Goal: Transaction & Acquisition: Purchase product/service

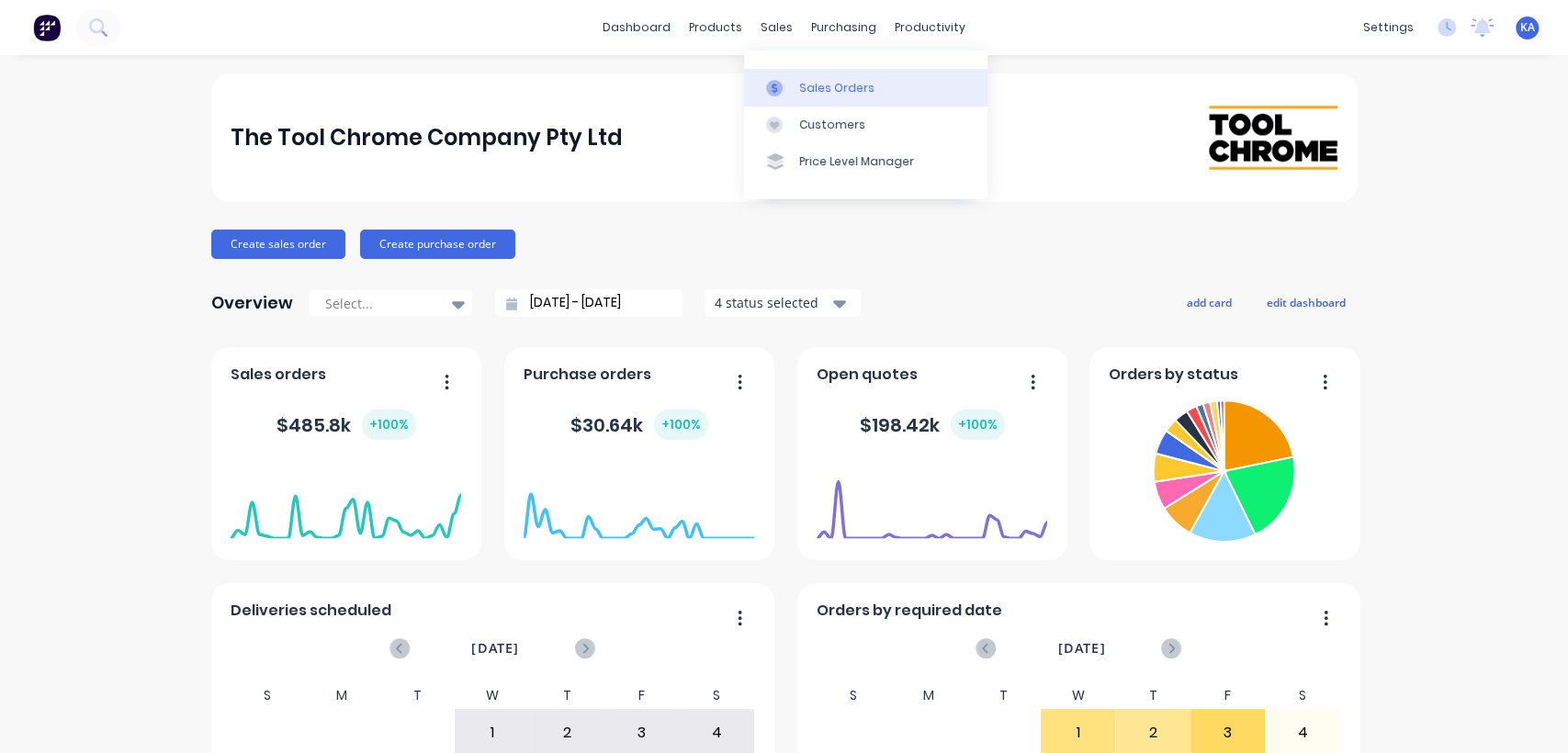
click at [806, 84] on div "Sales Orders" at bounding box center [836, 87] width 76 height 16
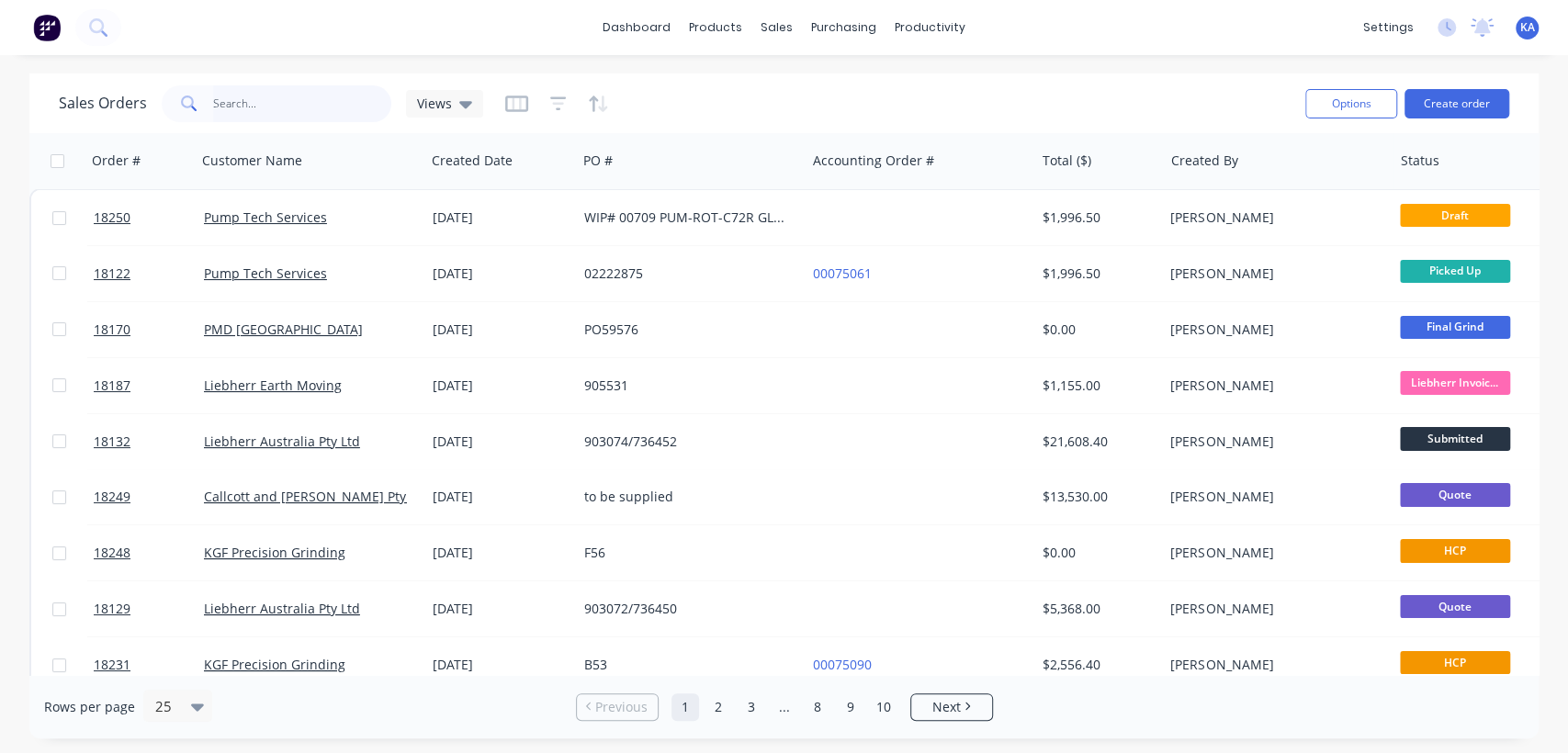
click at [272, 106] on input "text" at bounding box center [302, 104] width 179 height 36
type input "18246"
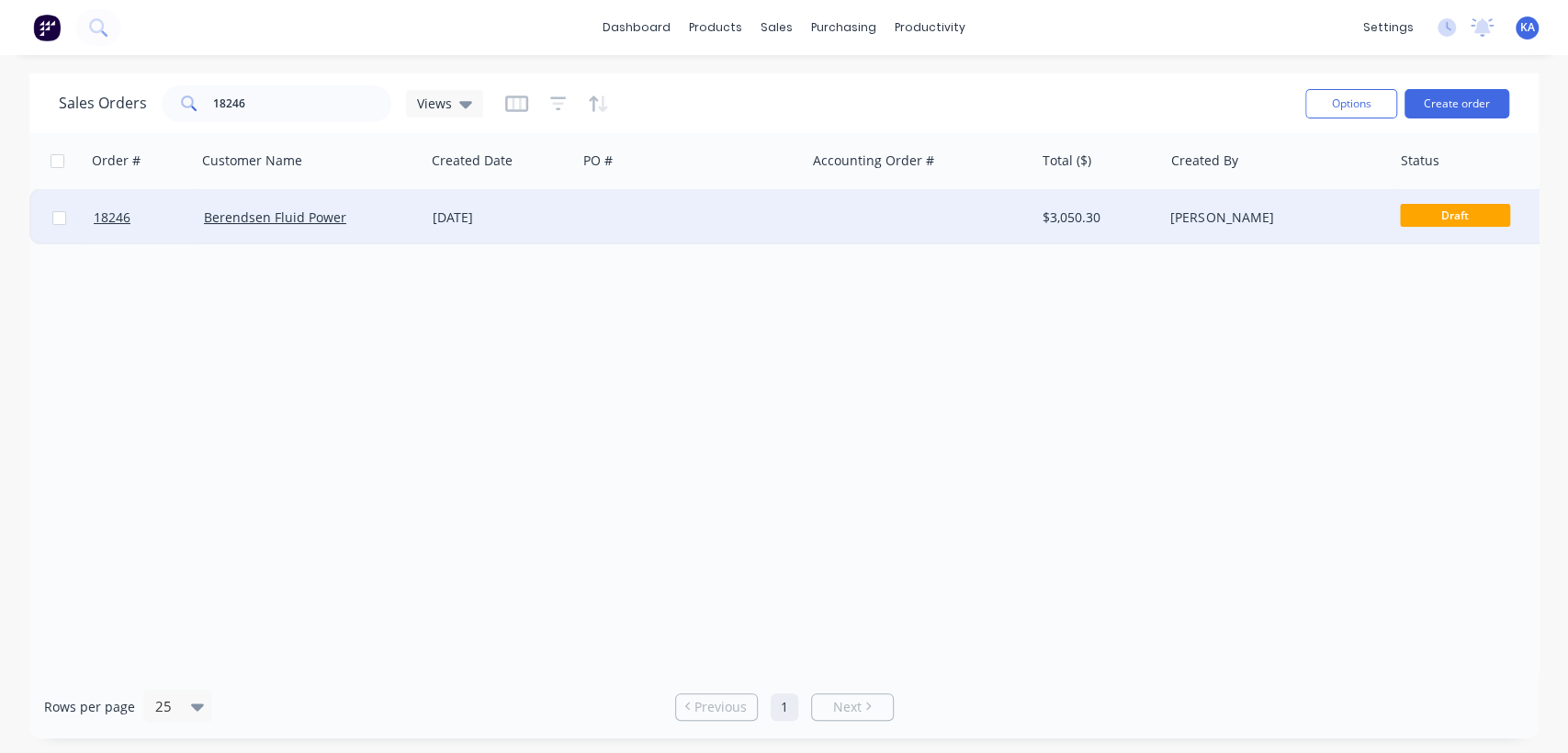
click at [399, 223] on div "Berendsen Fluid Power" at bounding box center [306, 217] width 204 height 18
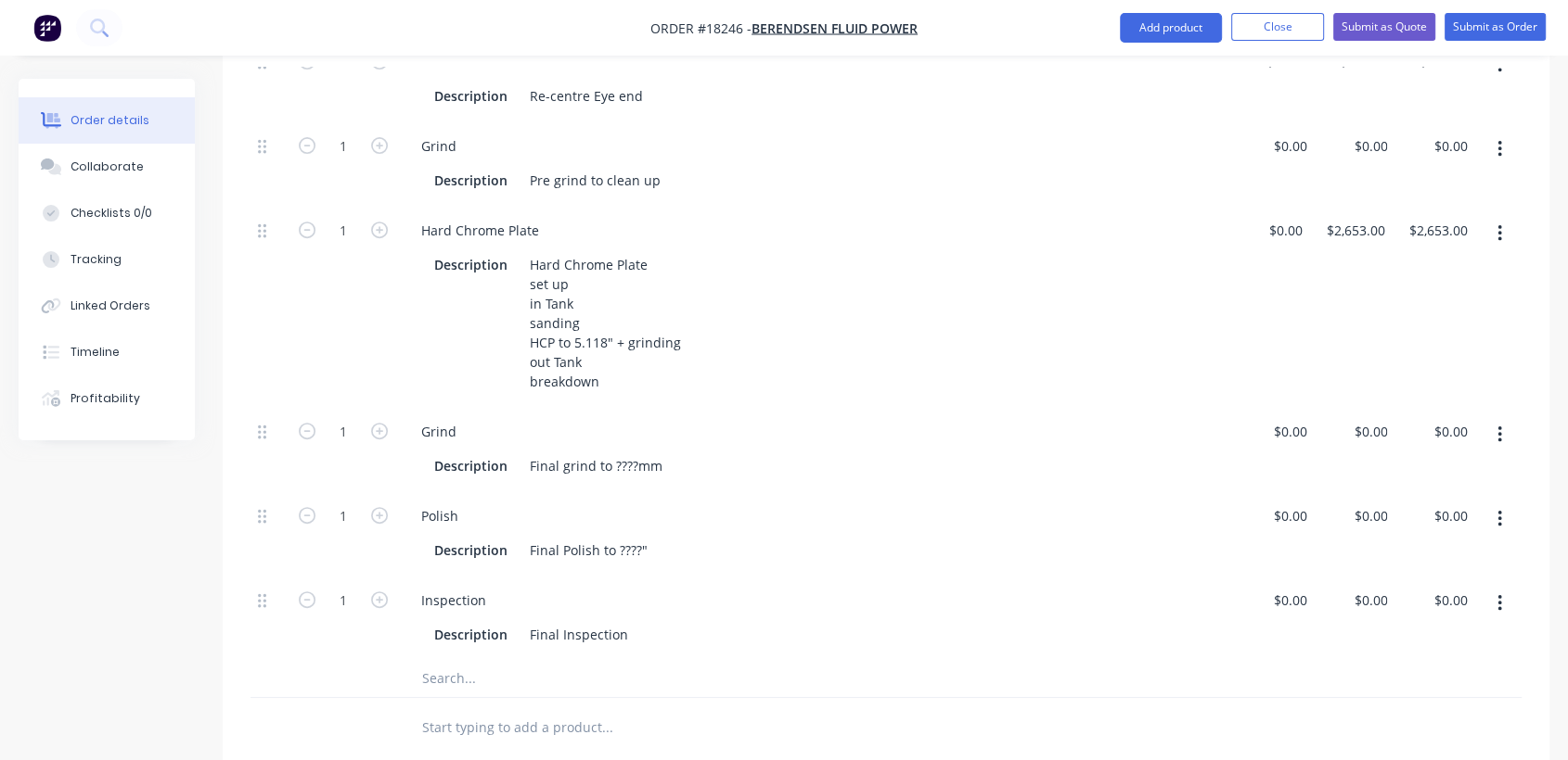
scroll to position [618, 0]
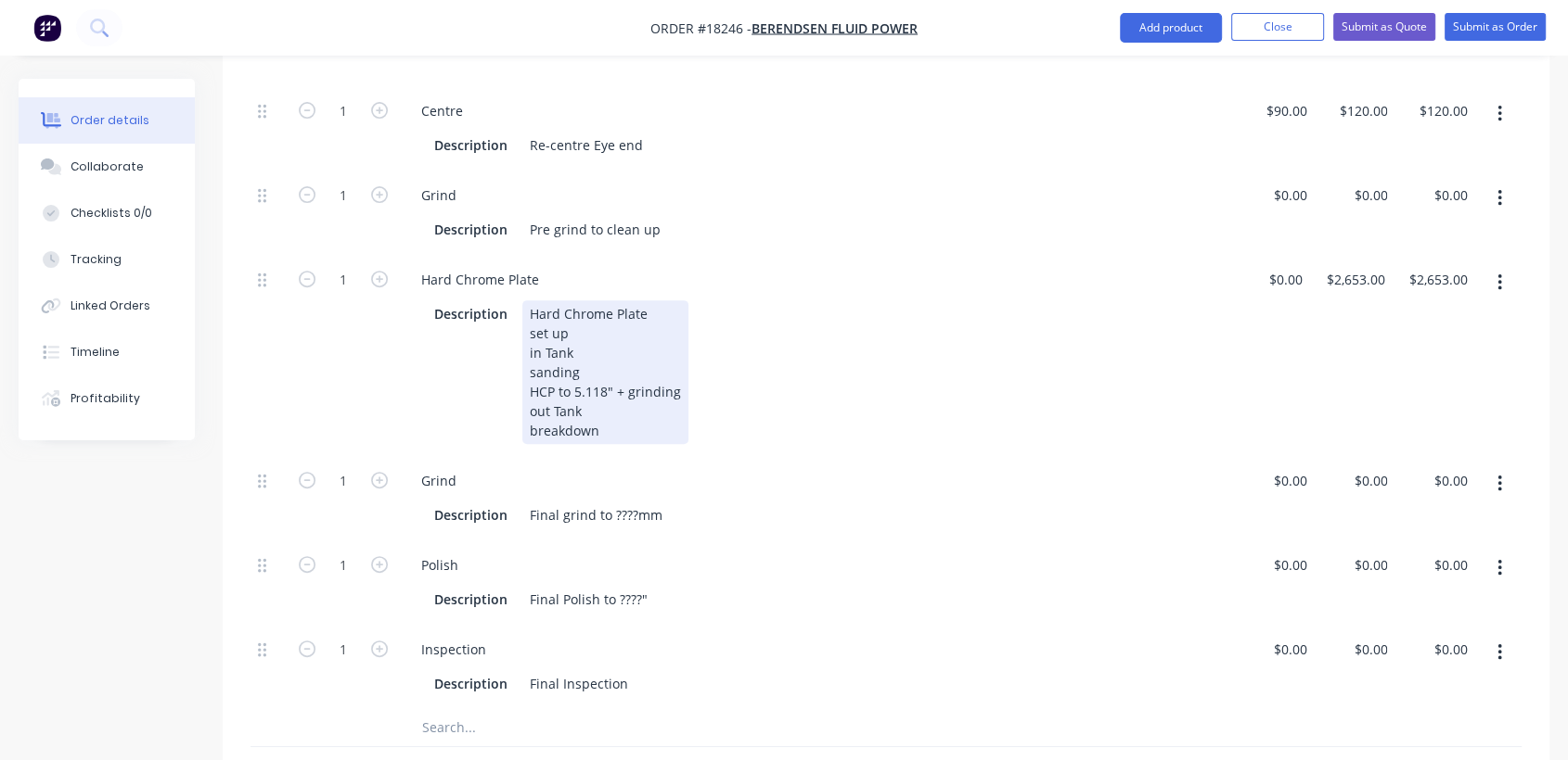
click at [605, 369] on div "Hard Chrome Plate set up in Tank sanding HCP to 5.118" + grinding out Tank brea…" at bounding box center [604, 372] width 166 height 143
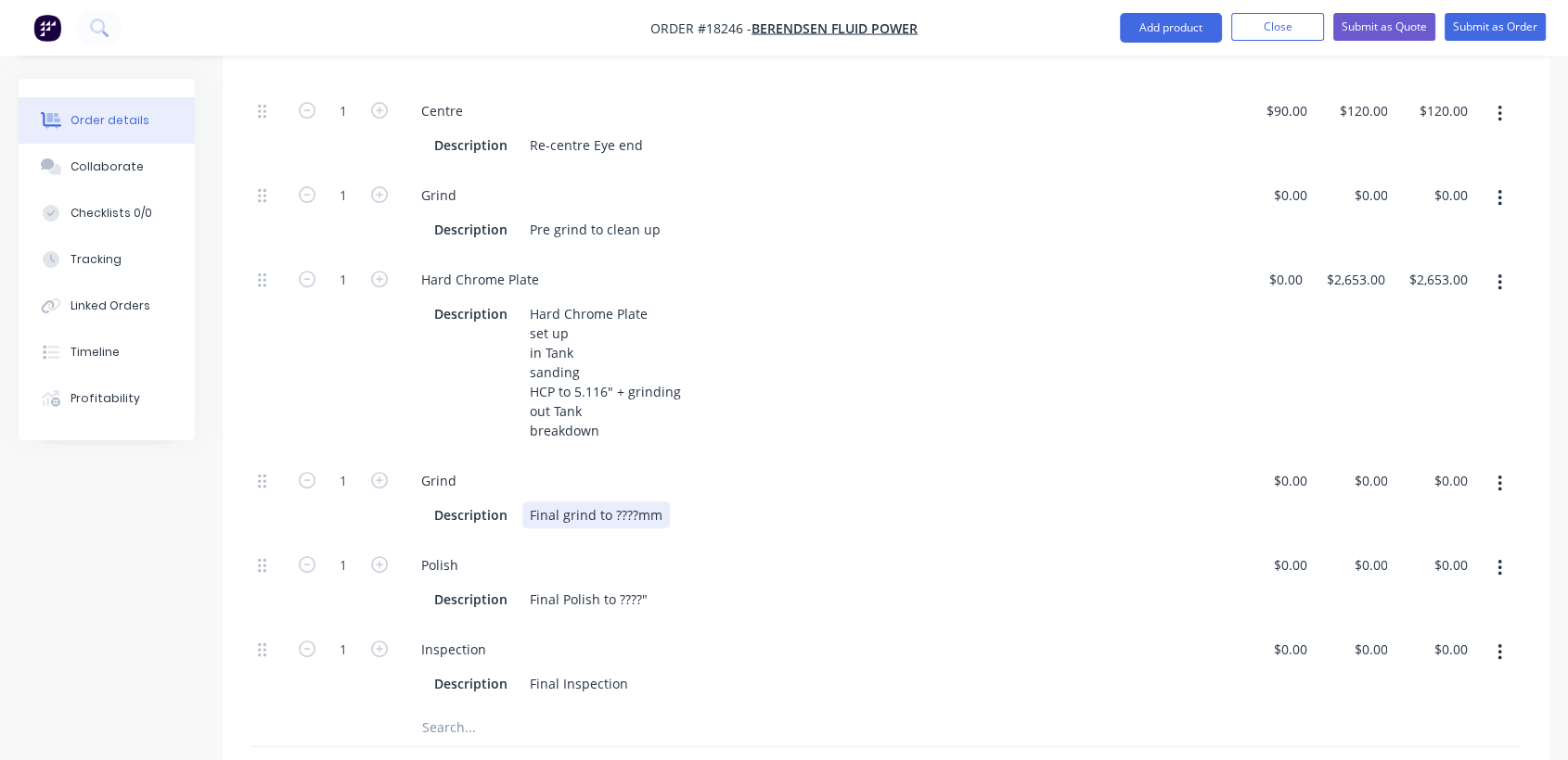
click at [632, 502] on div "Final grind to ????mm" at bounding box center [596, 515] width 147 height 27
click at [639, 586] on div "Final Polish to ????"" at bounding box center [588, 599] width 133 height 27
drag, startPoint x: 639, startPoint y: 577, endPoint x: 618, endPoint y: 577, distance: 21.0
click at [618, 586] on div "Final Polish to ????"" at bounding box center [588, 599] width 133 height 27
click at [772, 502] on div "Description Final grind to 129.95-0.03mm" at bounding box center [813, 515] width 772 height 27
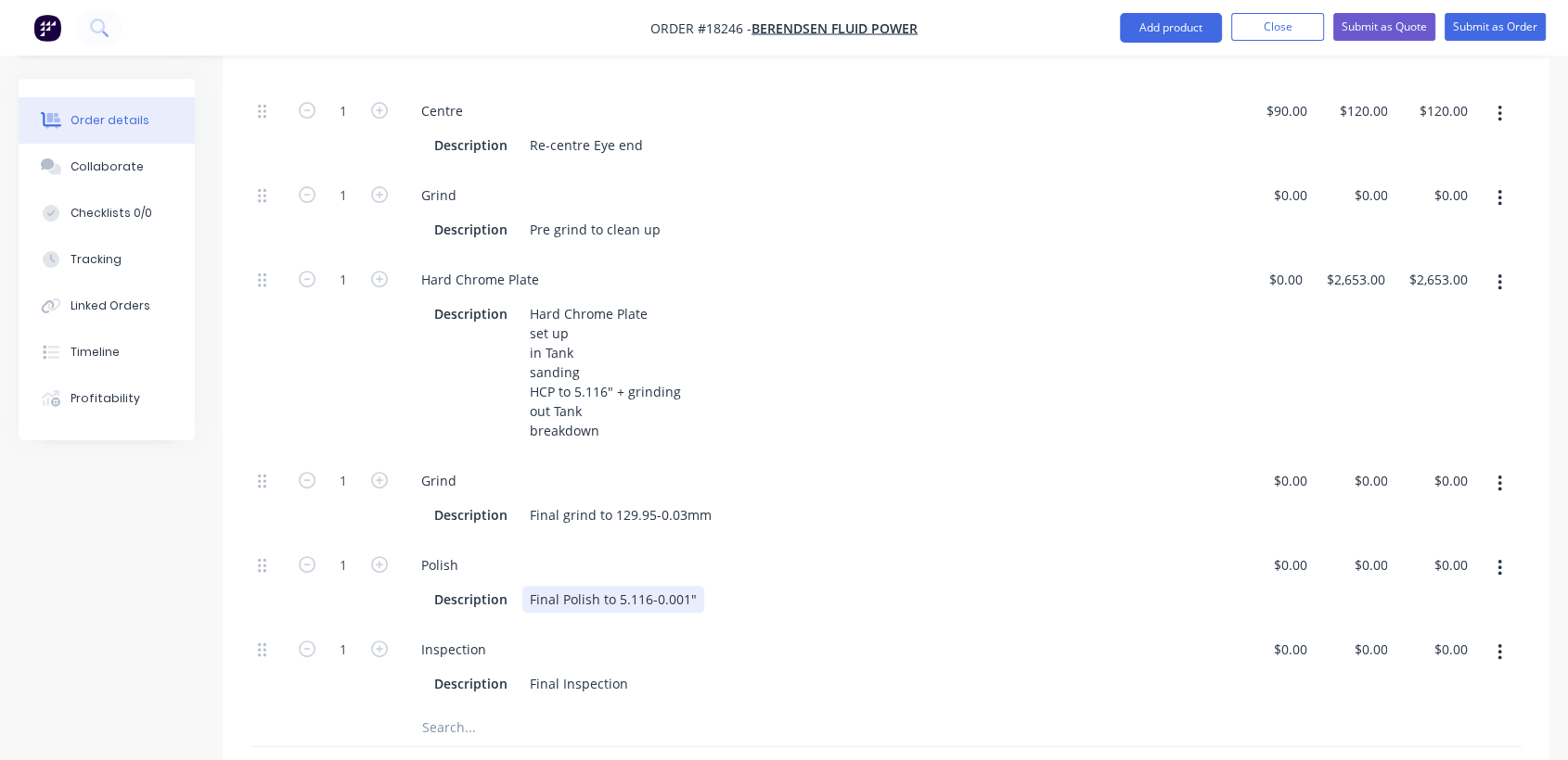
click at [726, 586] on div "Description Final Polish to 5.116-0.001"" at bounding box center [813, 599] width 772 height 27
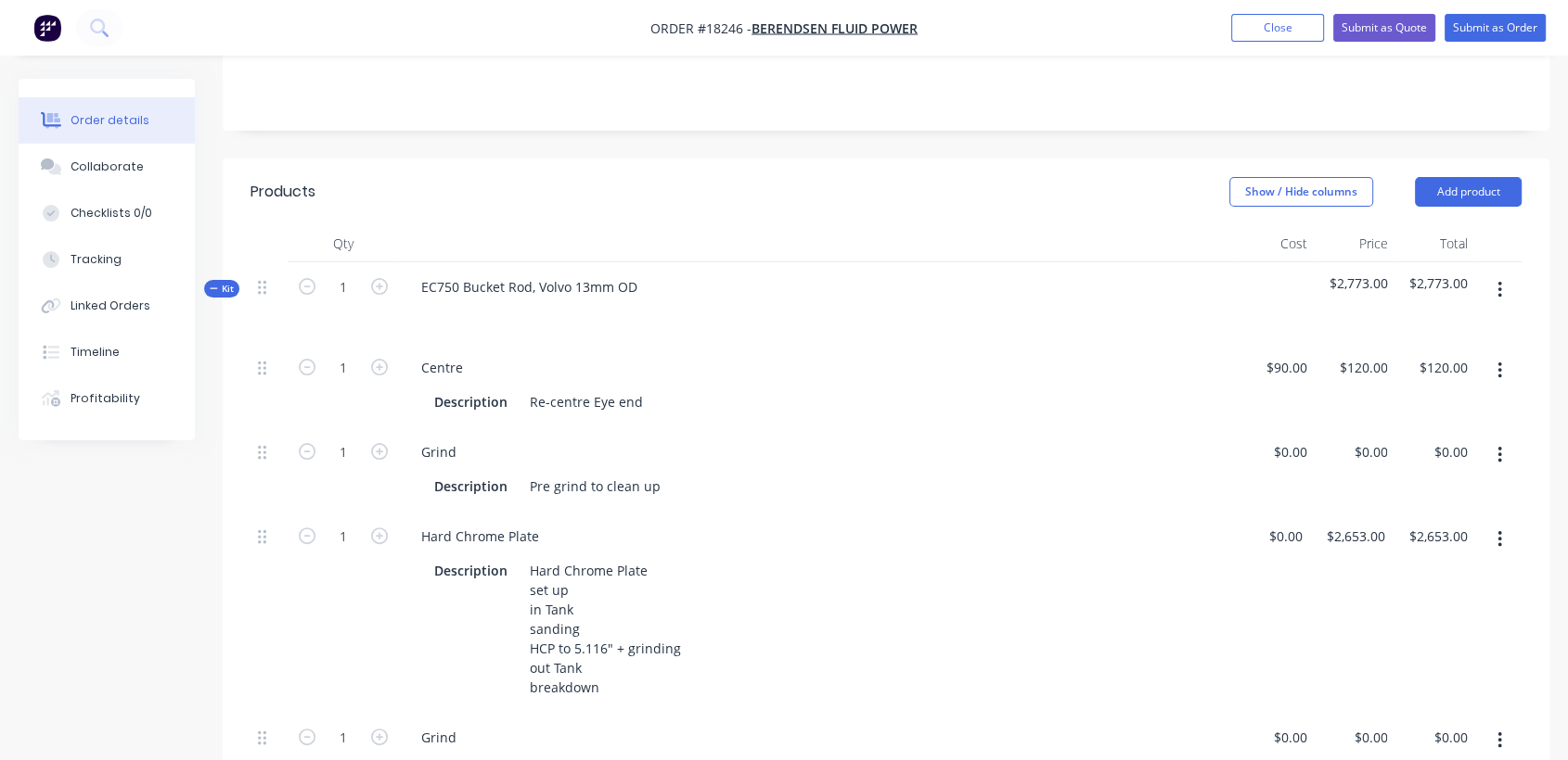
scroll to position [309, 0]
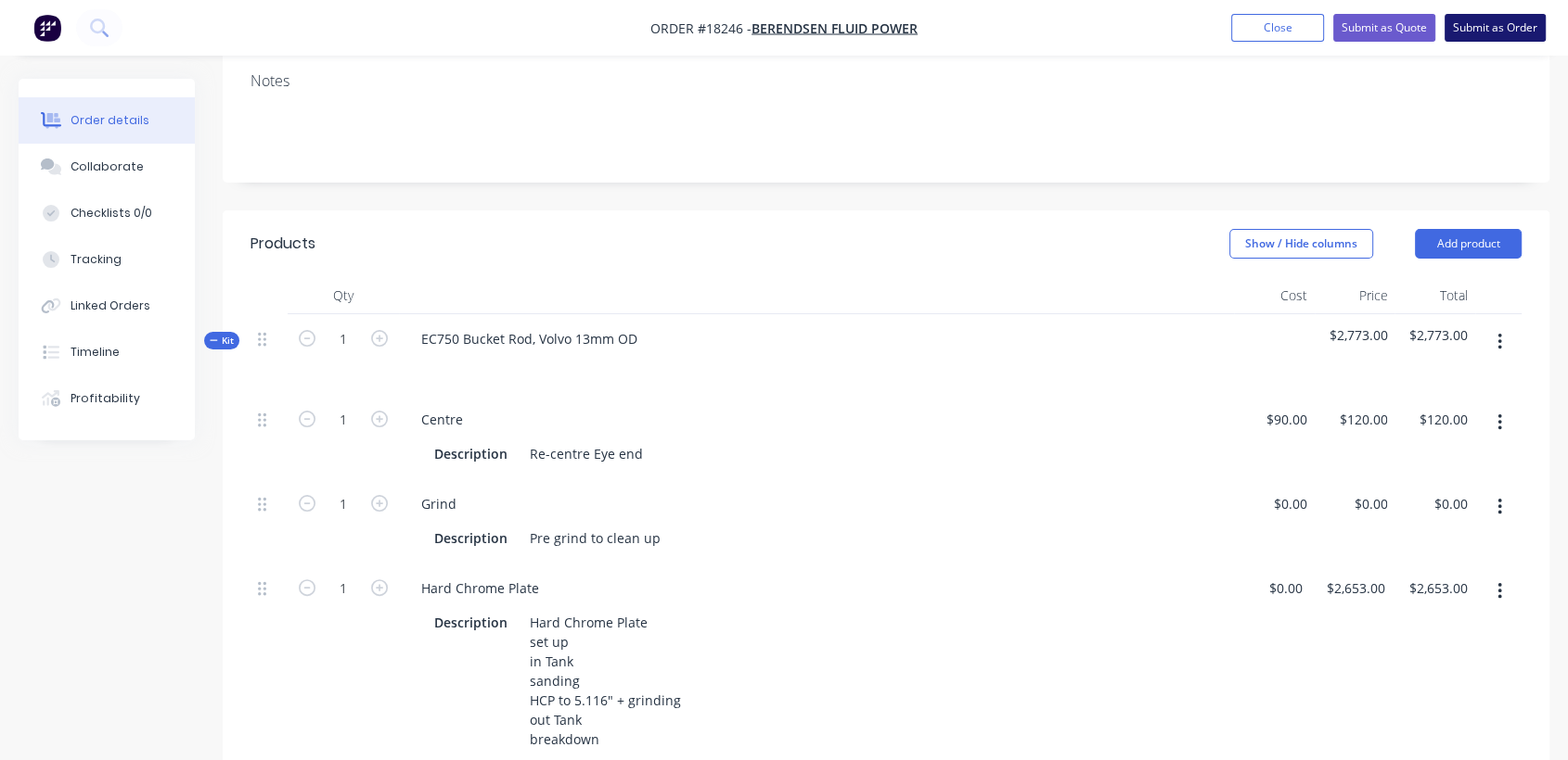
click at [1521, 28] on button "Submit as Order" at bounding box center [1494, 27] width 101 height 28
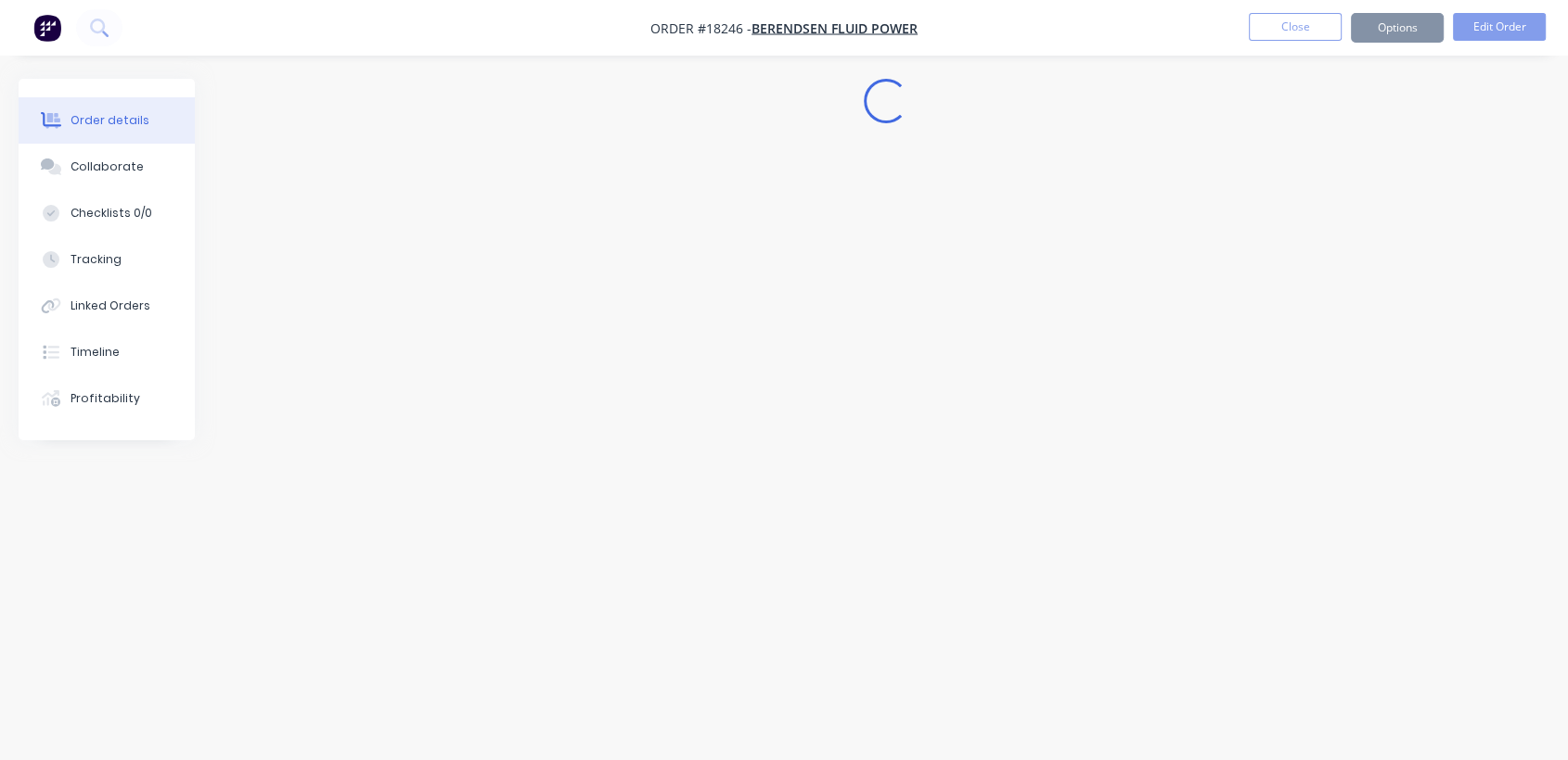
scroll to position [0, 0]
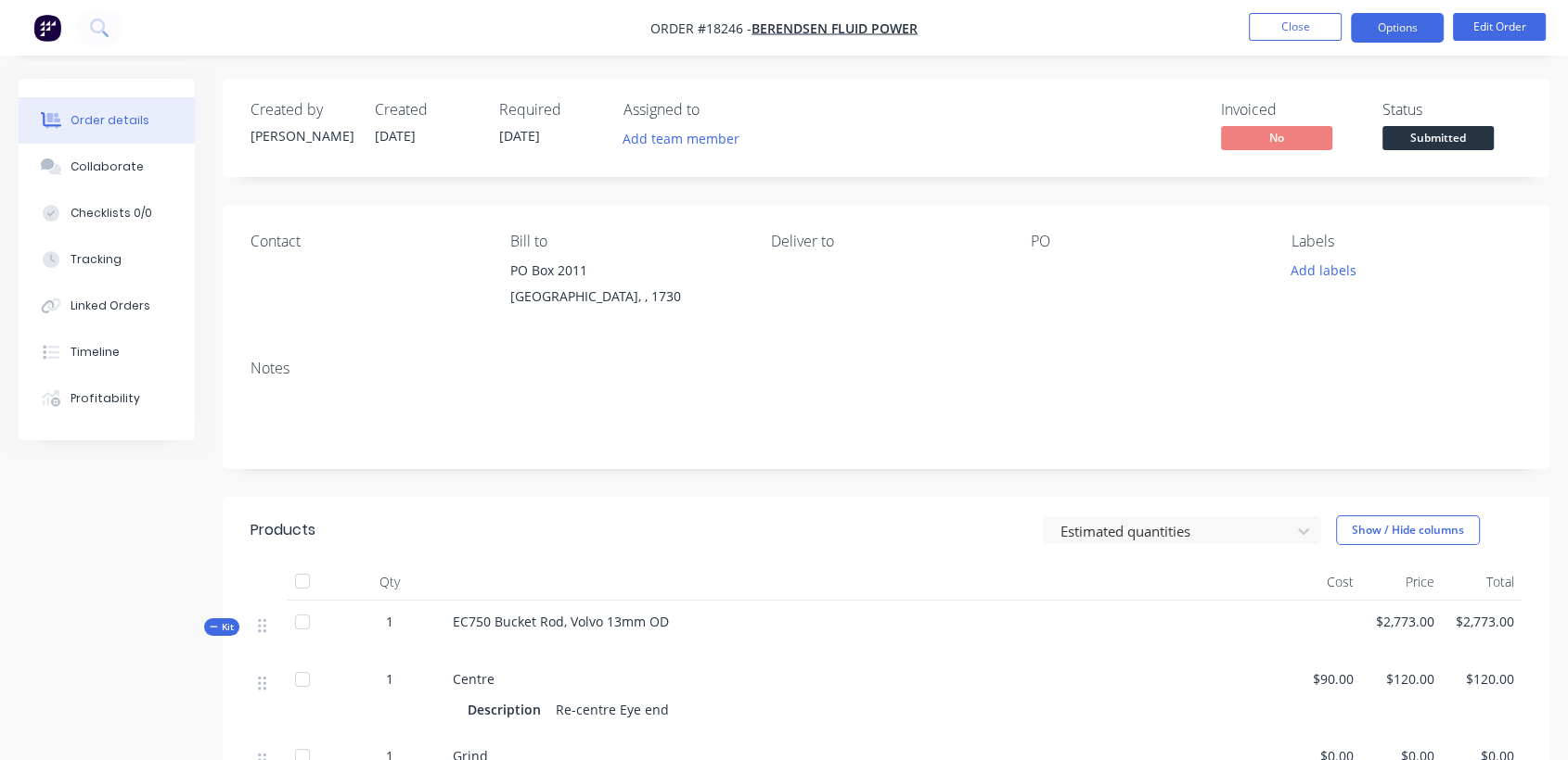
click at [1414, 29] on button "Options" at bounding box center [1398, 27] width 93 height 30
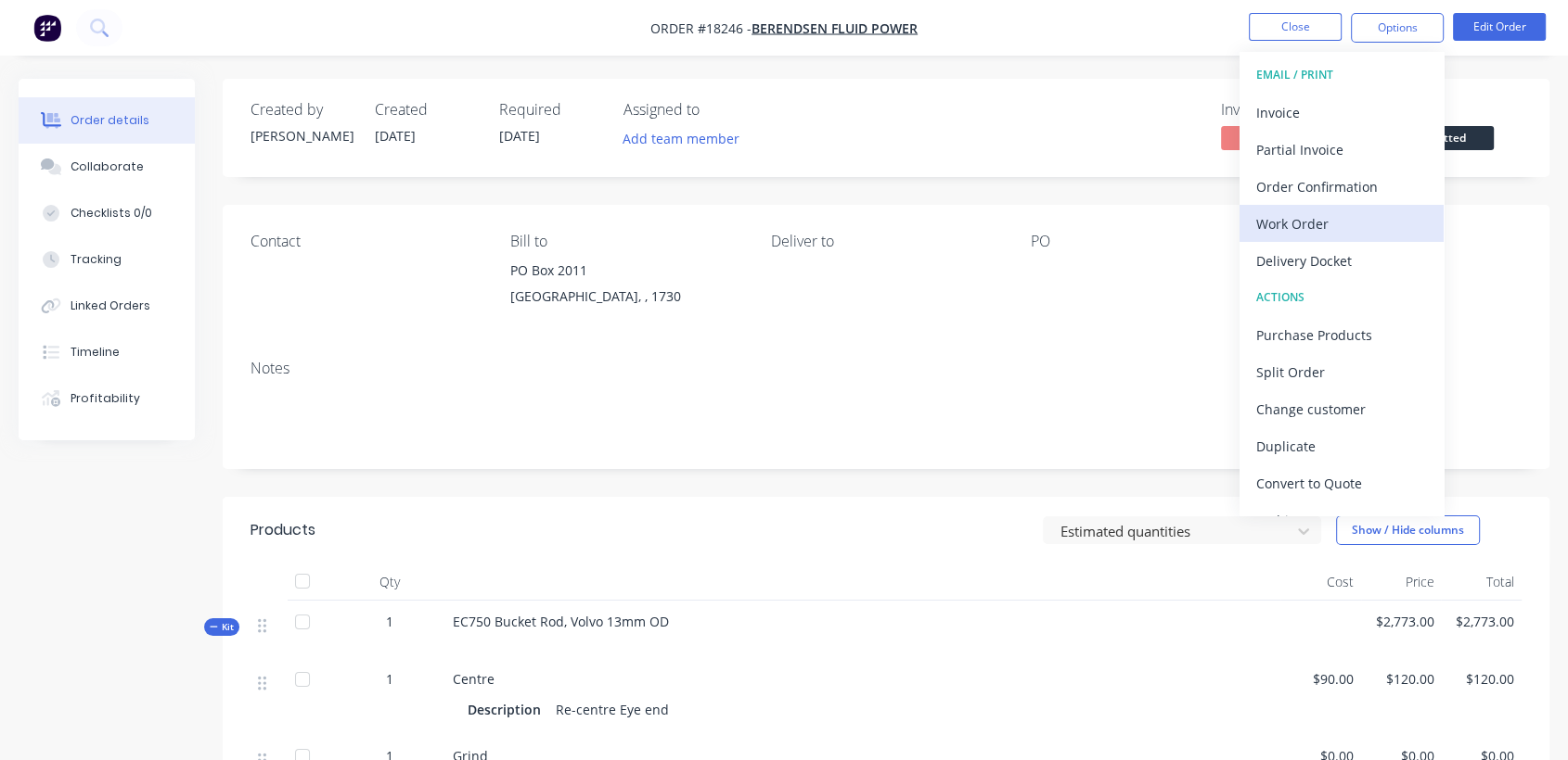
click at [1339, 226] on div "Work Order" at bounding box center [1341, 224] width 170 height 27
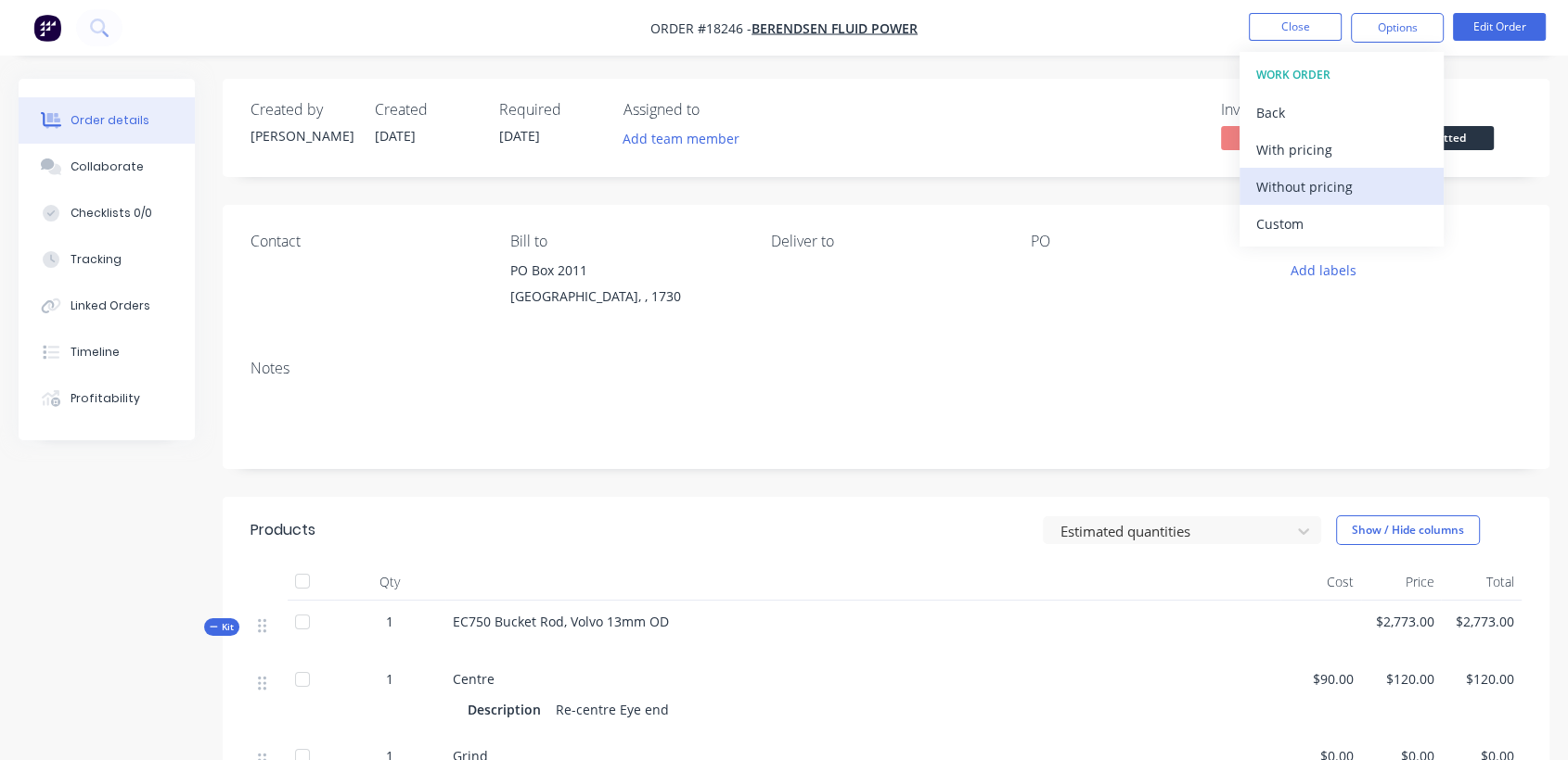
click at [1328, 185] on div "Without pricing" at bounding box center [1341, 187] width 170 height 27
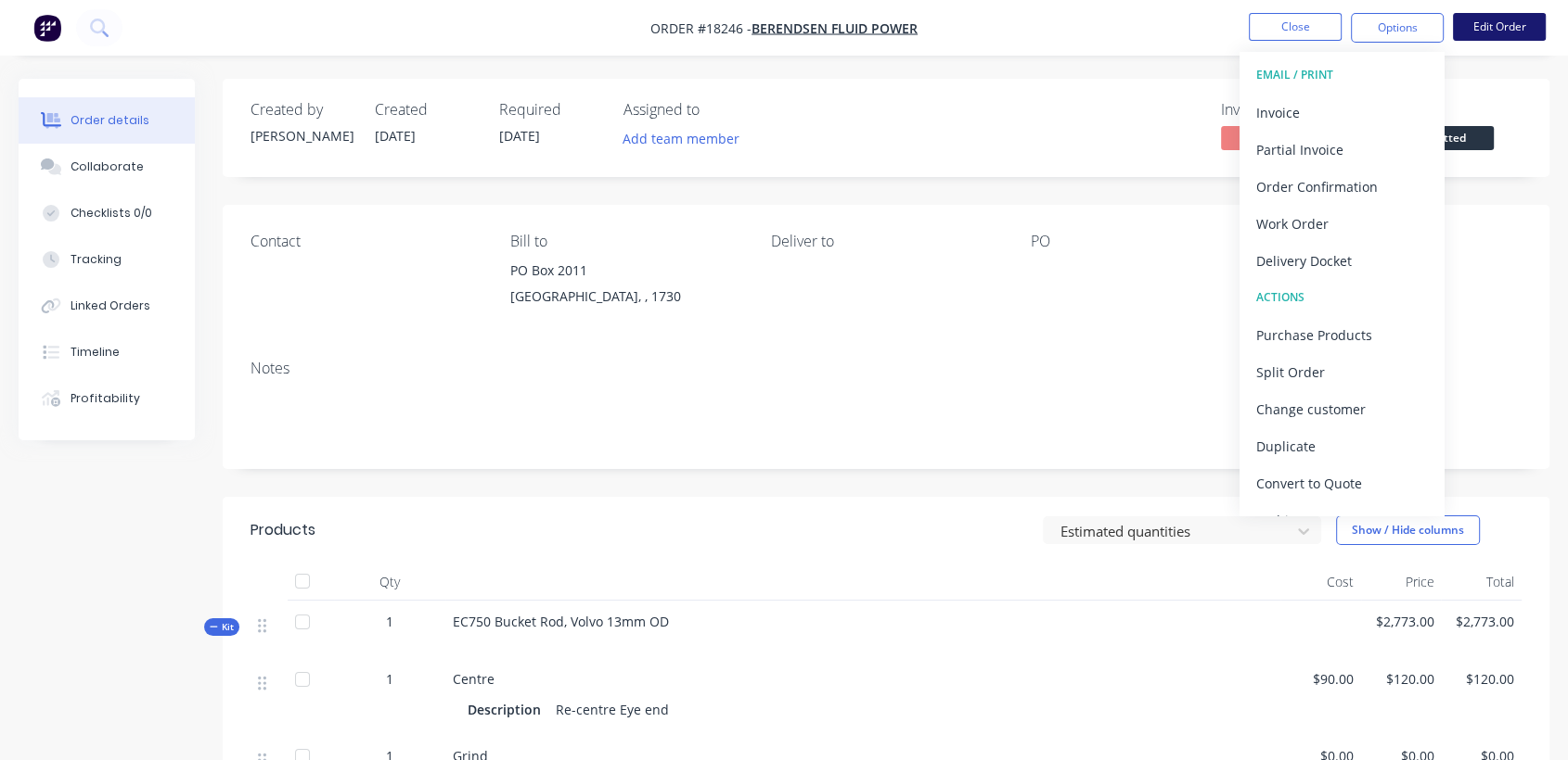
click at [1481, 23] on button "Edit Order" at bounding box center [1499, 26] width 93 height 28
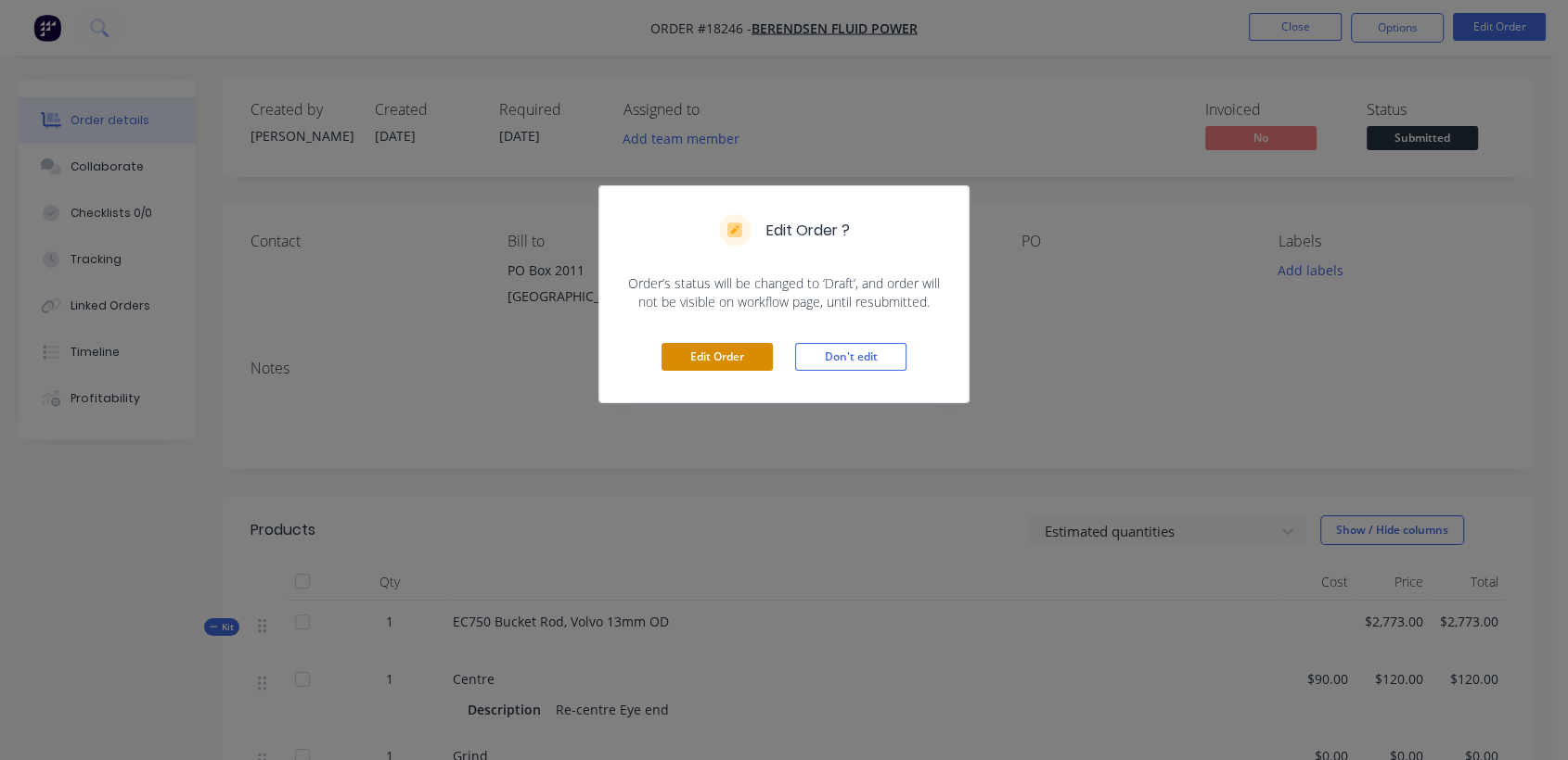
click at [754, 358] on button "Edit Order" at bounding box center [717, 356] width 111 height 28
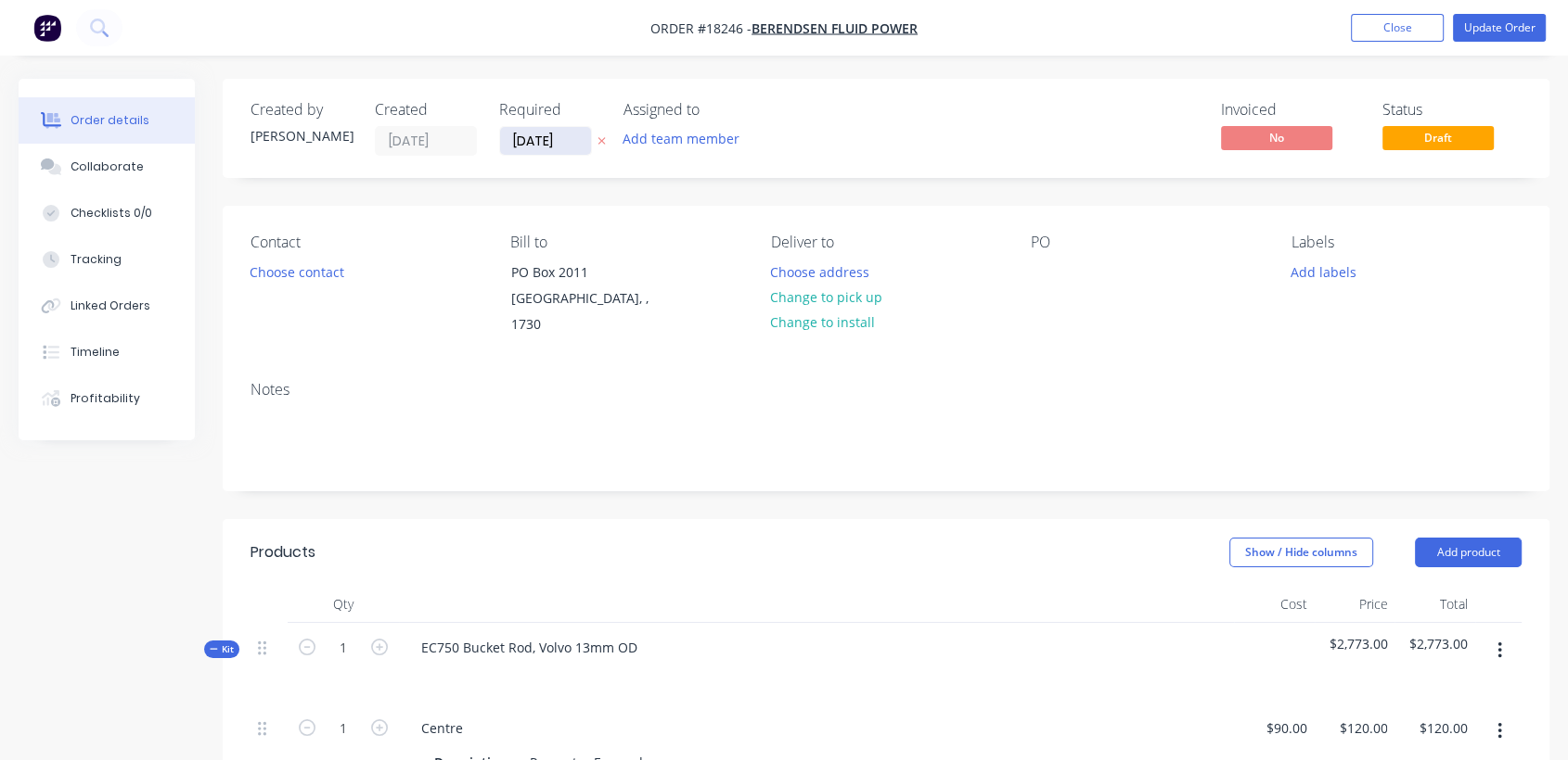
click at [553, 138] on input "[DATE]" at bounding box center [545, 140] width 91 height 28
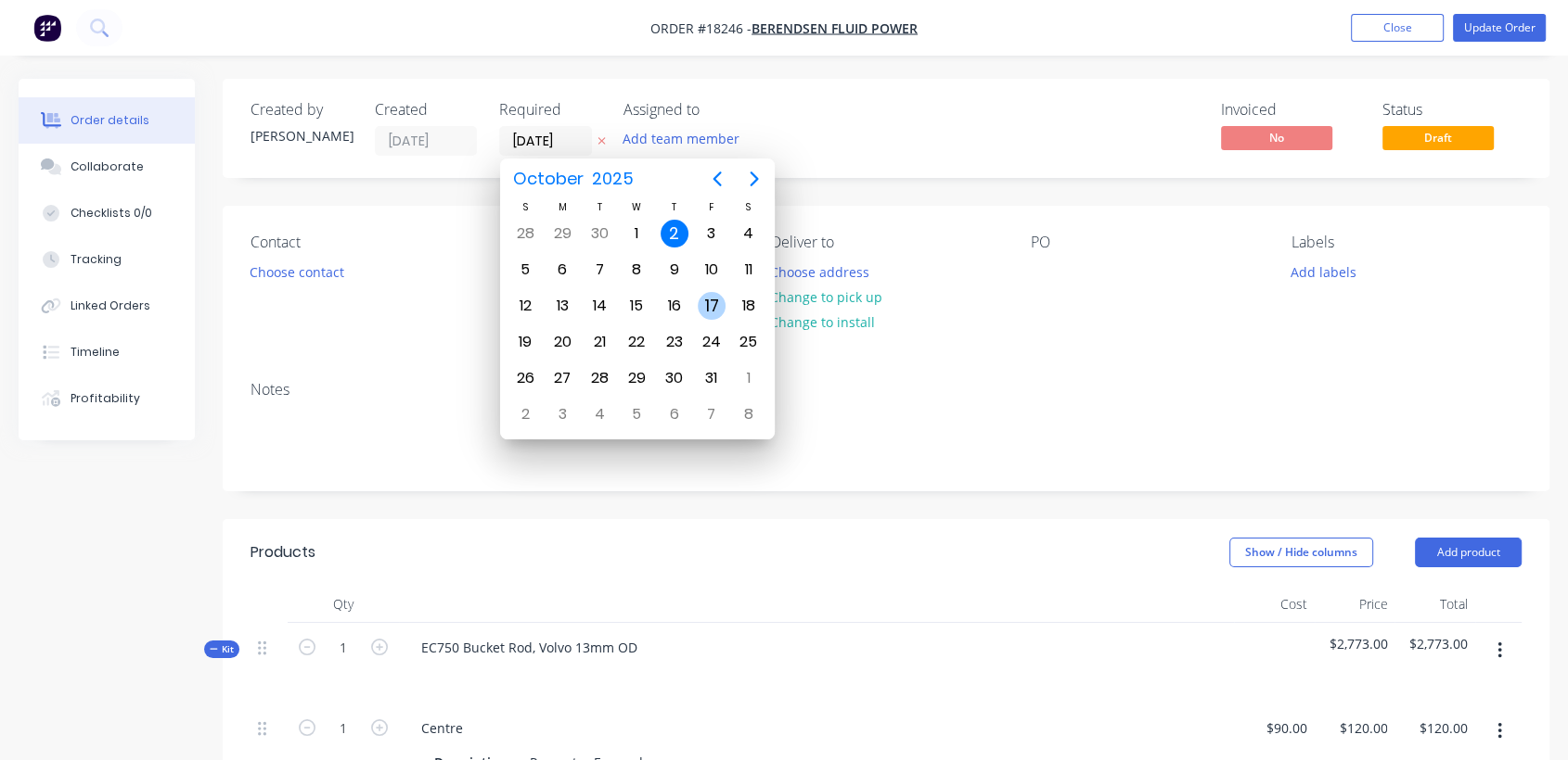
click at [706, 296] on div "17" at bounding box center [711, 306] width 28 height 28
type input "[DATE]"
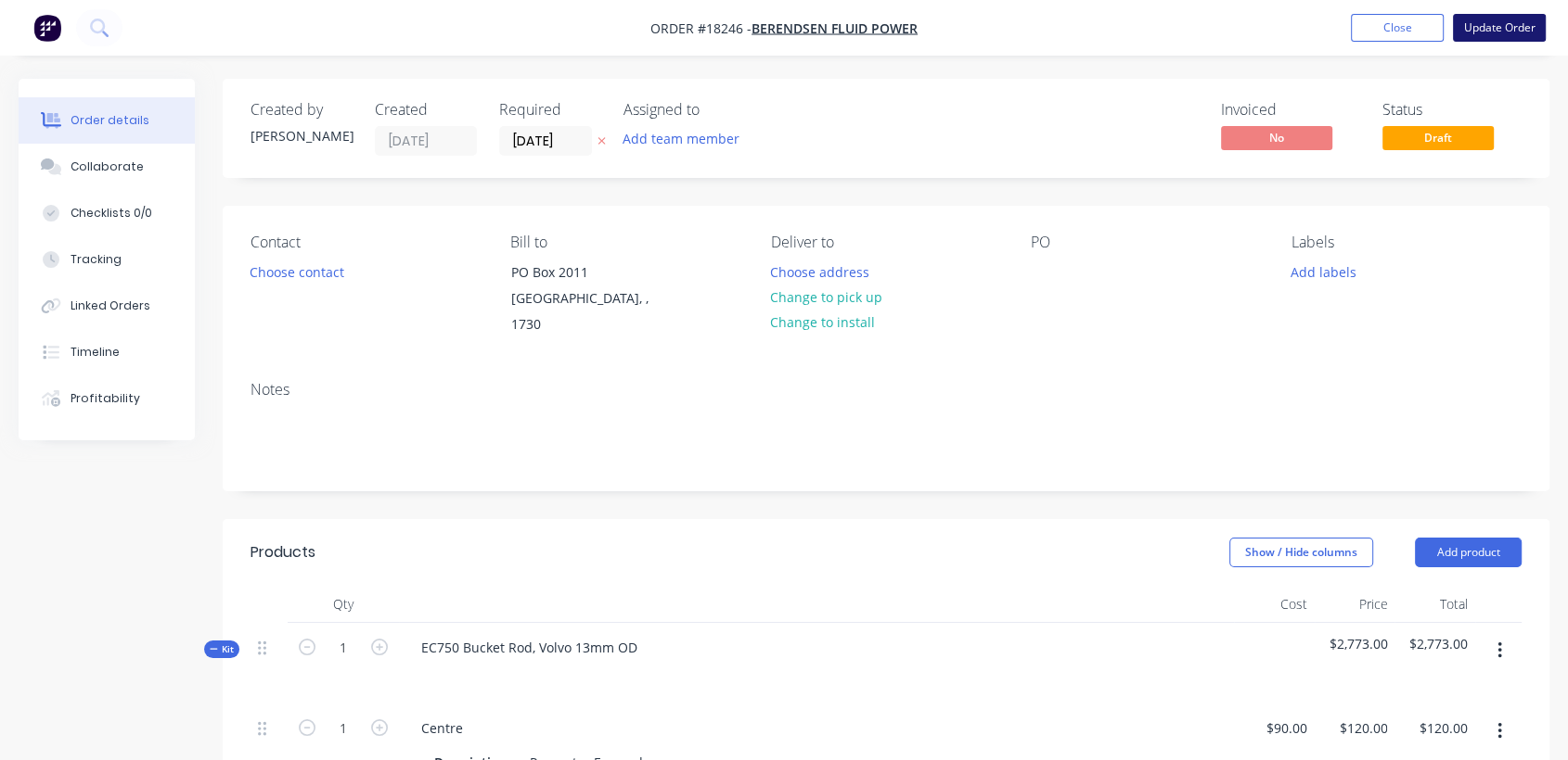
click at [1508, 22] on button "Update Order" at bounding box center [1499, 27] width 93 height 28
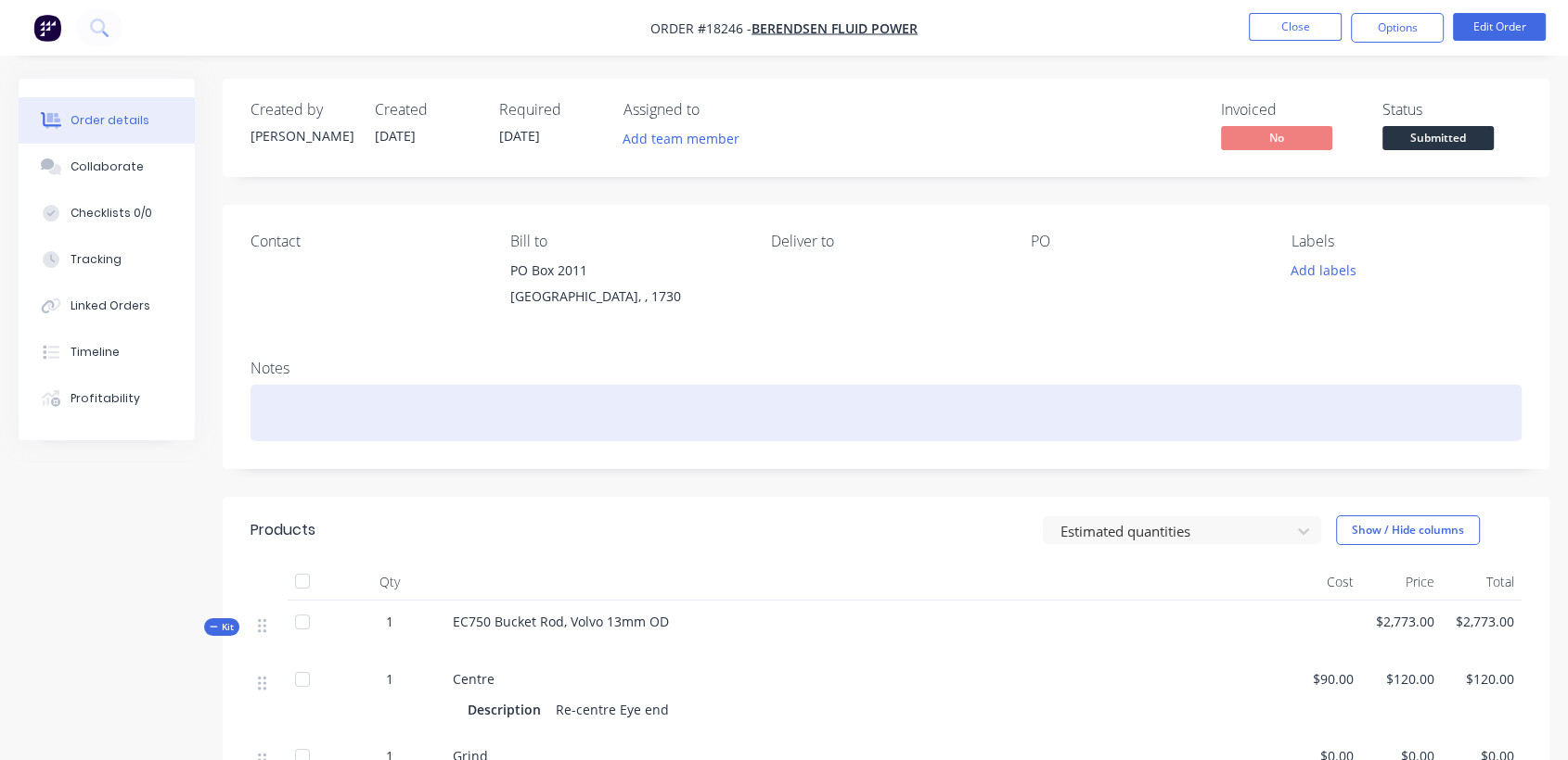
click at [374, 410] on div at bounding box center [886, 412] width 1271 height 56
paste div
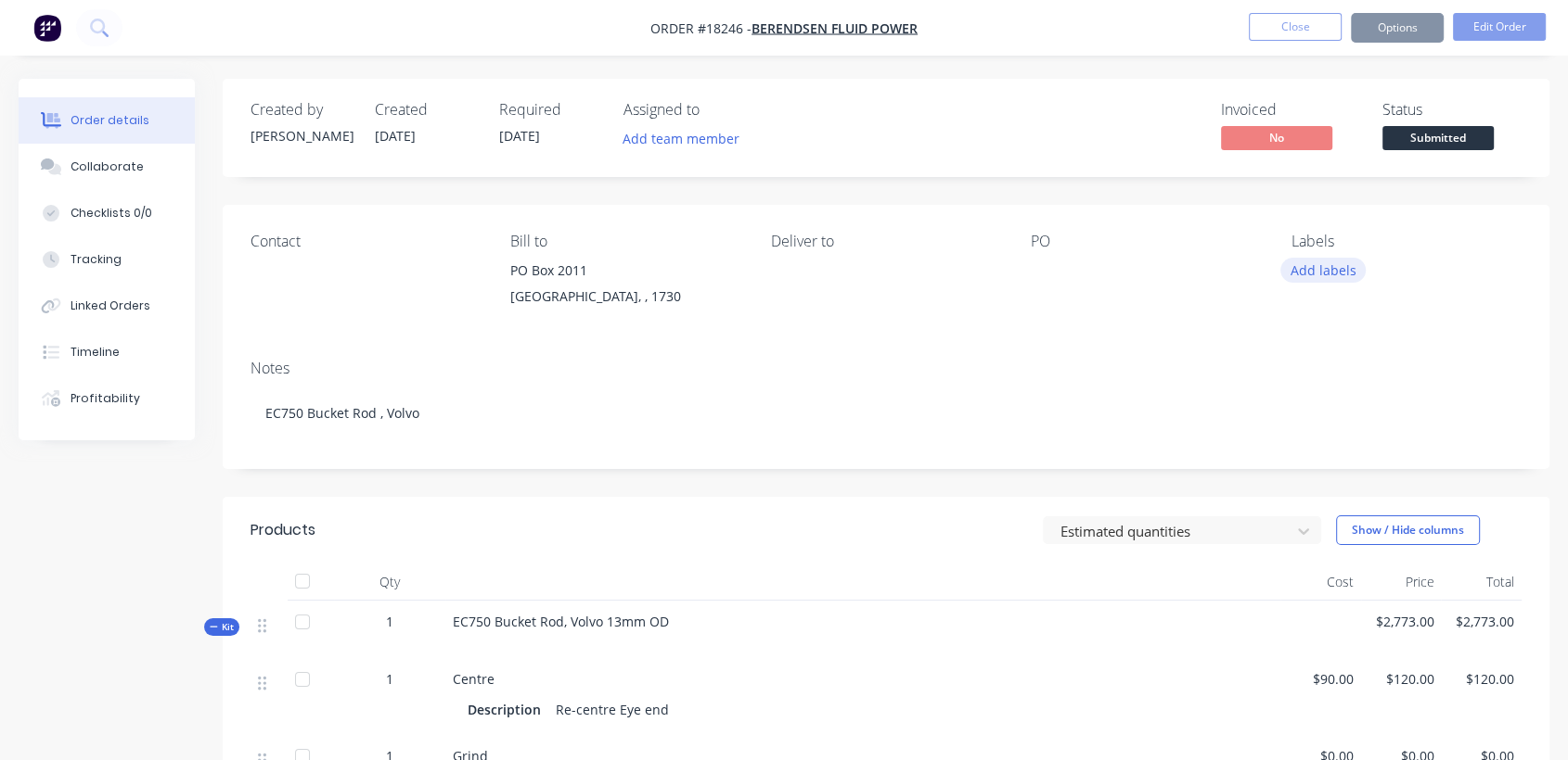
click at [1301, 273] on button "Add labels" at bounding box center [1323, 270] width 85 height 25
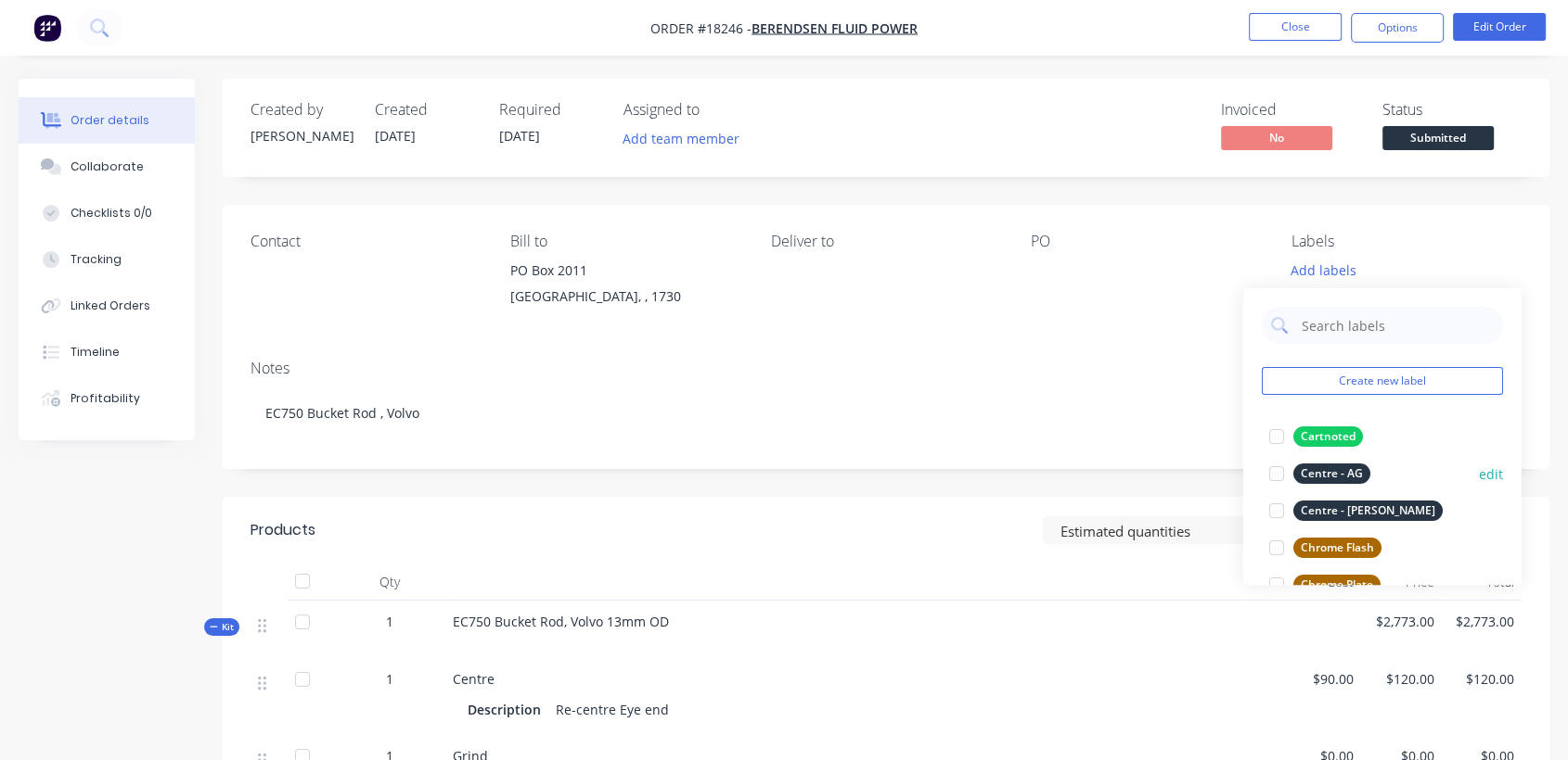
click at [1341, 468] on div "Centre - AG" at bounding box center [1331, 473] width 77 height 20
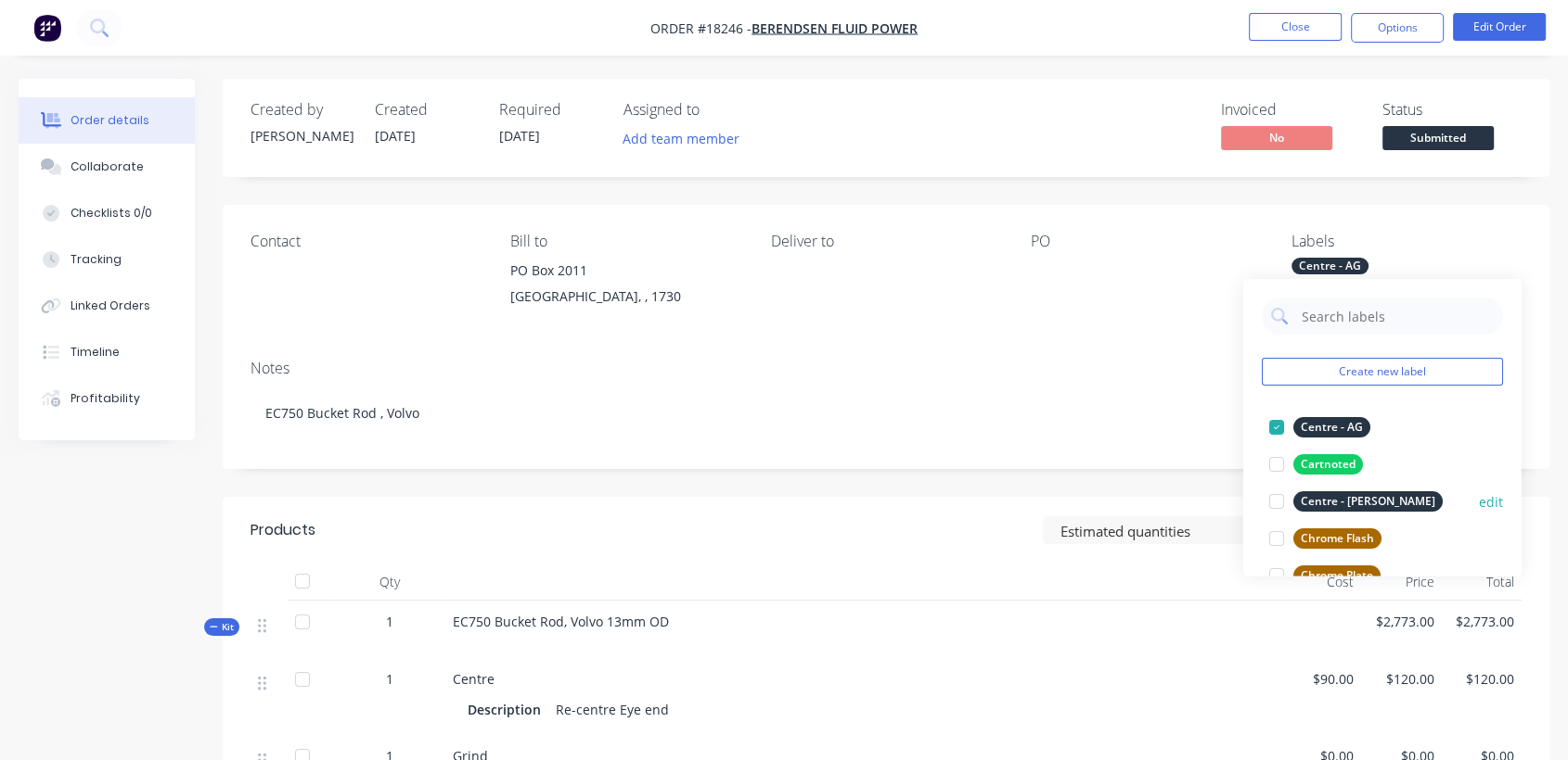
scroll to position [103, 0]
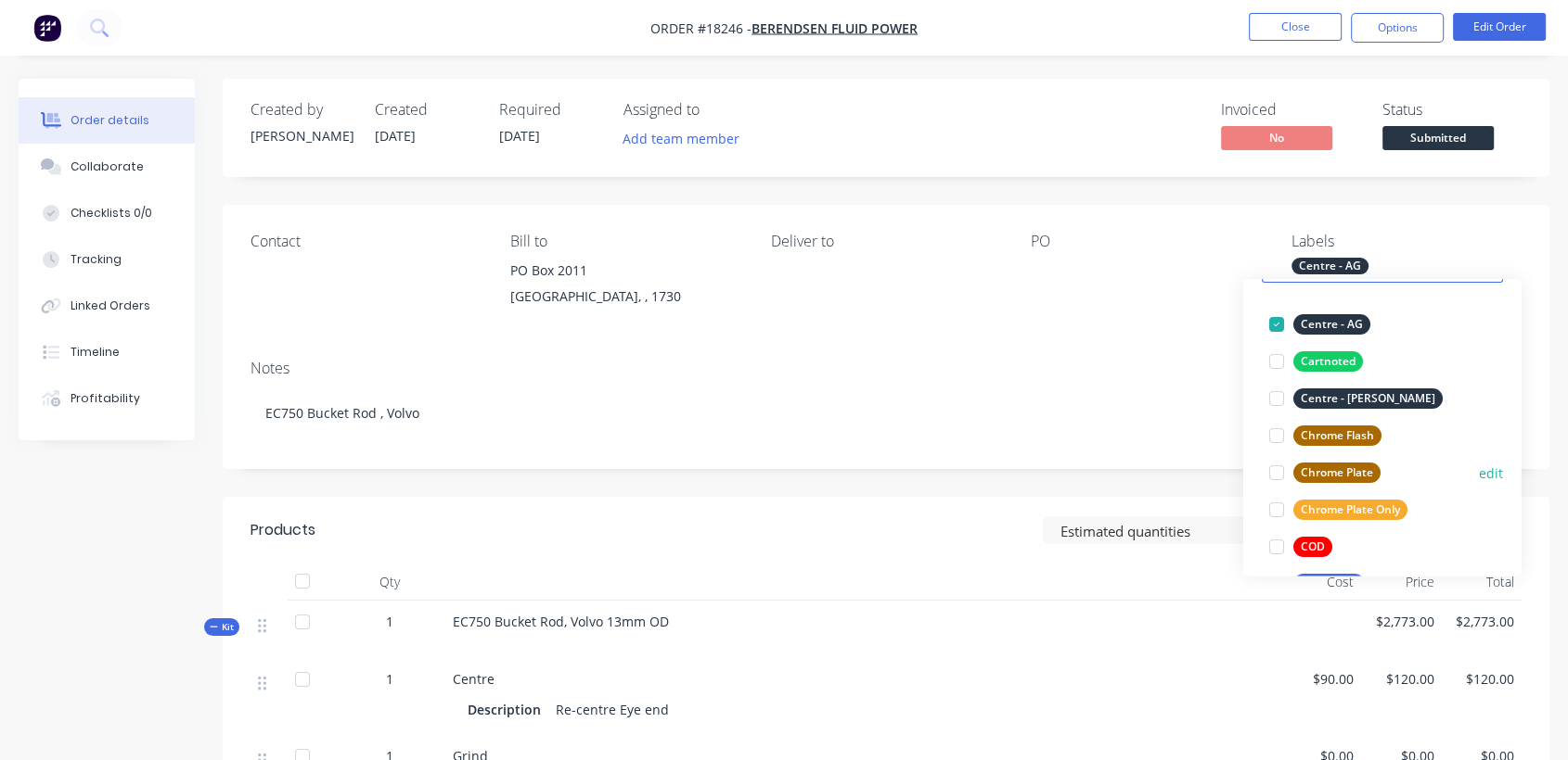
click at [1339, 470] on div "Chrome Plate" at bounding box center [1337, 472] width 87 height 20
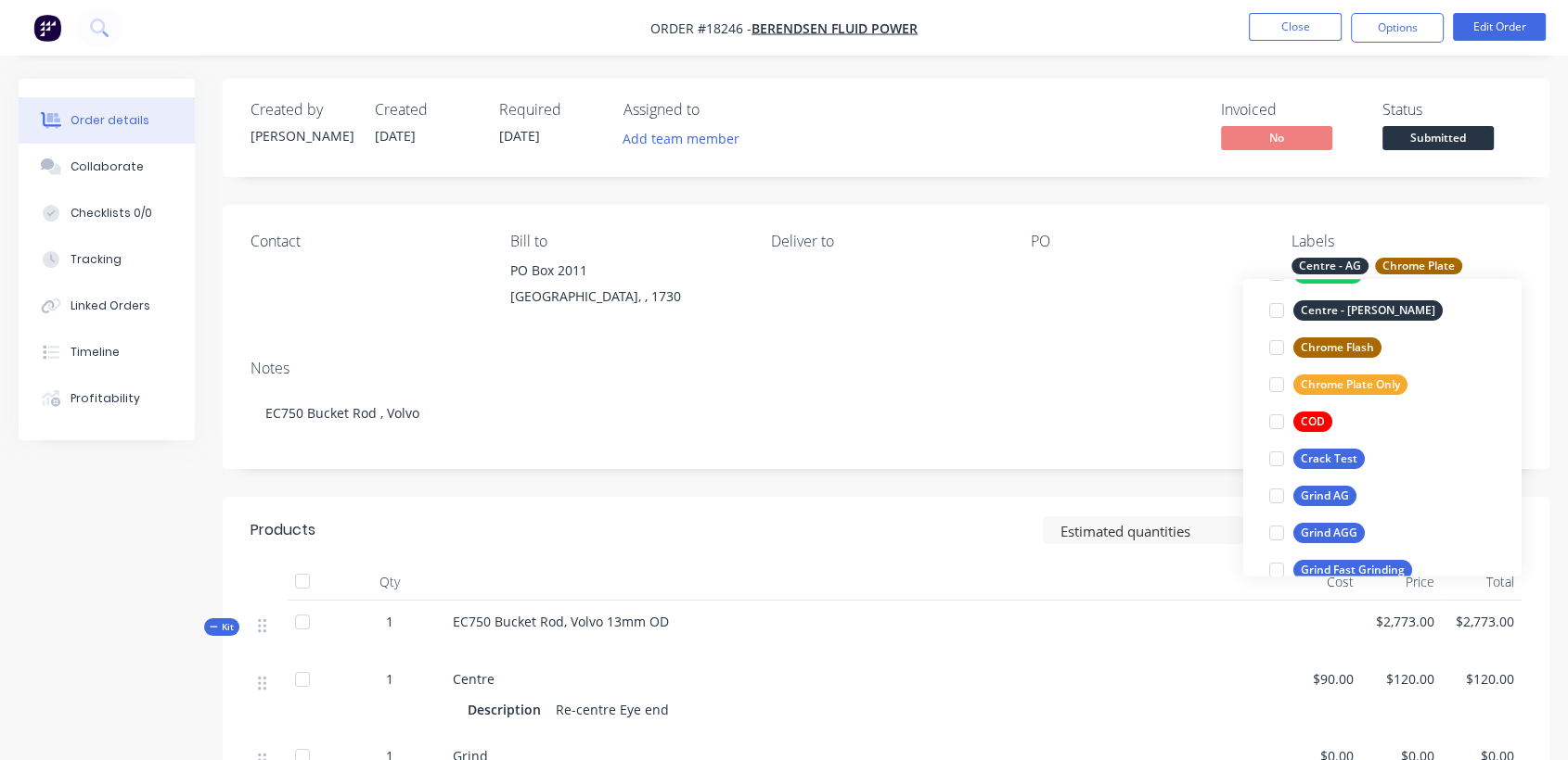
scroll to position [309, 0]
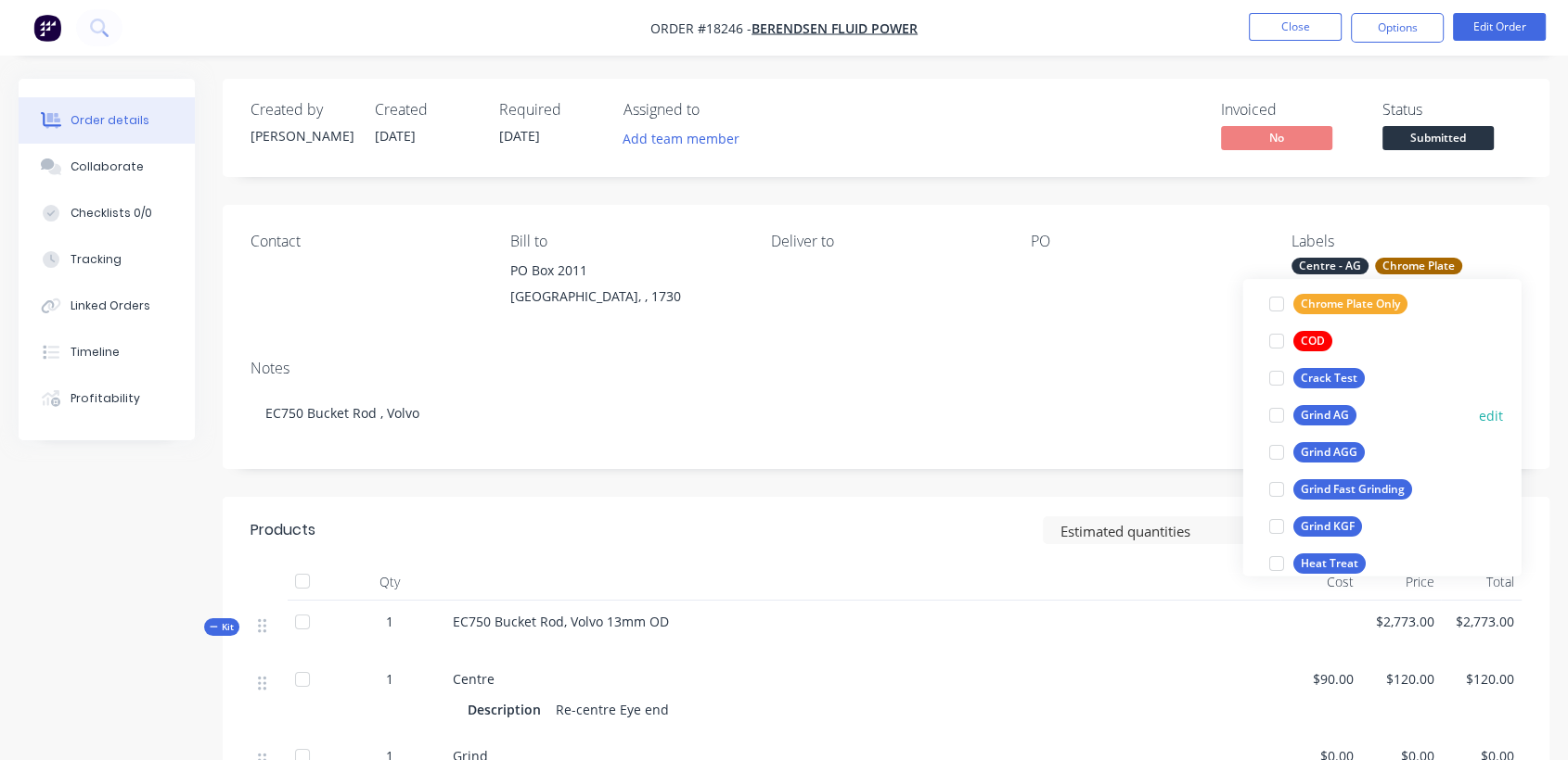
click at [1309, 410] on div "Grind AG" at bounding box center [1324, 415] width 63 height 20
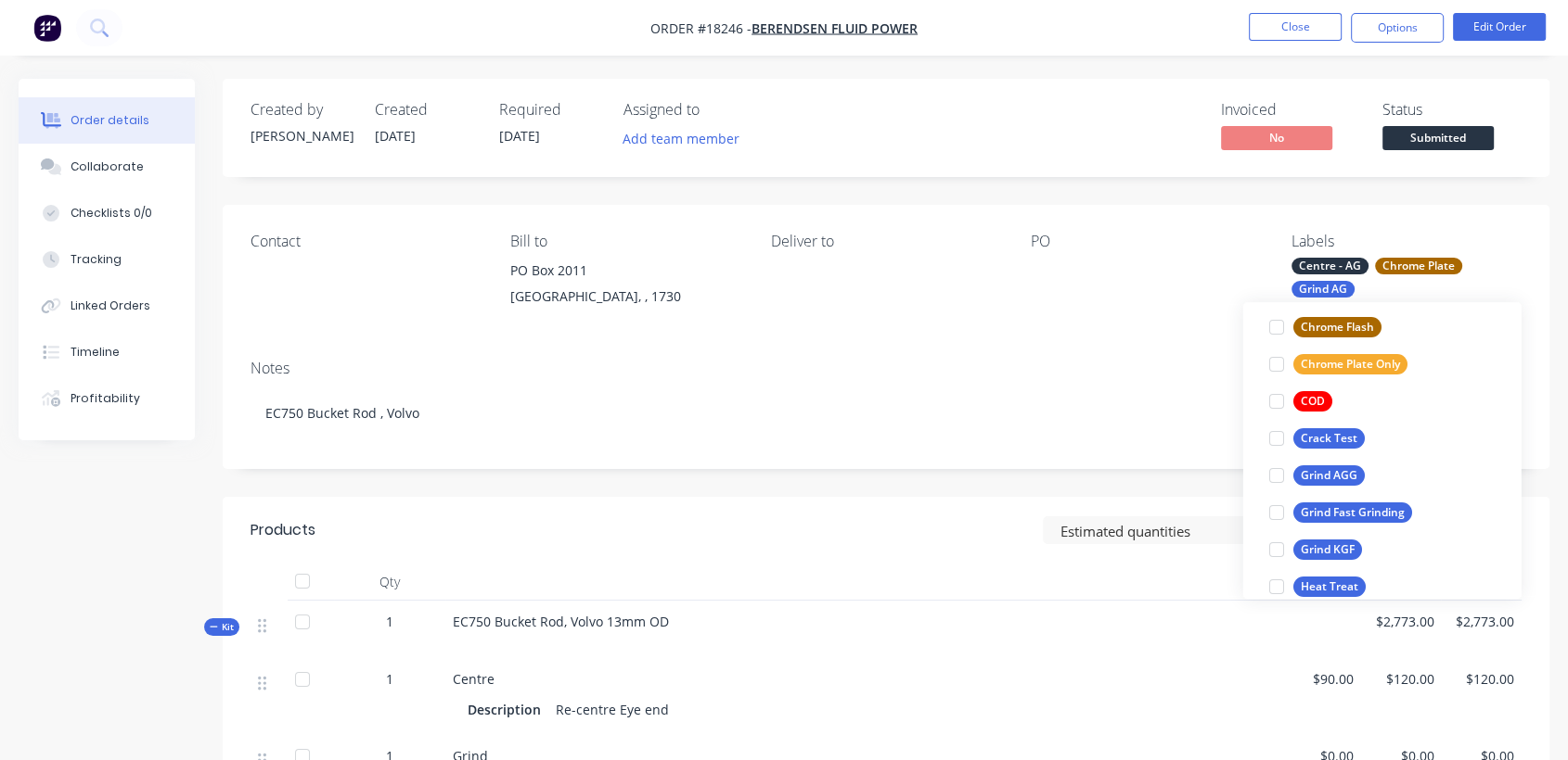
scroll to position [86, 0]
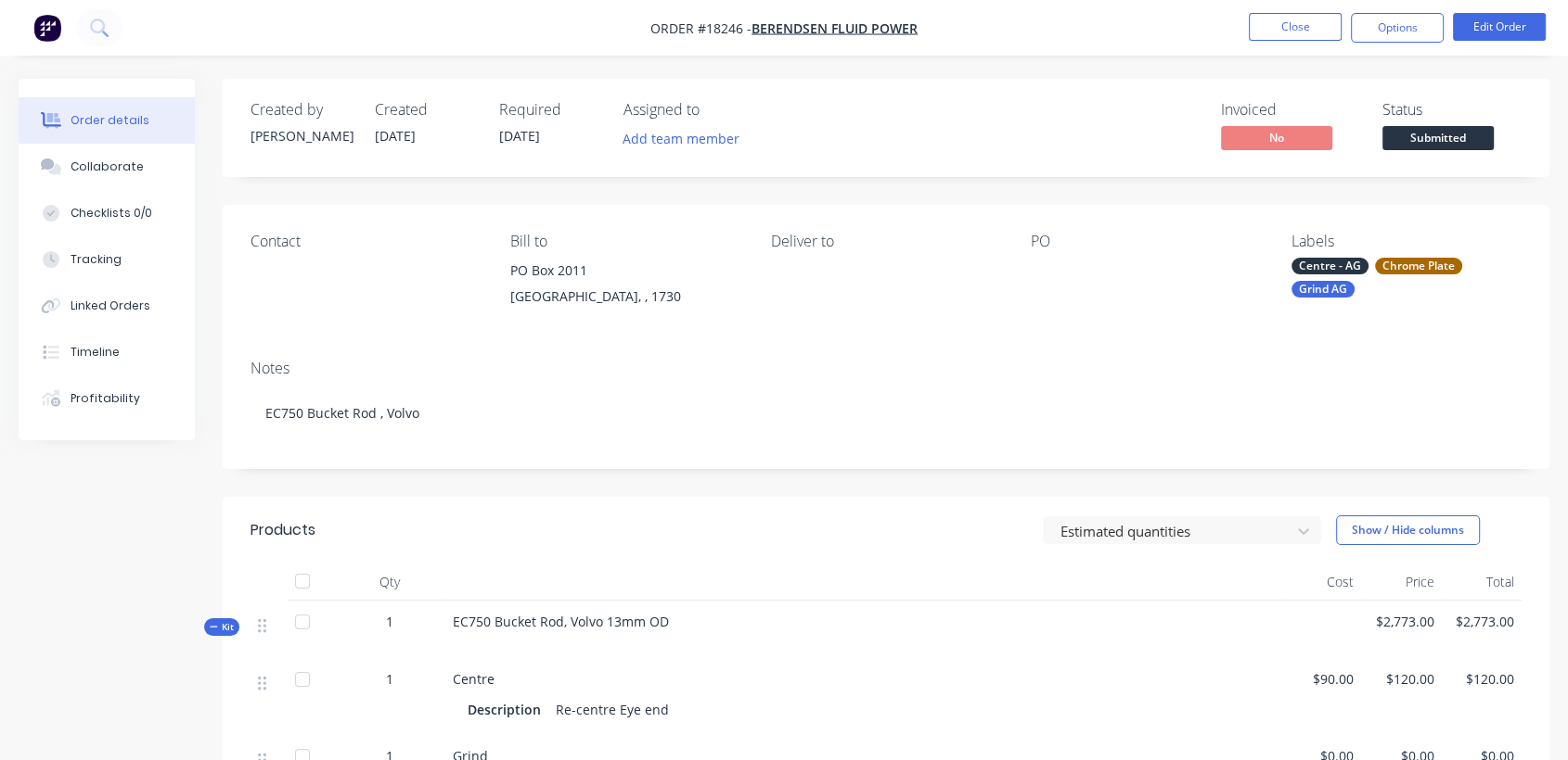
click at [1046, 258] on div at bounding box center [1146, 270] width 231 height 26
click at [1056, 277] on div at bounding box center [1146, 270] width 231 height 26
click at [1054, 256] on div "PO" at bounding box center [1146, 274] width 231 height 84
click at [1045, 235] on div "PO" at bounding box center [1146, 241] width 231 height 17
click at [1045, 274] on div at bounding box center [1146, 270] width 231 height 26
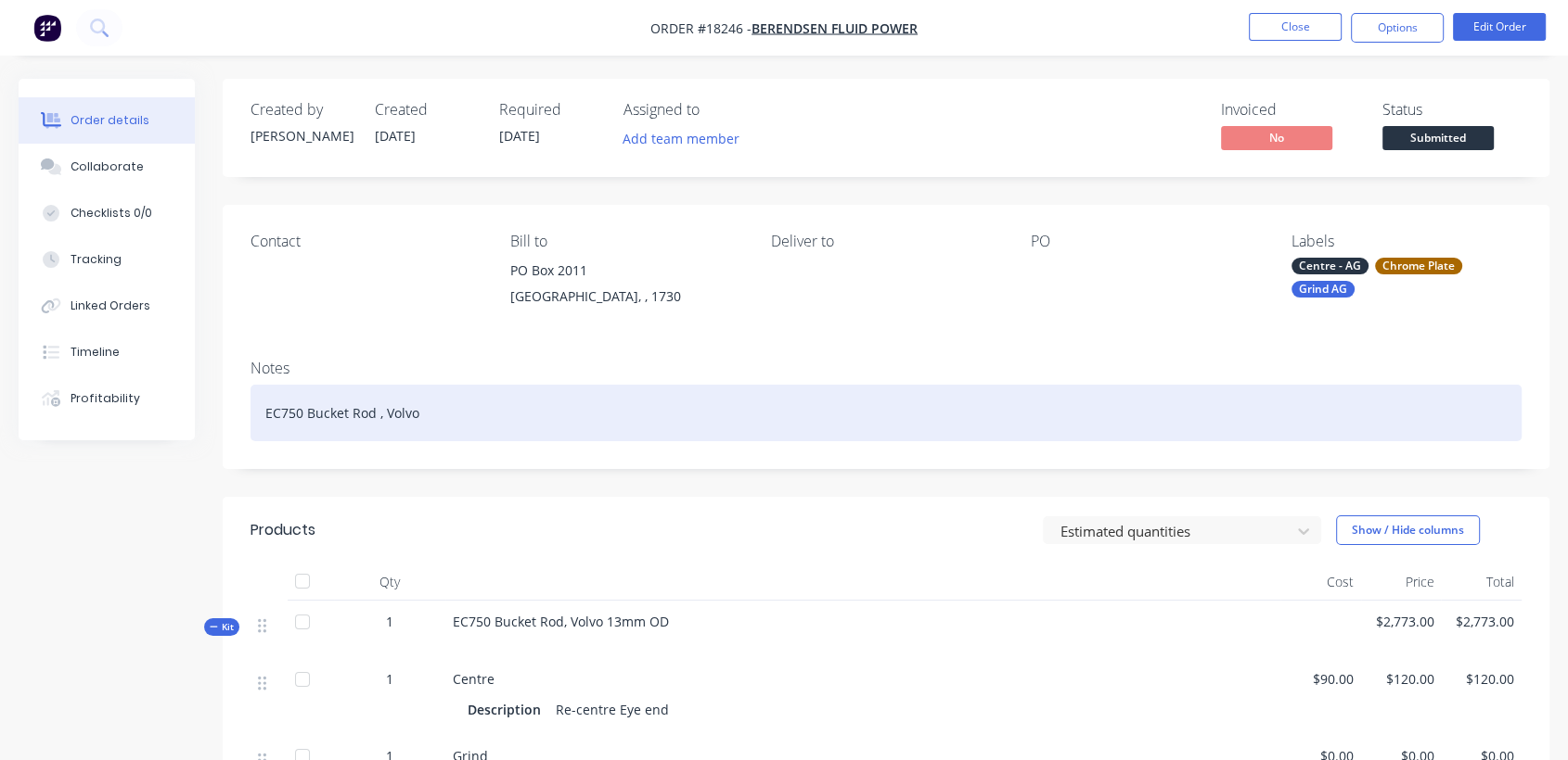
click at [526, 425] on div "EC750 Bucket Rod , Volvo" at bounding box center [886, 412] width 1271 height 56
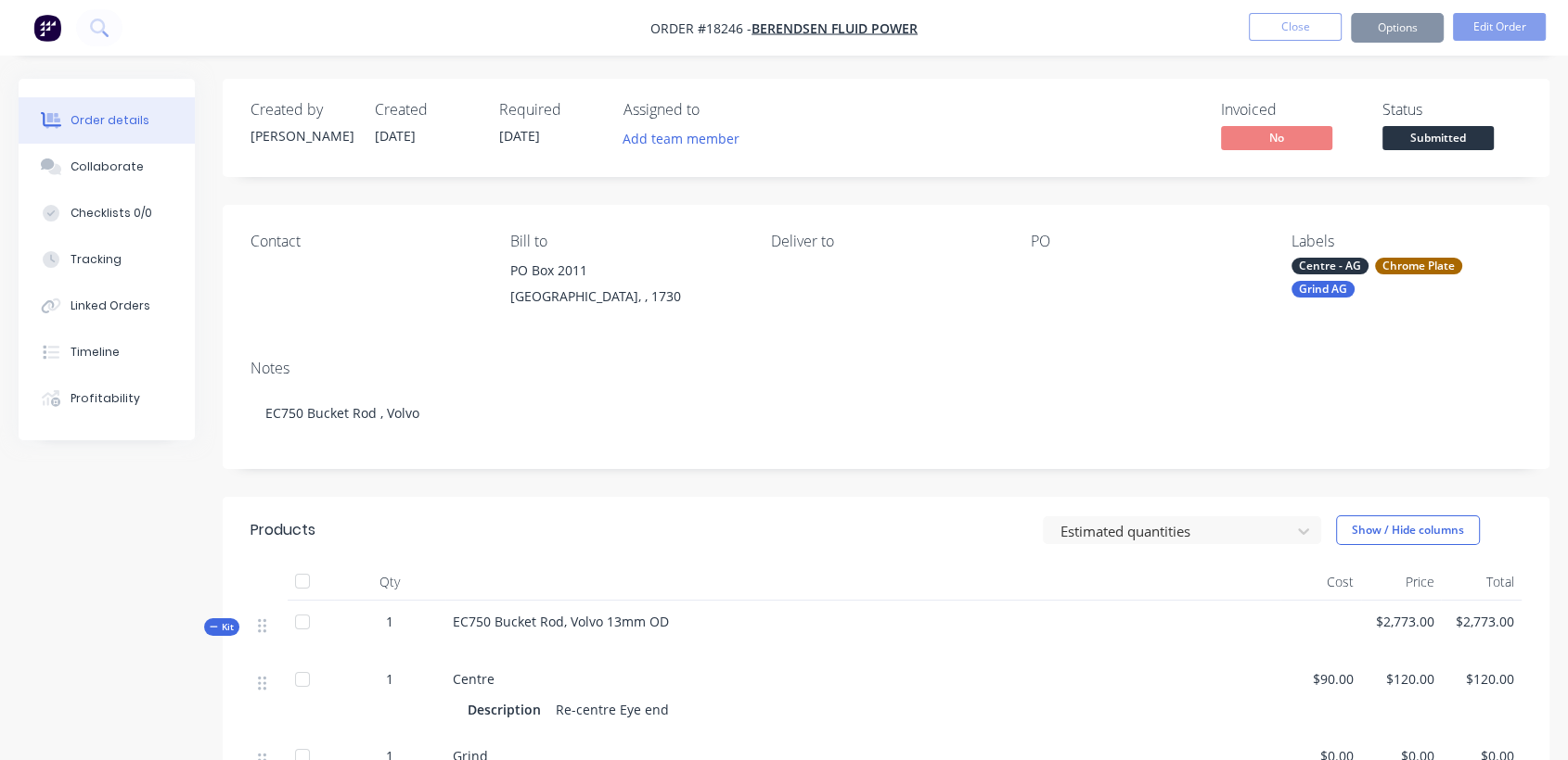
click at [1059, 274] on div at bounding box center [1146, 270] width 231 height 26
click at [1517, 16] on button "Edit Order" at bounding box center [1499, 26] width 93 height 28
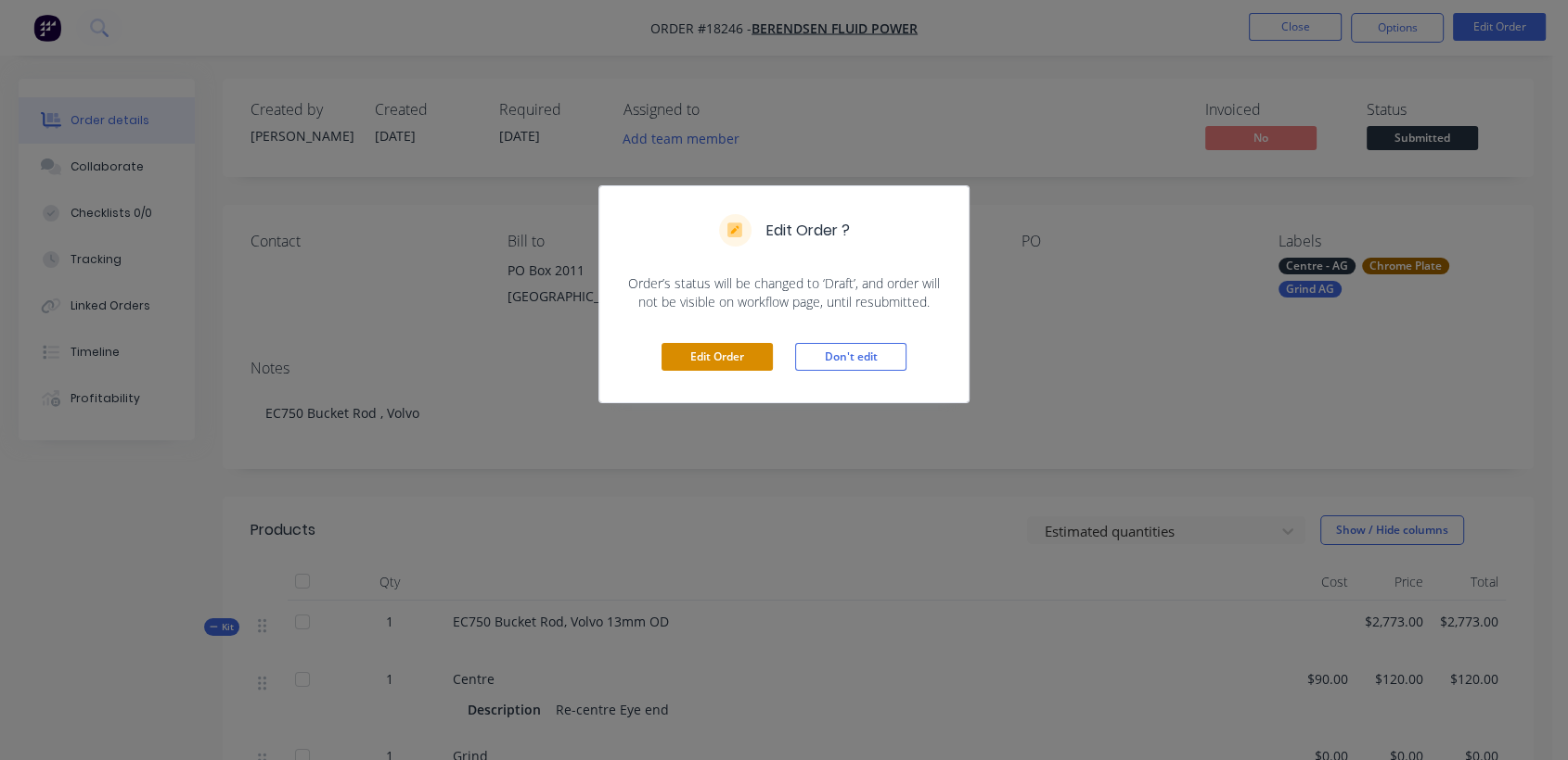
click at [700, 360] on button "Edit Order" at bounding box center [717, 356] width 111 height 28
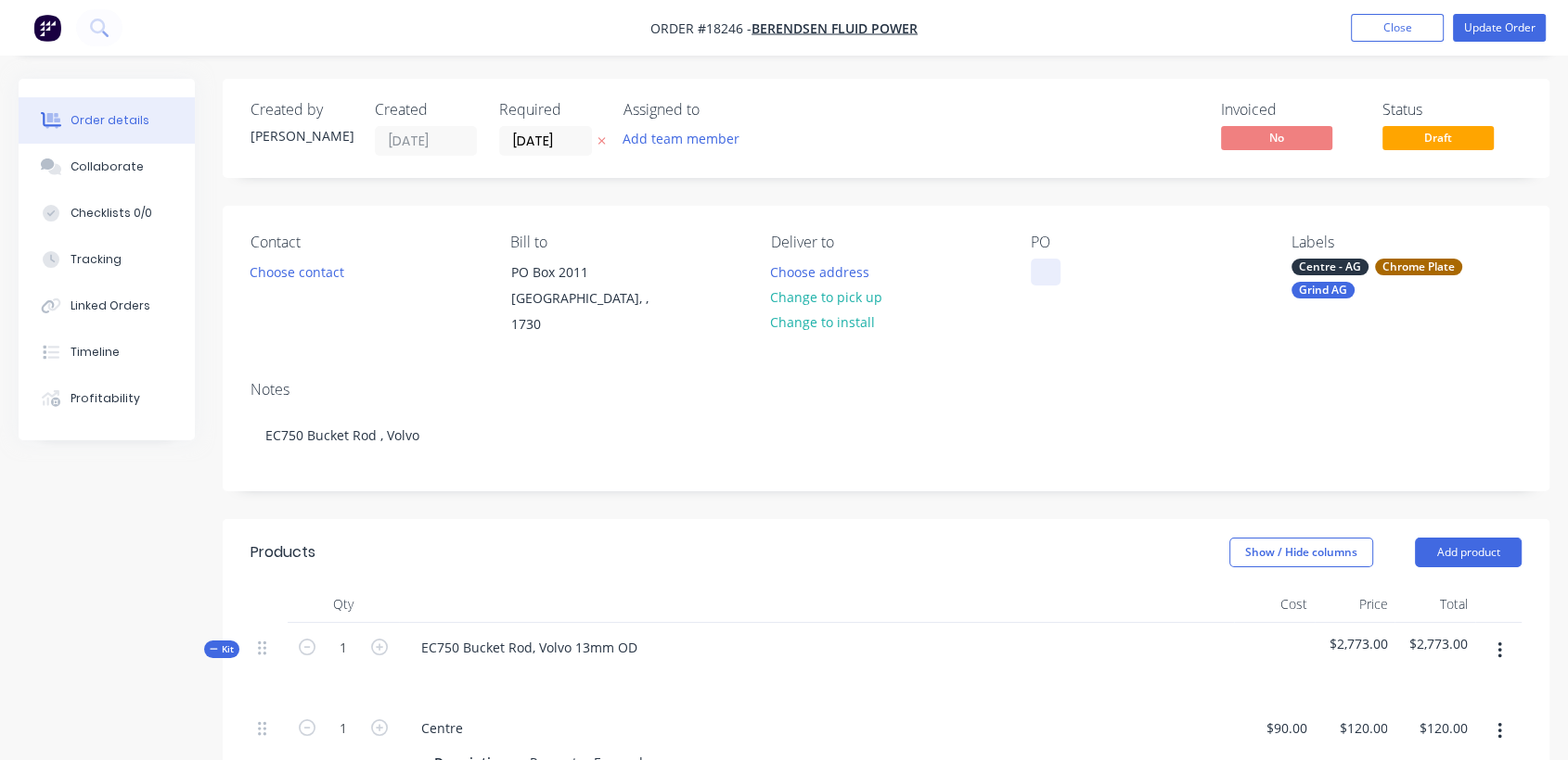
click at [1041, 276] on div at bounding box center [1045, 272] width 30 height 27
click at [1510, 24] on button "Update Order" at bounding box center [1499, 27] width 93 height 28
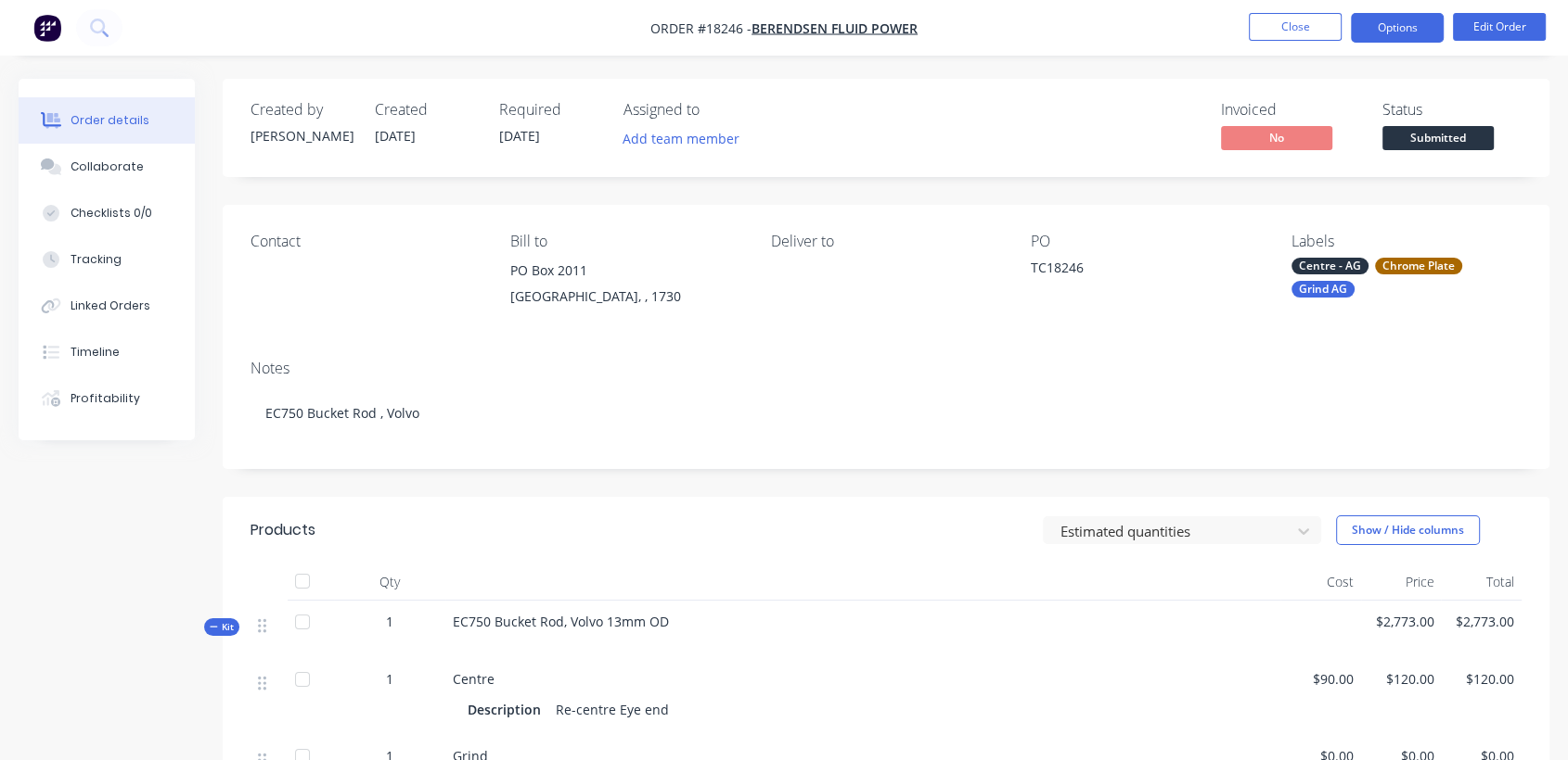
click at [1385, 34] on button "Options" at bounding box center [1398, 27] width 93 height 30
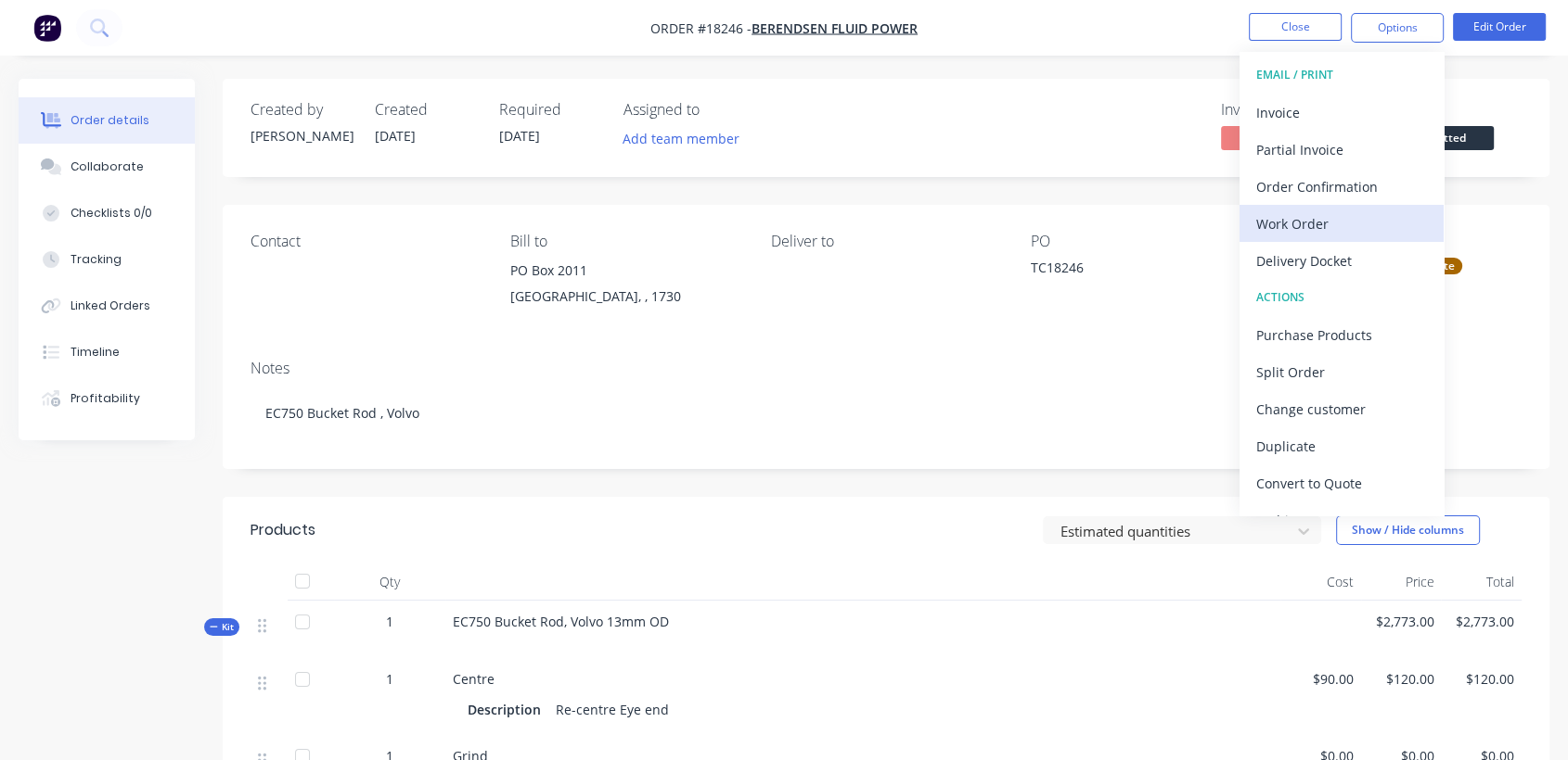
click at [1284, 228] on div "Work Order" at bounding box center [1341, 224] width 170 height 27
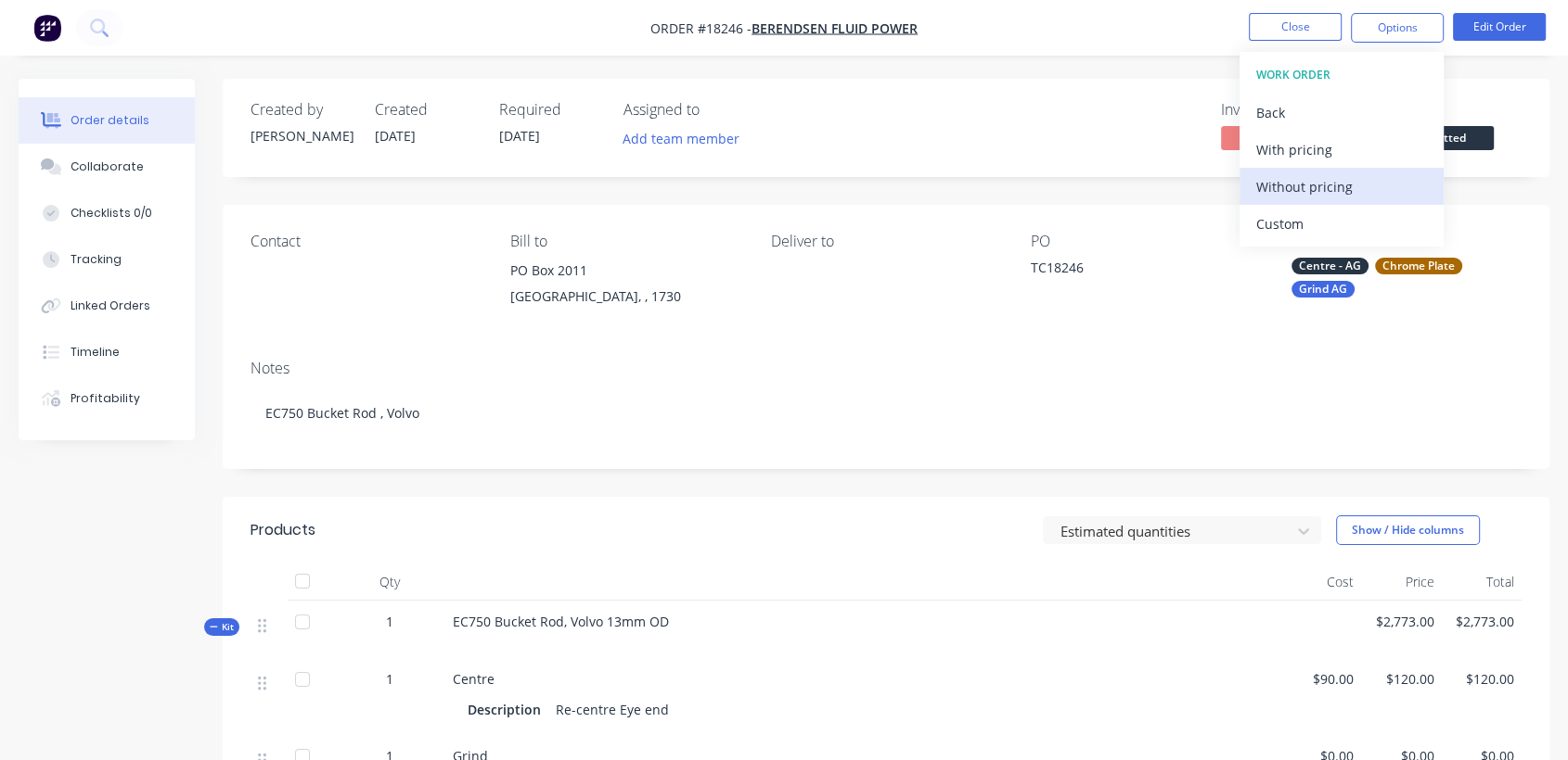
click at [1343, 185] on div "Without pricing" at bounding box center [1341, 187] width 170 height 27
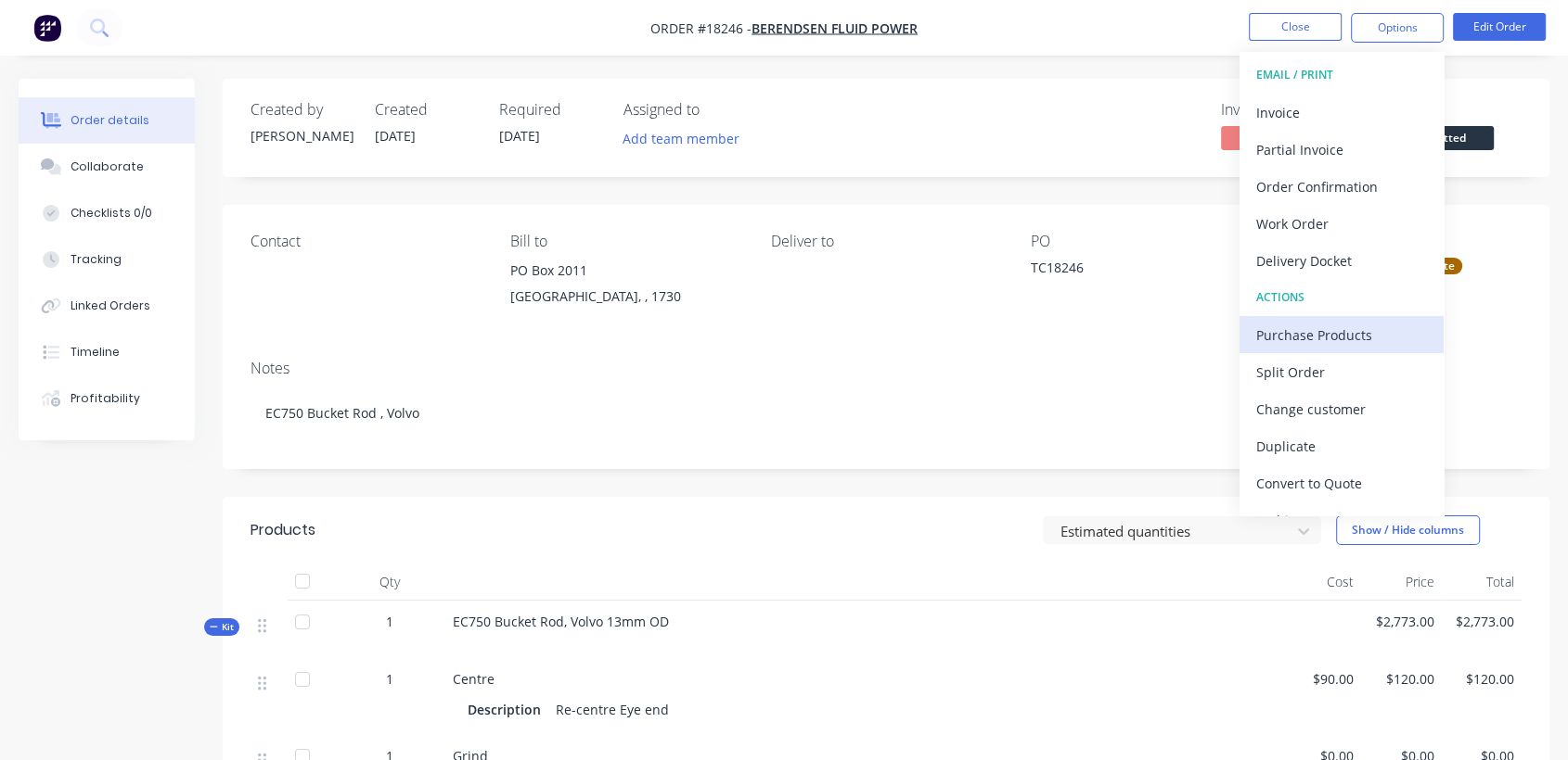
click at [1303, 337] on div "Purchase Products" at bounding box center [1341, 335] width 170 height 27
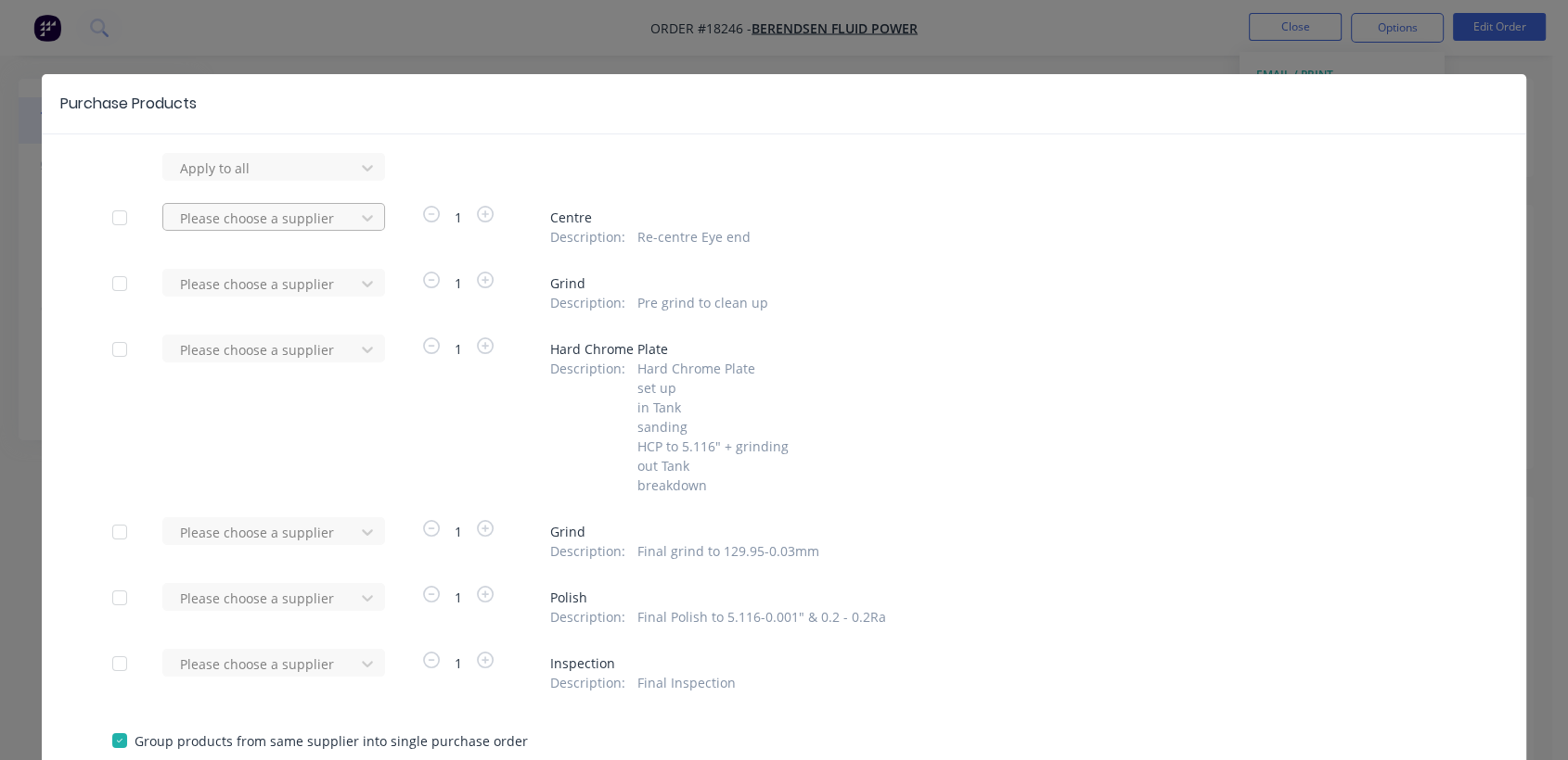
click at [296, 209] on div at bounding box center [261, 219] width 167 height 23
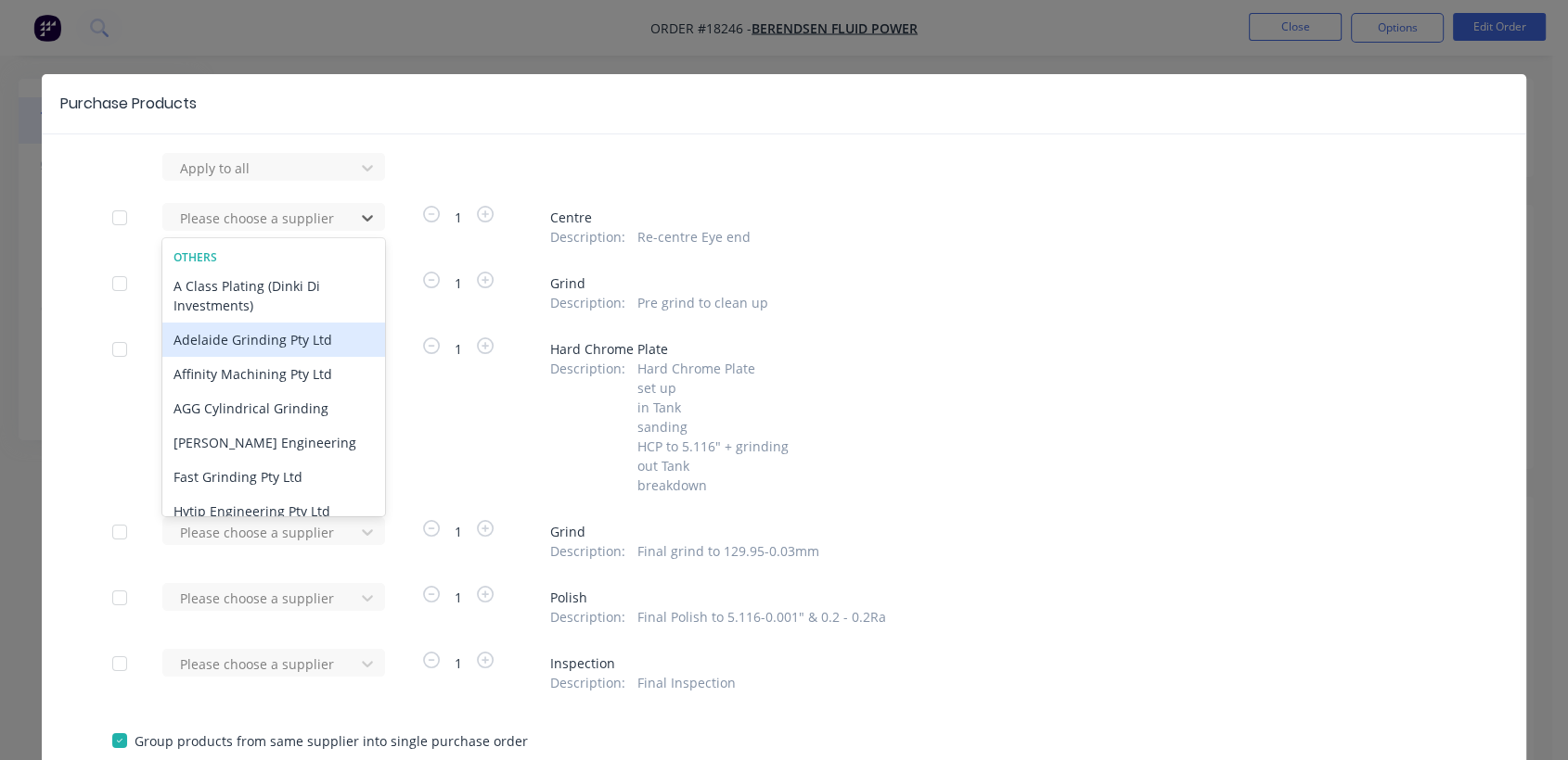
click at [243, 341] on div "Adelaide Grinding Pty Ltd" at bounding box center [274, 339] width 223 height 34
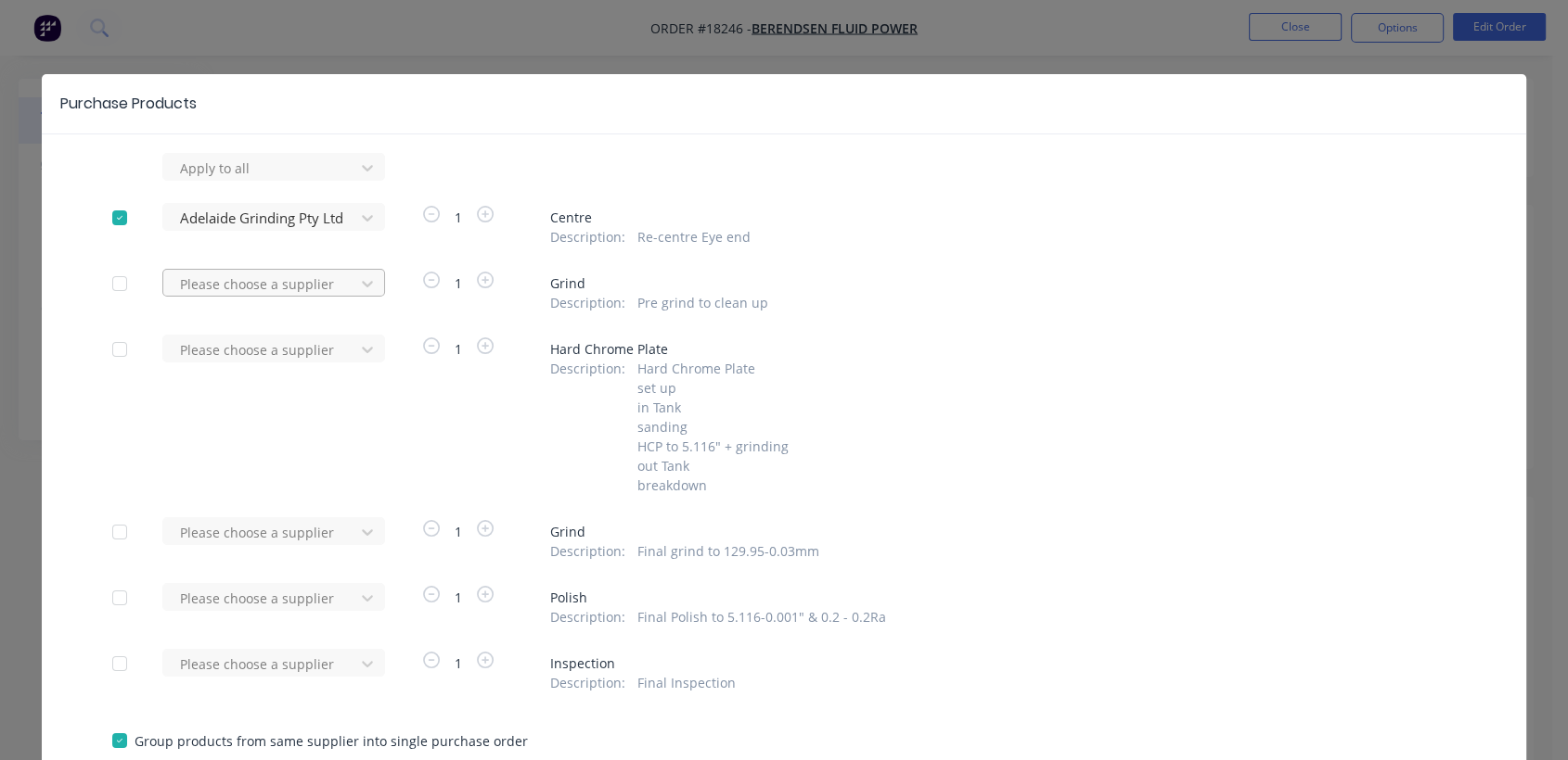
click at [251, 291] on div at bounding box center [261, 285] width 167 height 23
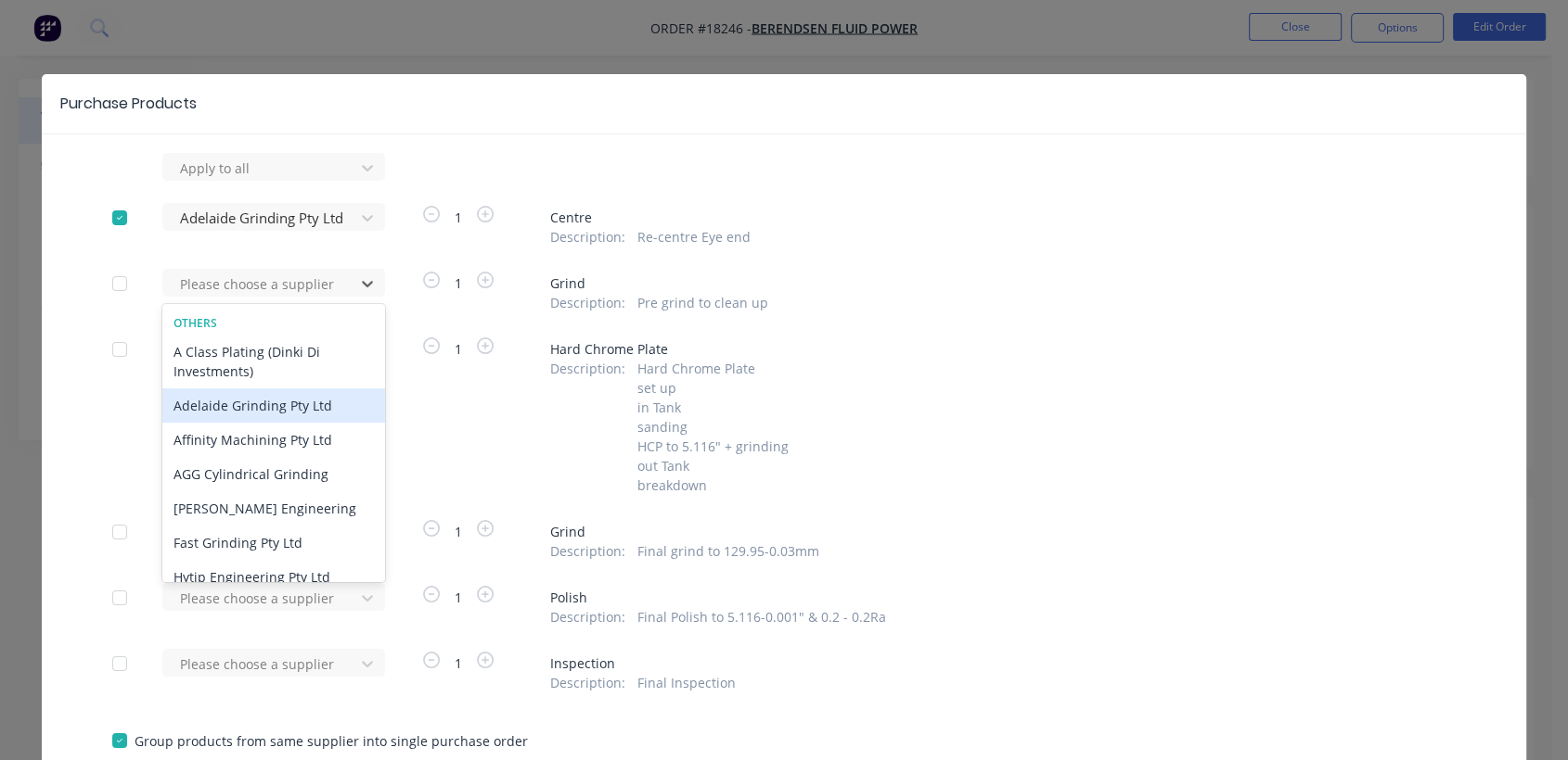
click at [231, 408] on div "Adelaide Grinding Pty Ltd" at bounding box center [274, 405] width 223 height 34
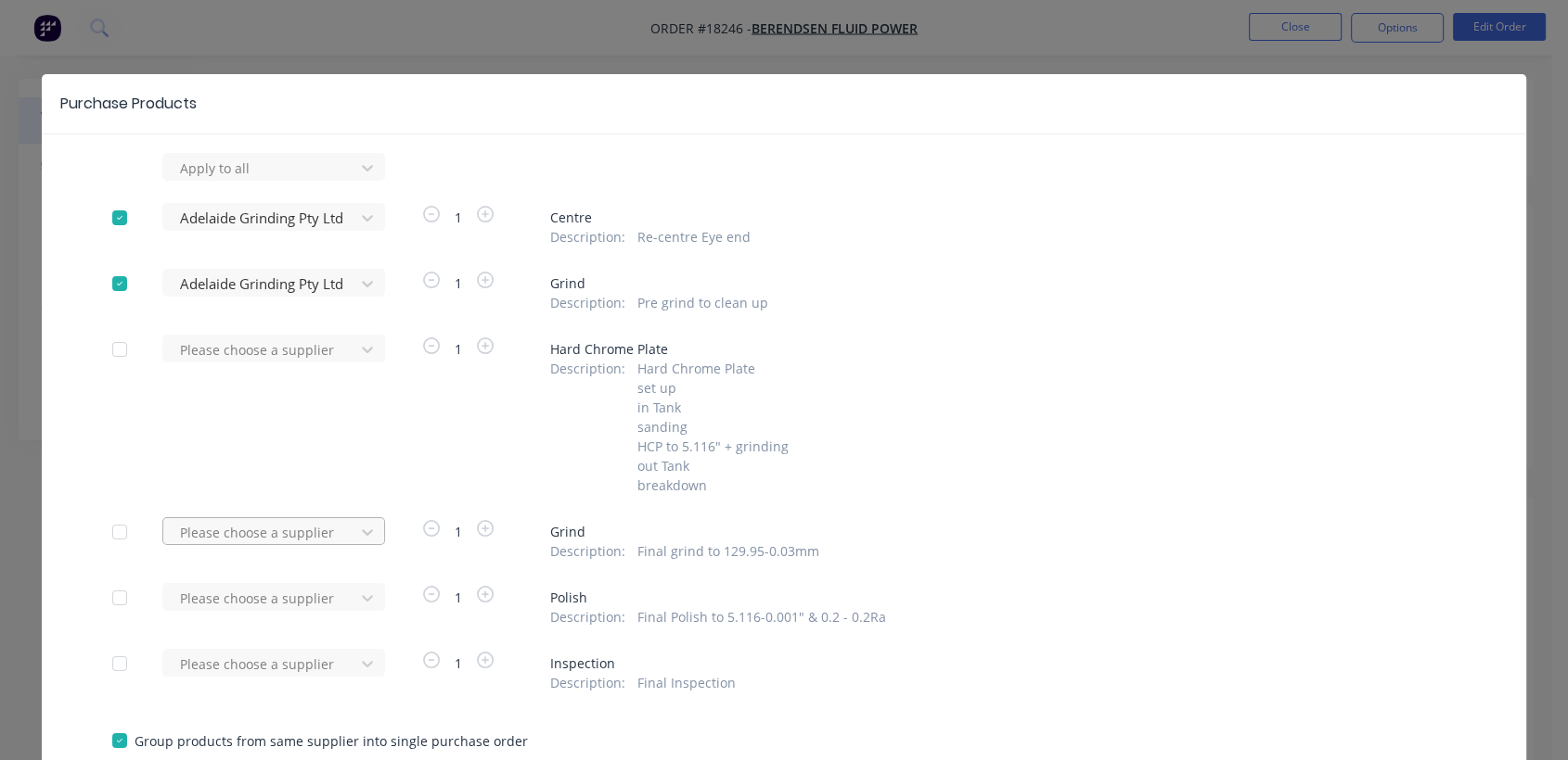
click at [231, 530] on div "Please choose a supplier" at bounding box center [264, 531] width 204 height 28
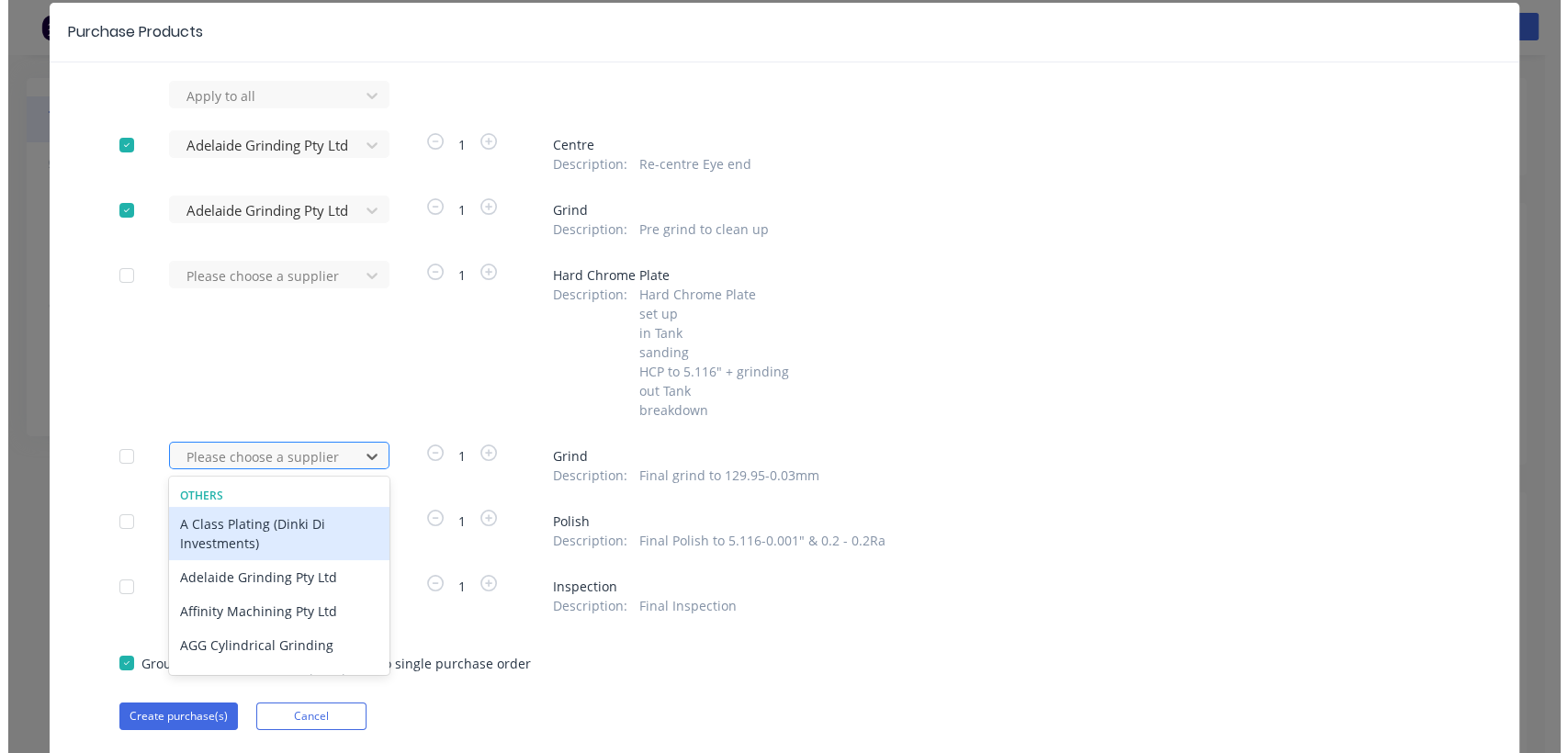
scroll to position [77, 0]
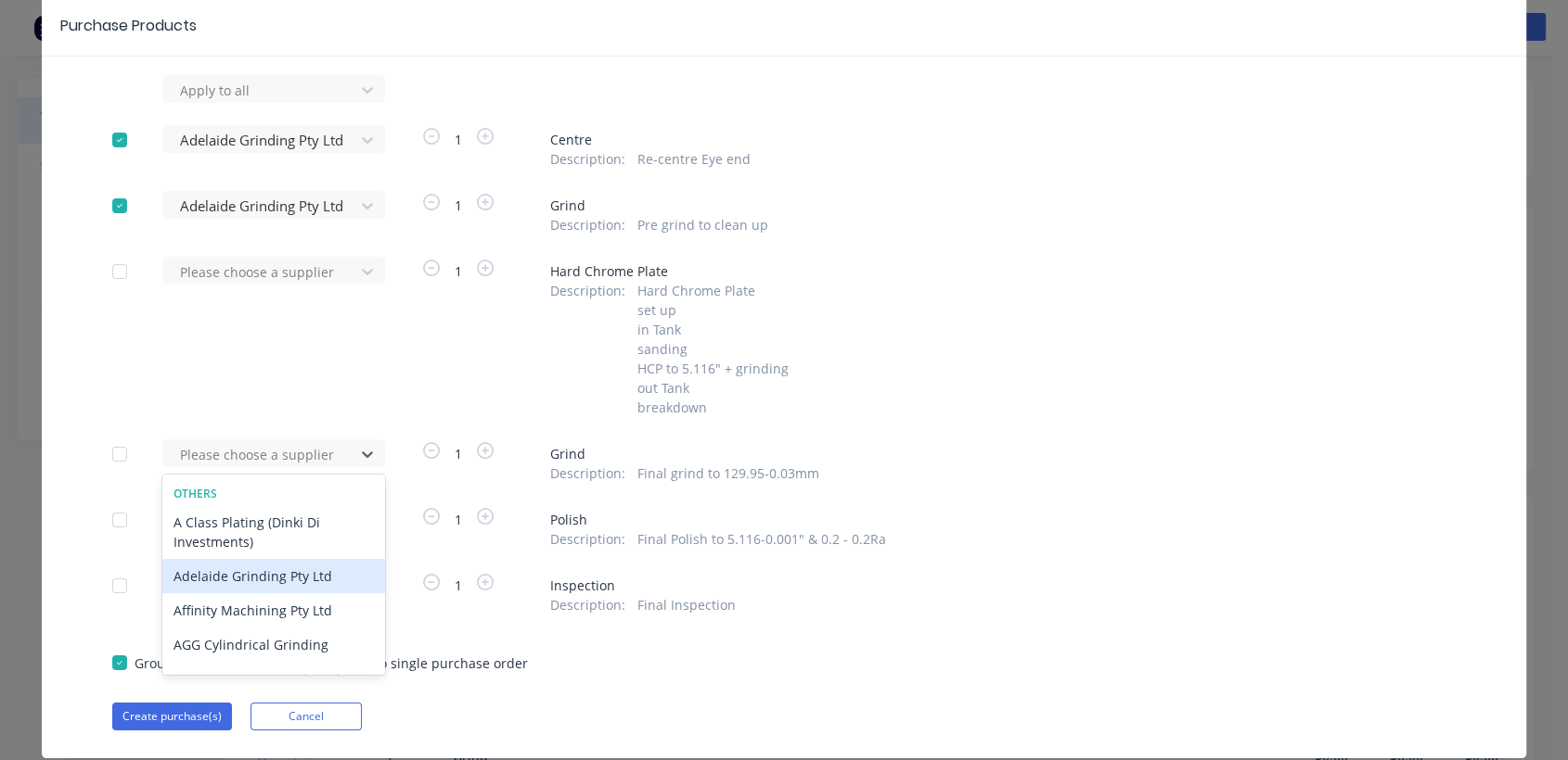
click at [253, 579] on div "Adelaide Grinding Pty Ltd" at bounding box center [274, 576] width 223 height 34
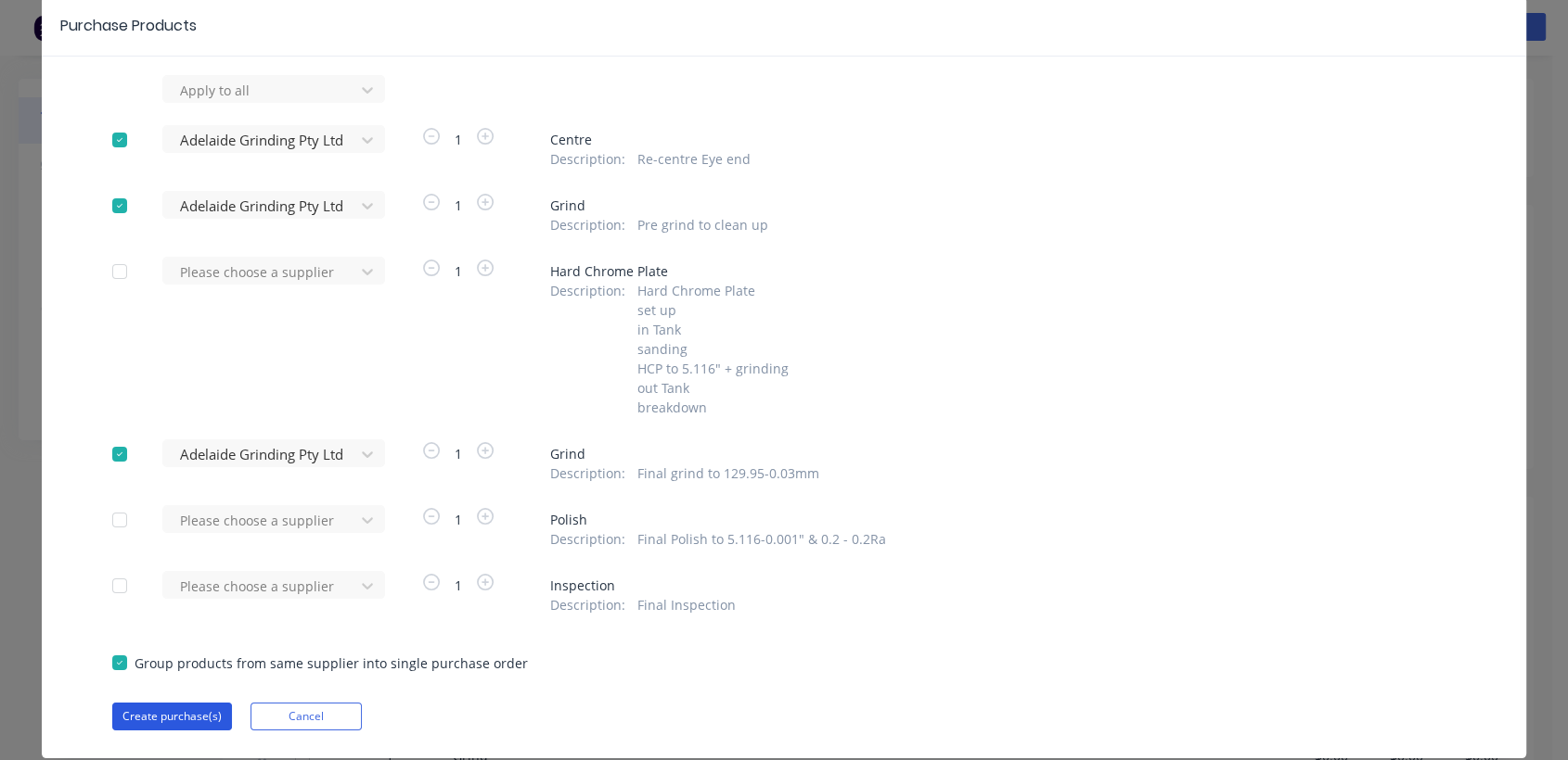
click at [135, 716] on button "Create purchase(s)" at bounding box center [172, 716] width 120 height 28
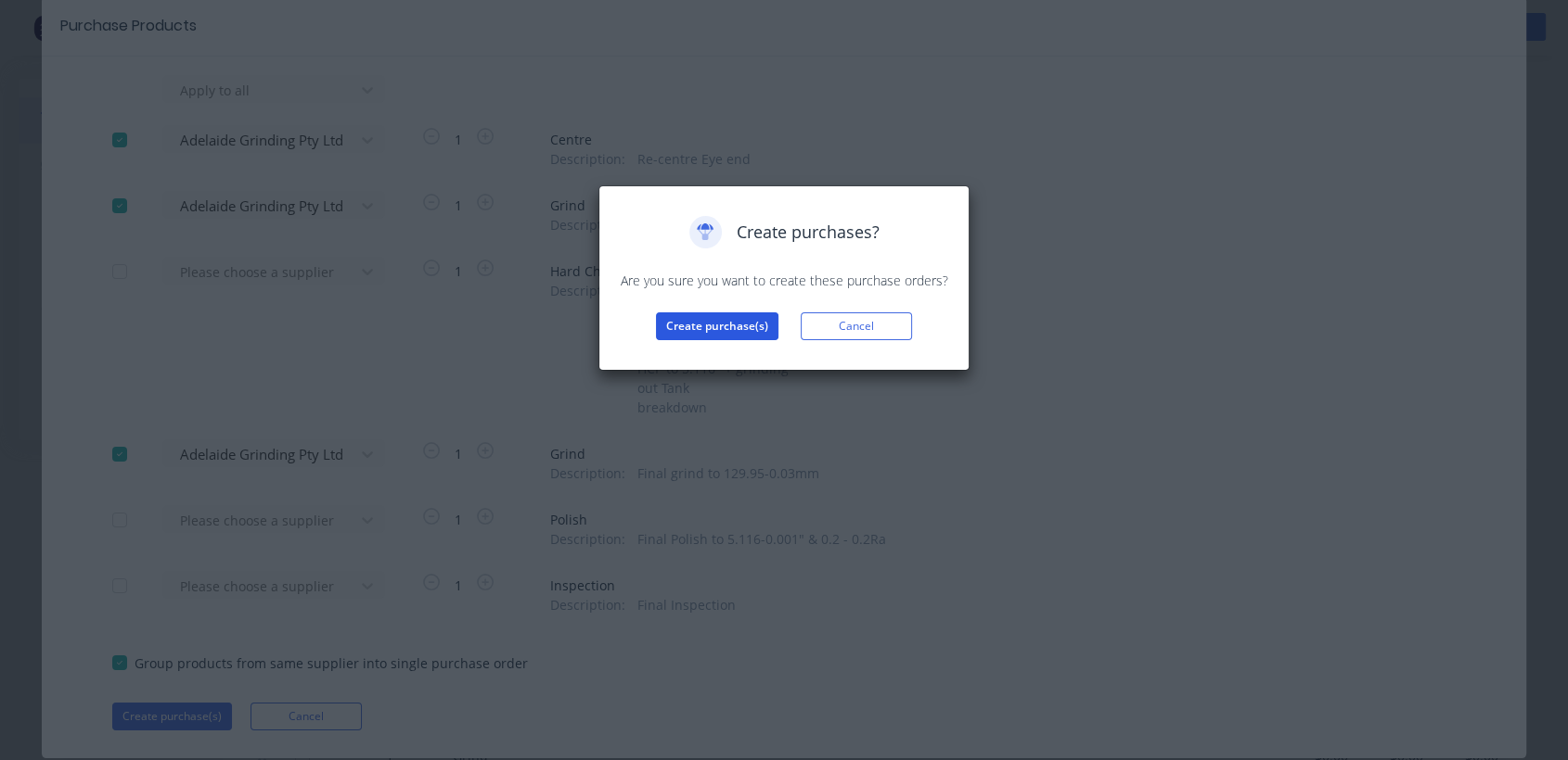
click at [749, 329] on button "Create purchase(s)" at bounding box center [717, 326] width 122 height 28
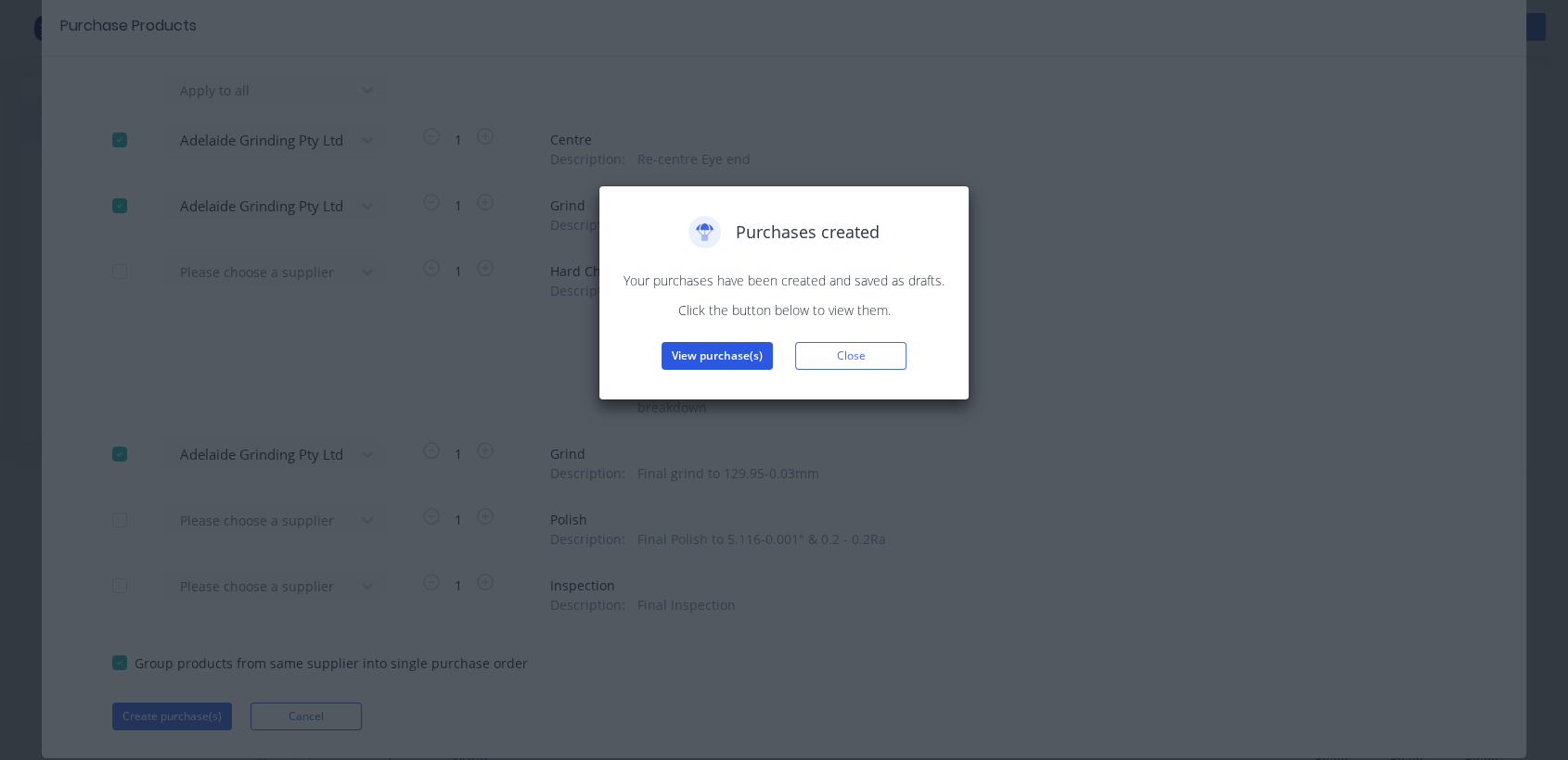
click at [739, 350] on button "View purchase(s)" at bounding box center [717, 355] width 111 height 28
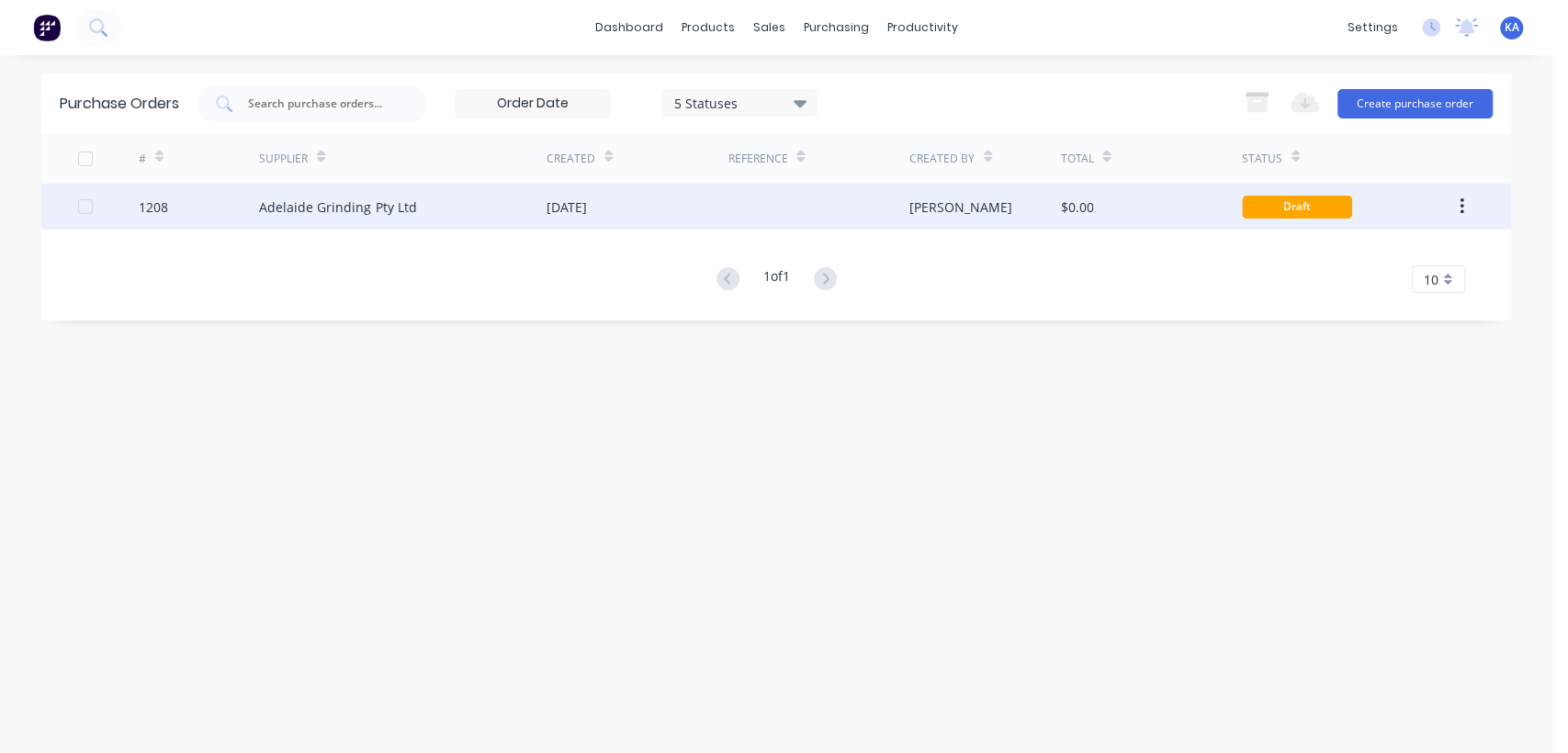
click at [587, 203] on div "[DATE]" at bounding box center [567, 207] width 40 height 19
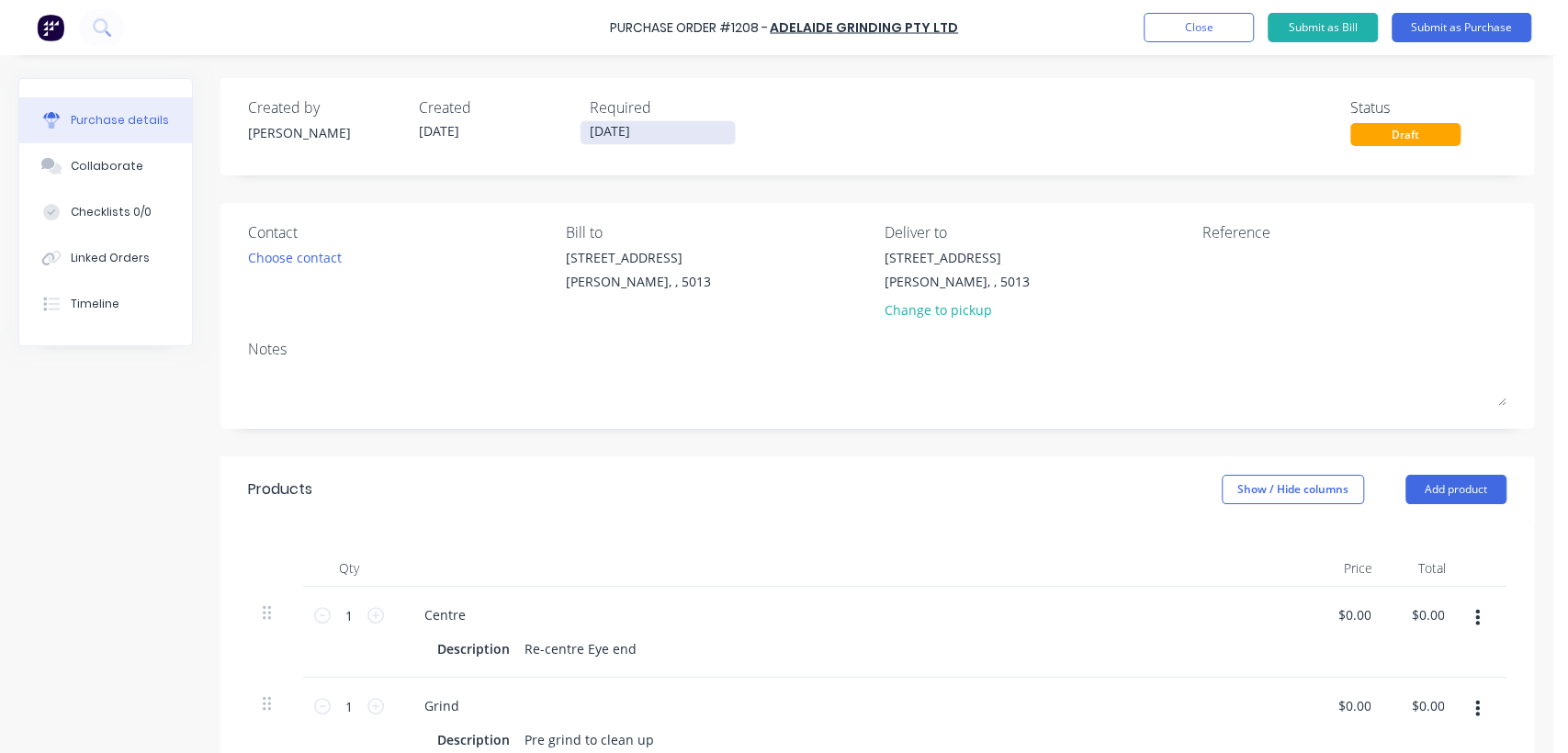
click at [656, 131] on input "[DATE]" at bounding box center [657, 132] width 154 height 23
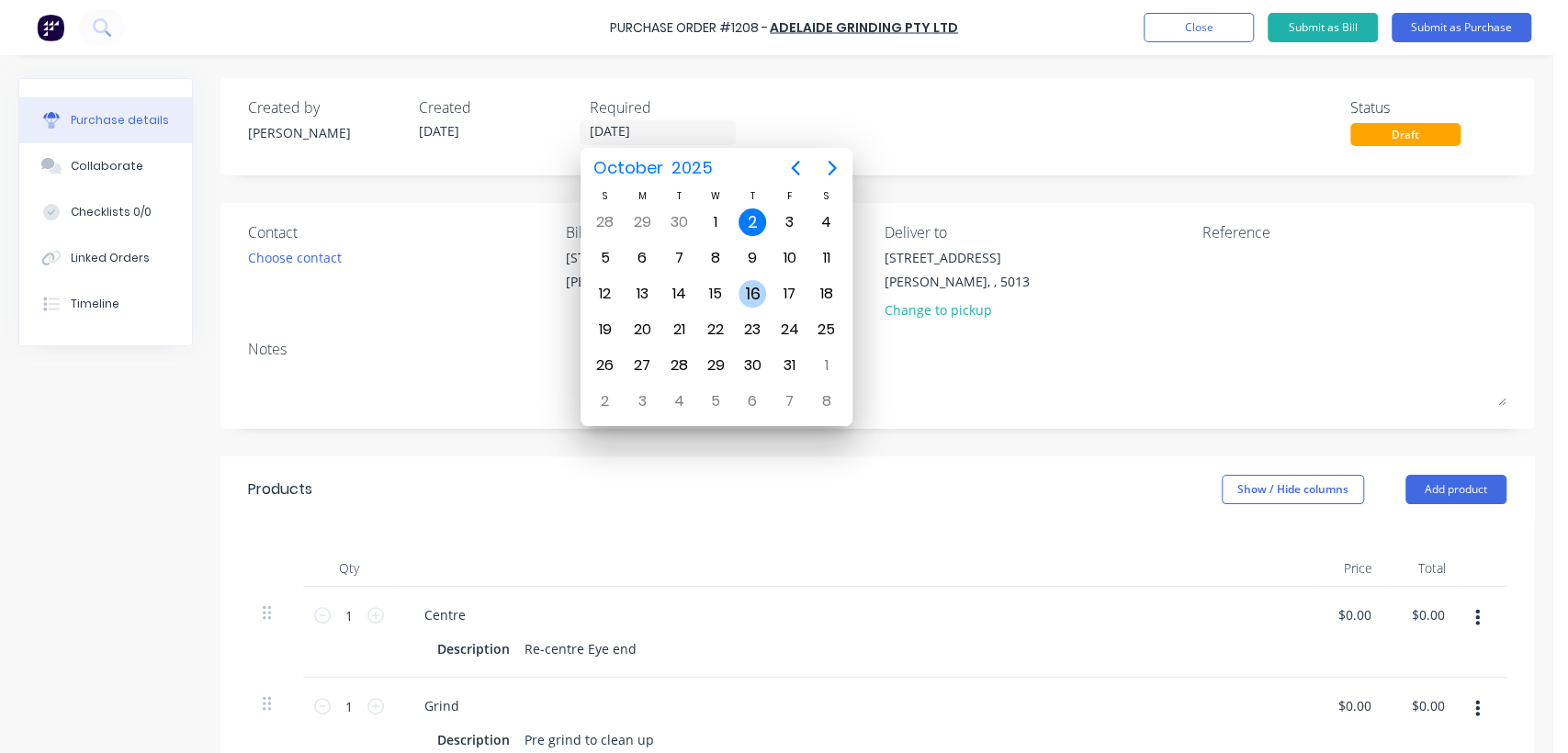
click at [748, 281] on div "16" at bounding box center [752, 294] width 28 height 28
type input "[DATE]"
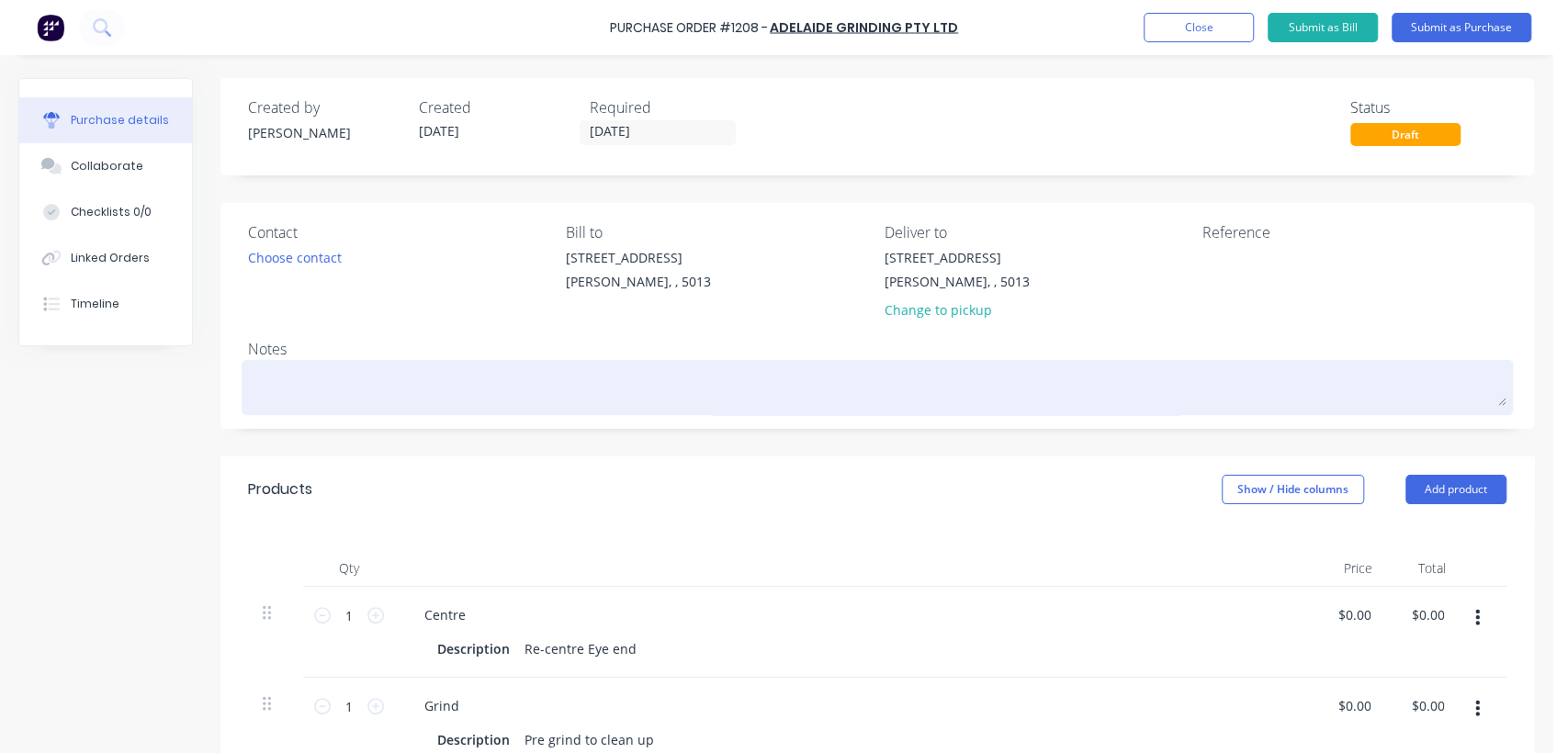
click at [327, 399] on textarea at bounding box center [878, 385] width 1258 height 41
paste textarea "9625373sx R9400 Stick Rod 736452"
type textarea "x"
type textarea "9625373sx R9400 Stick Rod 736452"
type textarea "x"
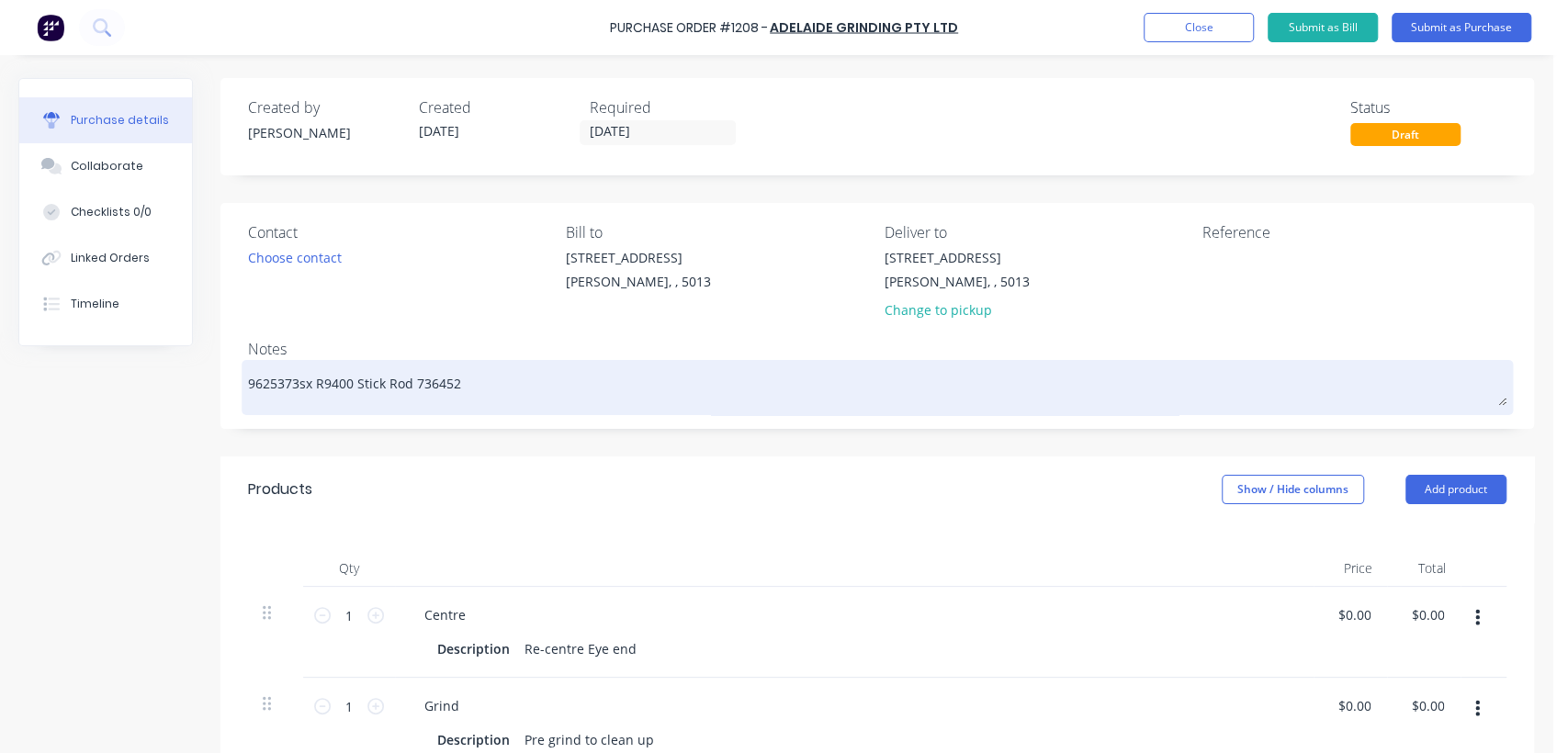
type textarea "9625373sx R9400 Stick Rod 73645"
type textarea "x"
type textarea "9625373sx R9400 Stick Rod 7364"
type textarea "x"
type textarea "9625373sx R9400 Stick Rod 736"
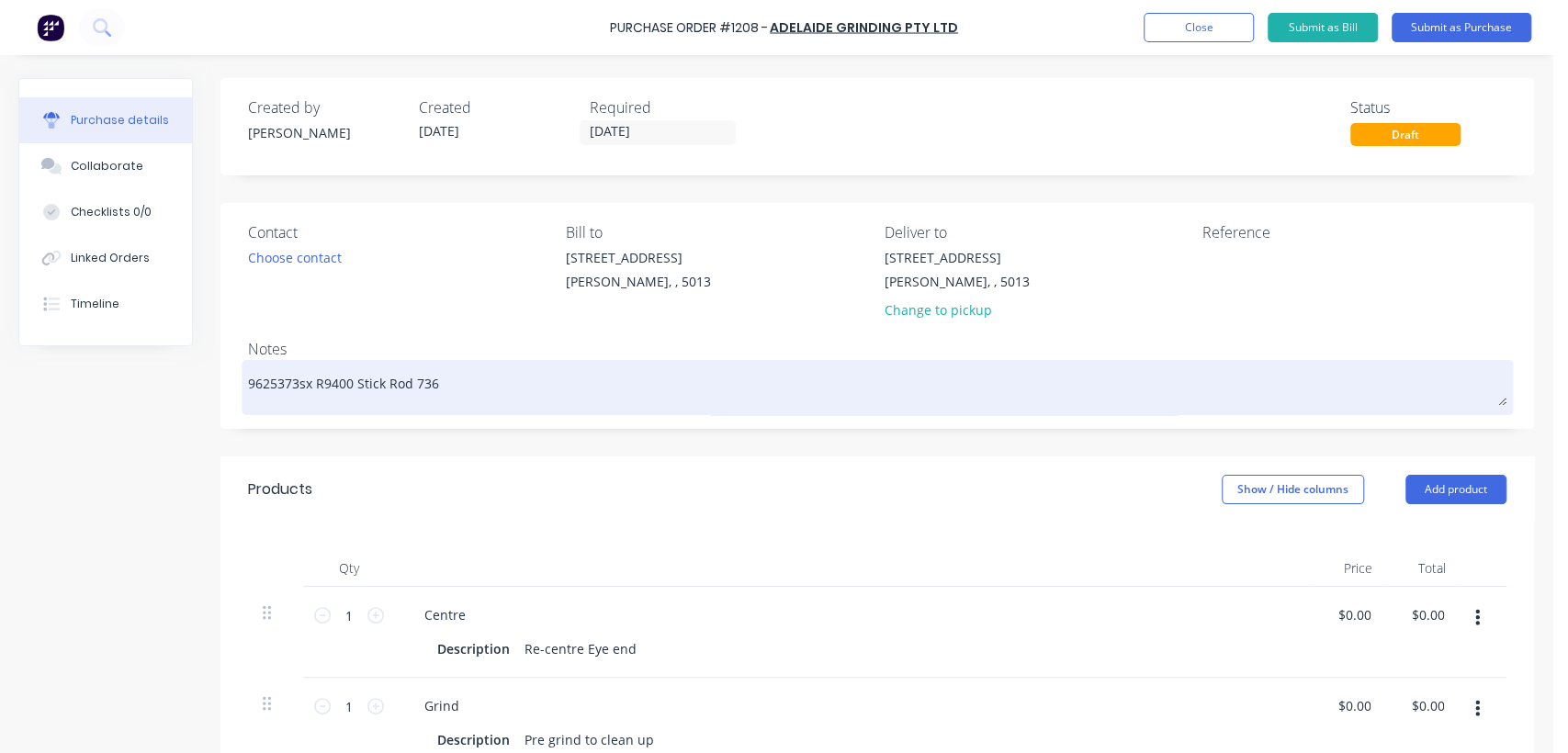
type textarea "x"
type textarea "9625373sx R9400 Stick Rod 73"
type textarea "x"
type textarea "9625373sx R9400 Stick Rod 7"
type textarea "x"
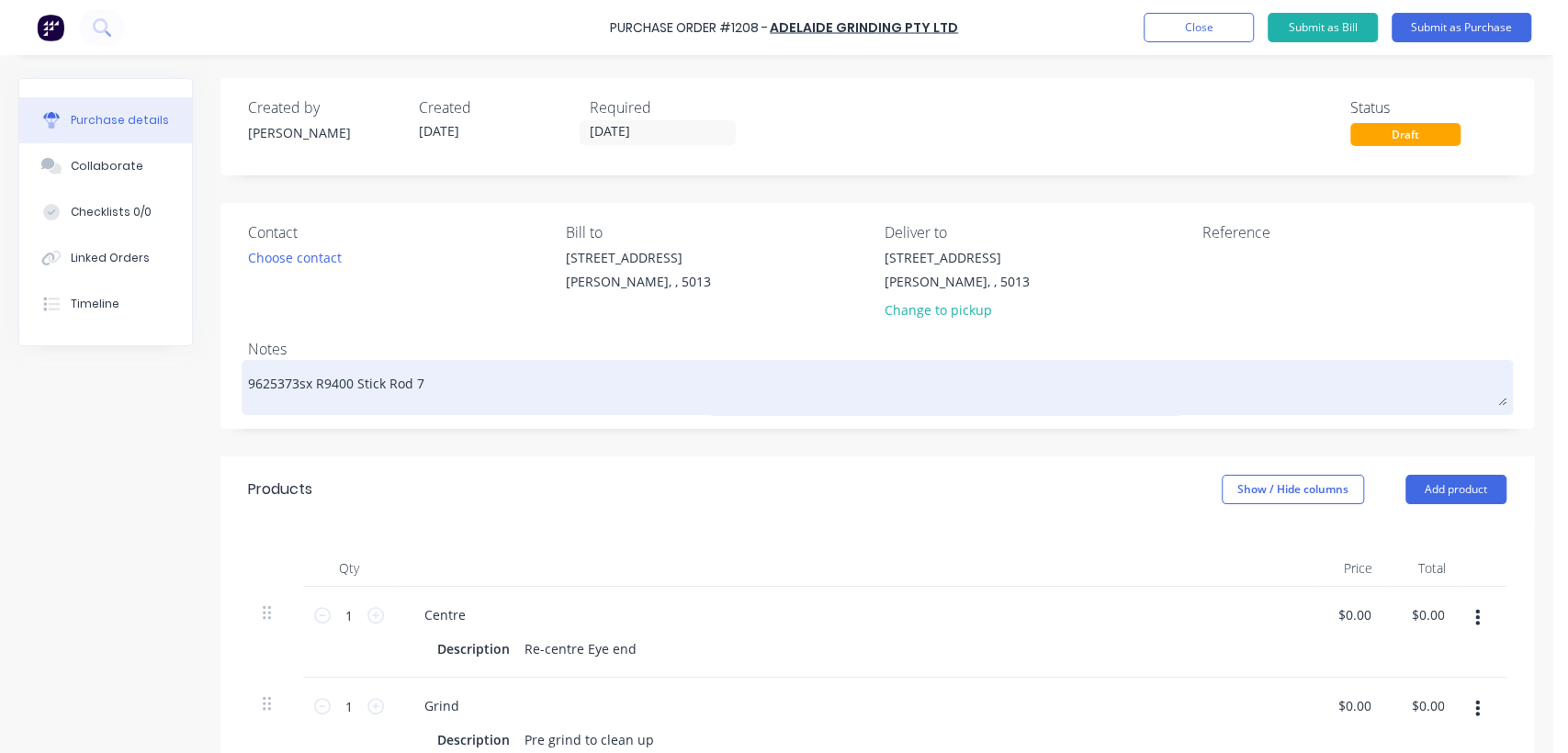
type textarea "9625373sx R9400 Stick Rod"
type textarea "x"
type textarea "9625373sx R9400 Stick Rod"
type textarea "x"
type textarea "9625373sx R9400 Stick Ro"
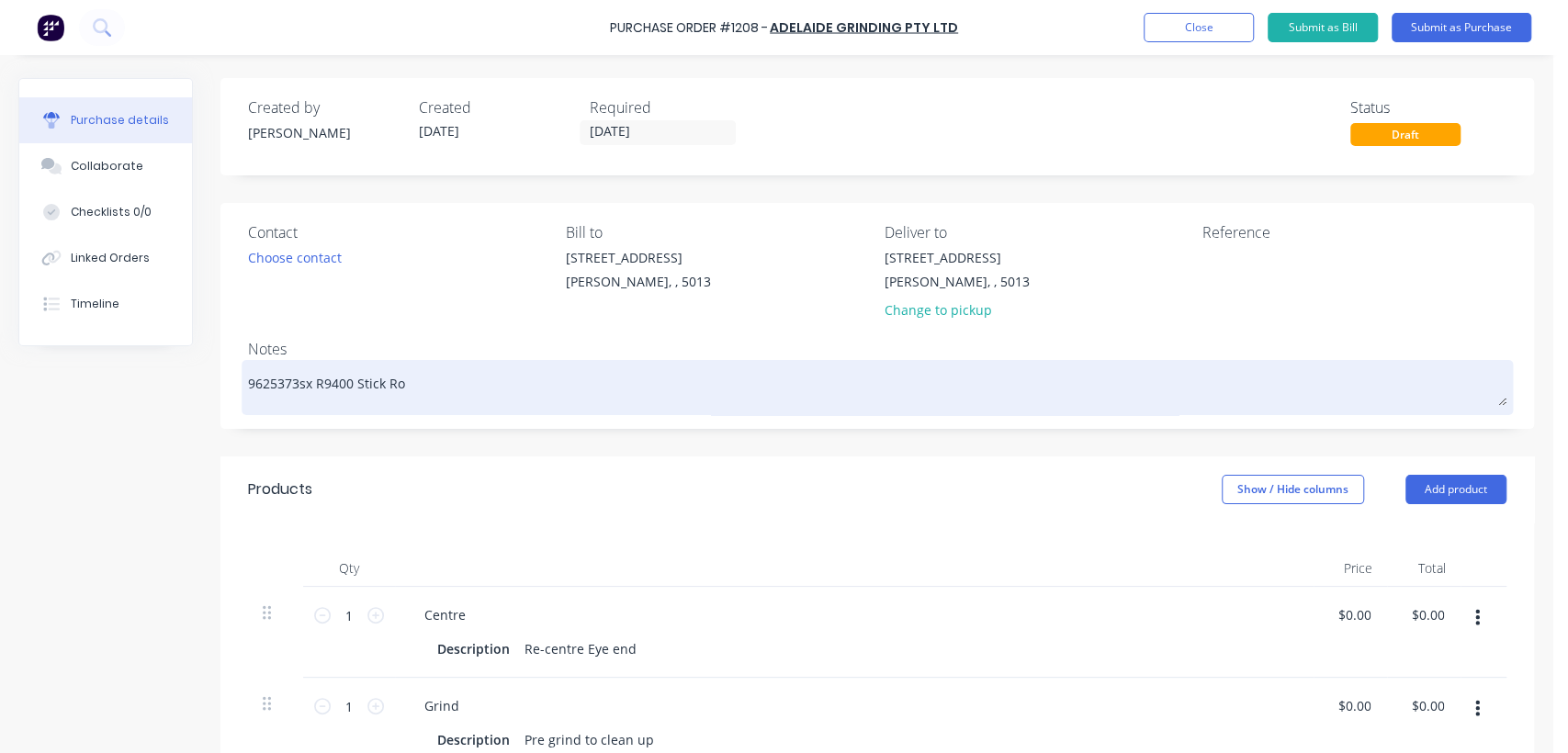
type textarea "x"
type textarea "9625373sx R9400 Stick R"
type textarea "x"
type textarea "9625373sx R9400 Stick"
type textarea "x"
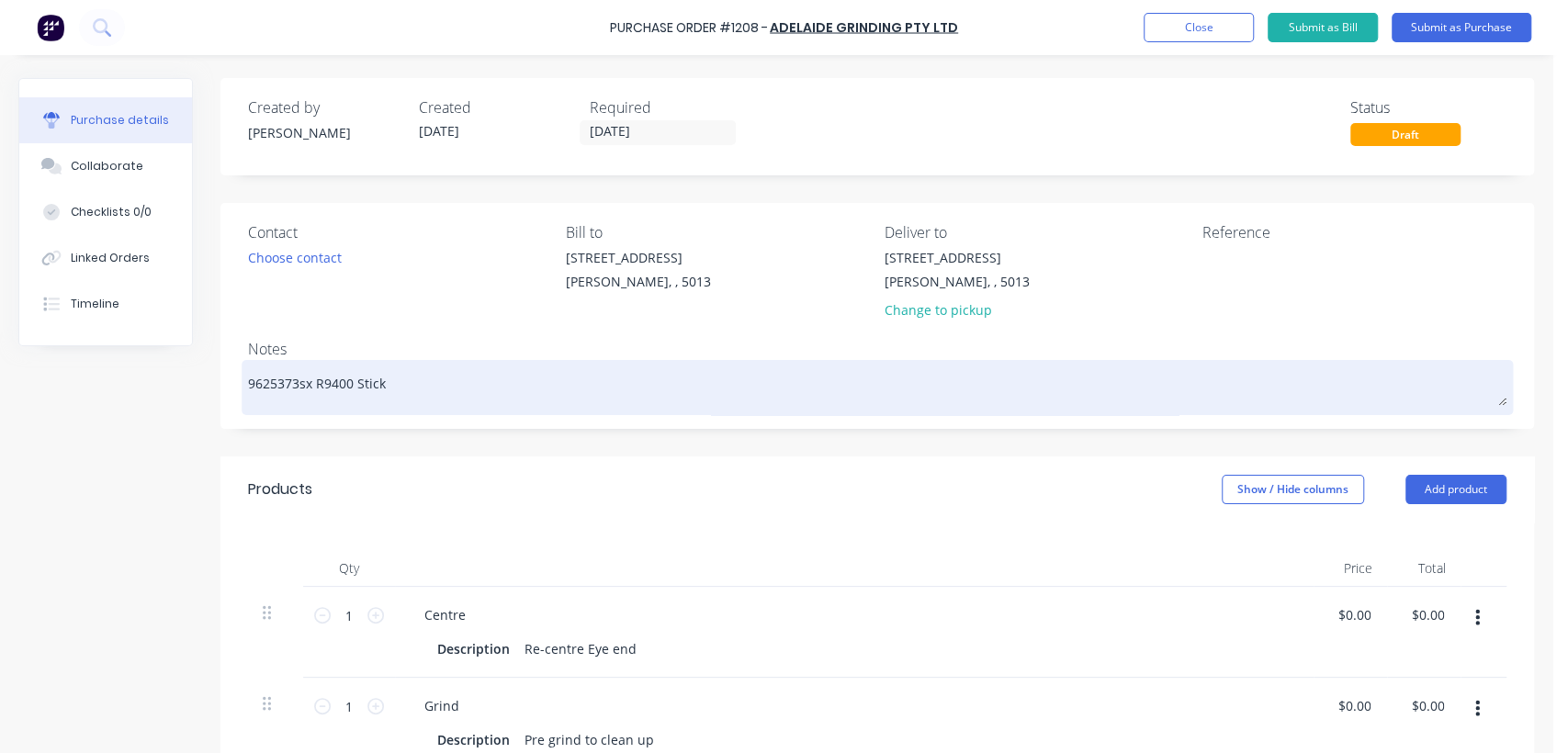
type textarea "9625373sx R9400 Stick"
type textarea "x"
type textarea "9625373sx R9400 Stic"
type textarea "x"
type textarea "9625373sx R9400 Sti"
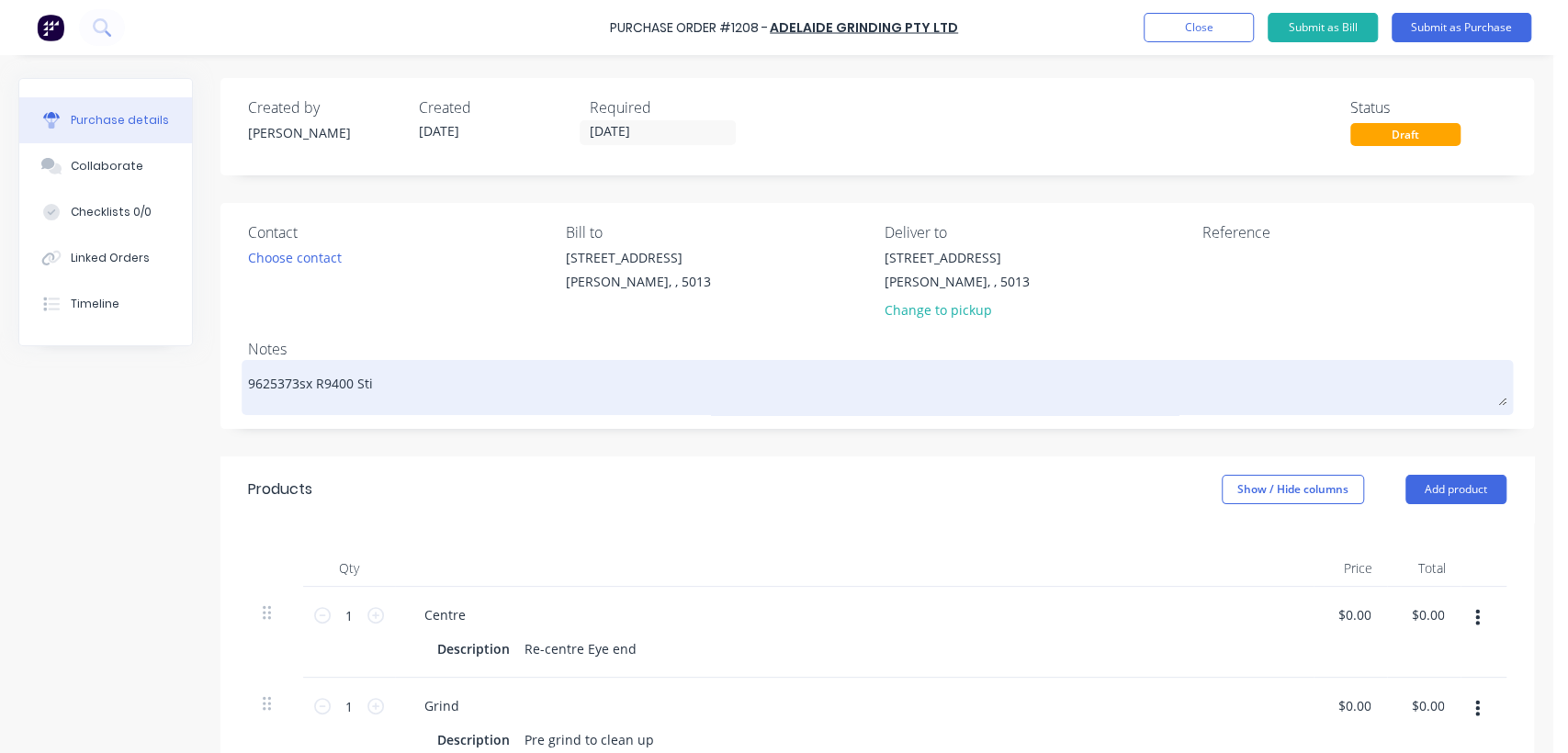
type textarea "x"
type textarea "9625373sx R9400 St"
type textarea "x"
type textarea "9625373sx R9400 S"
type textarea "x"
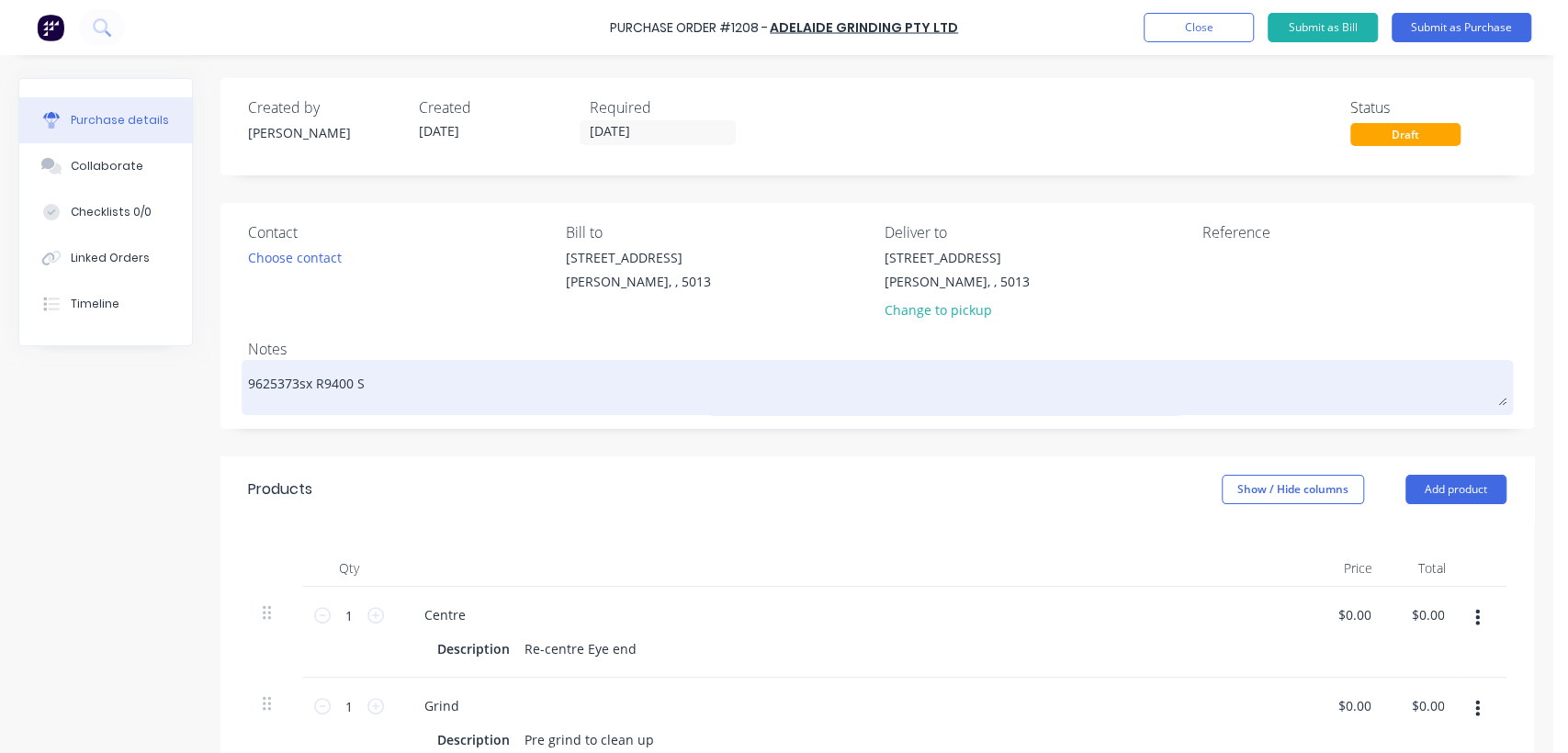
type textarea "9625373sx R9400"
type textarea "x"
type textarea "9625373sx R9400"
type textarea "x"
type textarea "9625373sx R940"
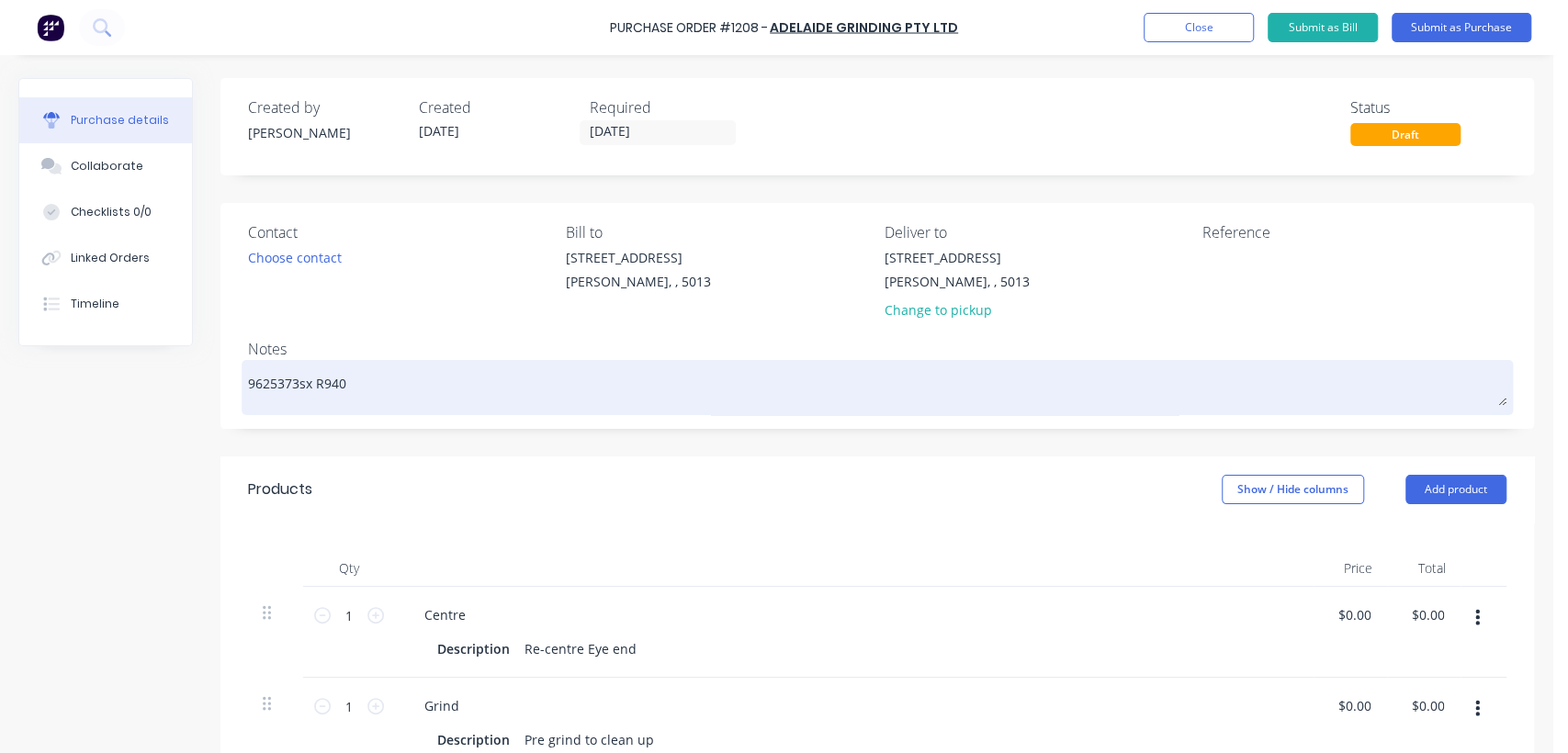
type textarea "x"
type textarea "9625373sx R94"
type textarea "x"
type textarea "9625373sx R9"
type textarea "x"
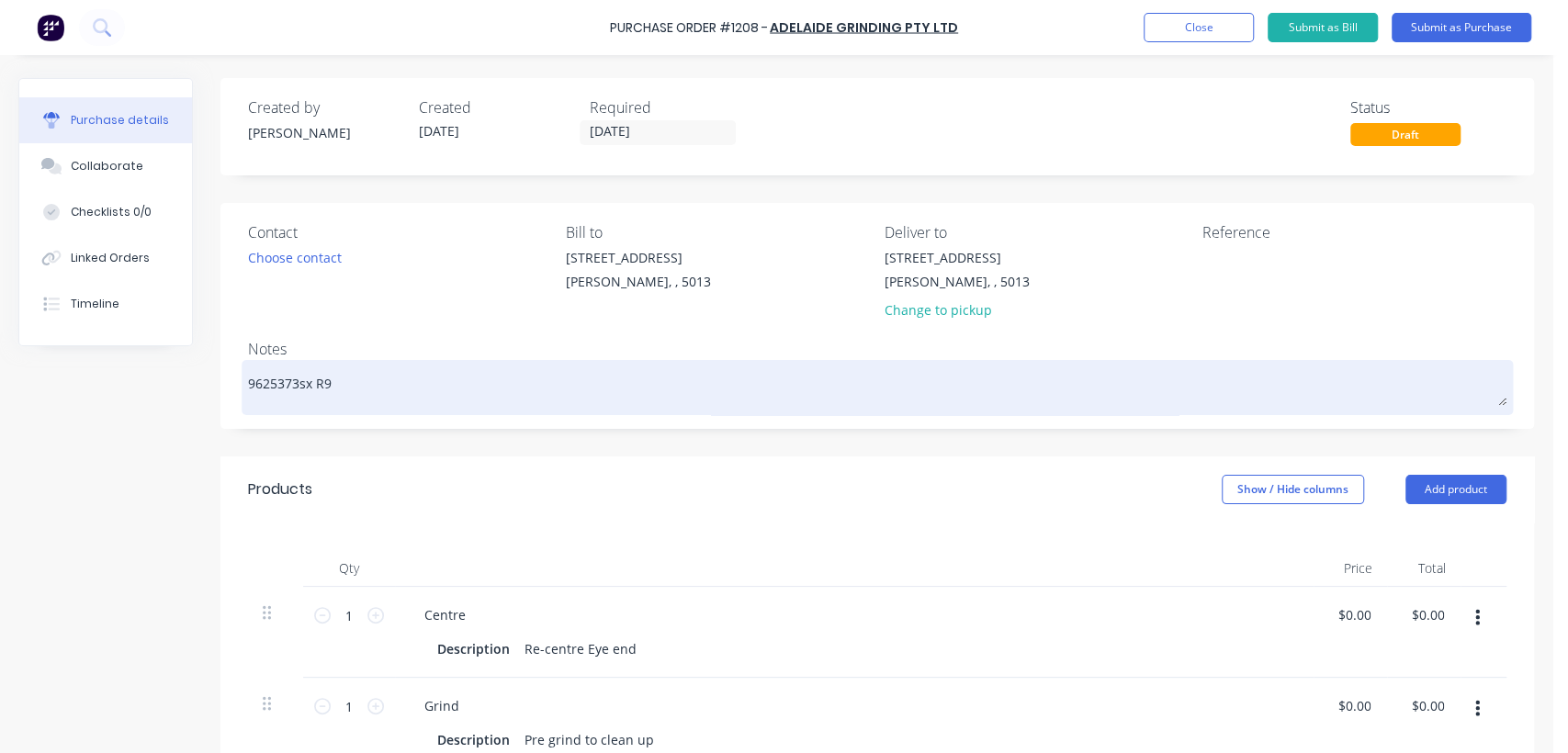
type textarea "9625373sx R"
type textarea "x"
type textarea "9625373sx"
type textarea "x"
type textarea "9625373sx"
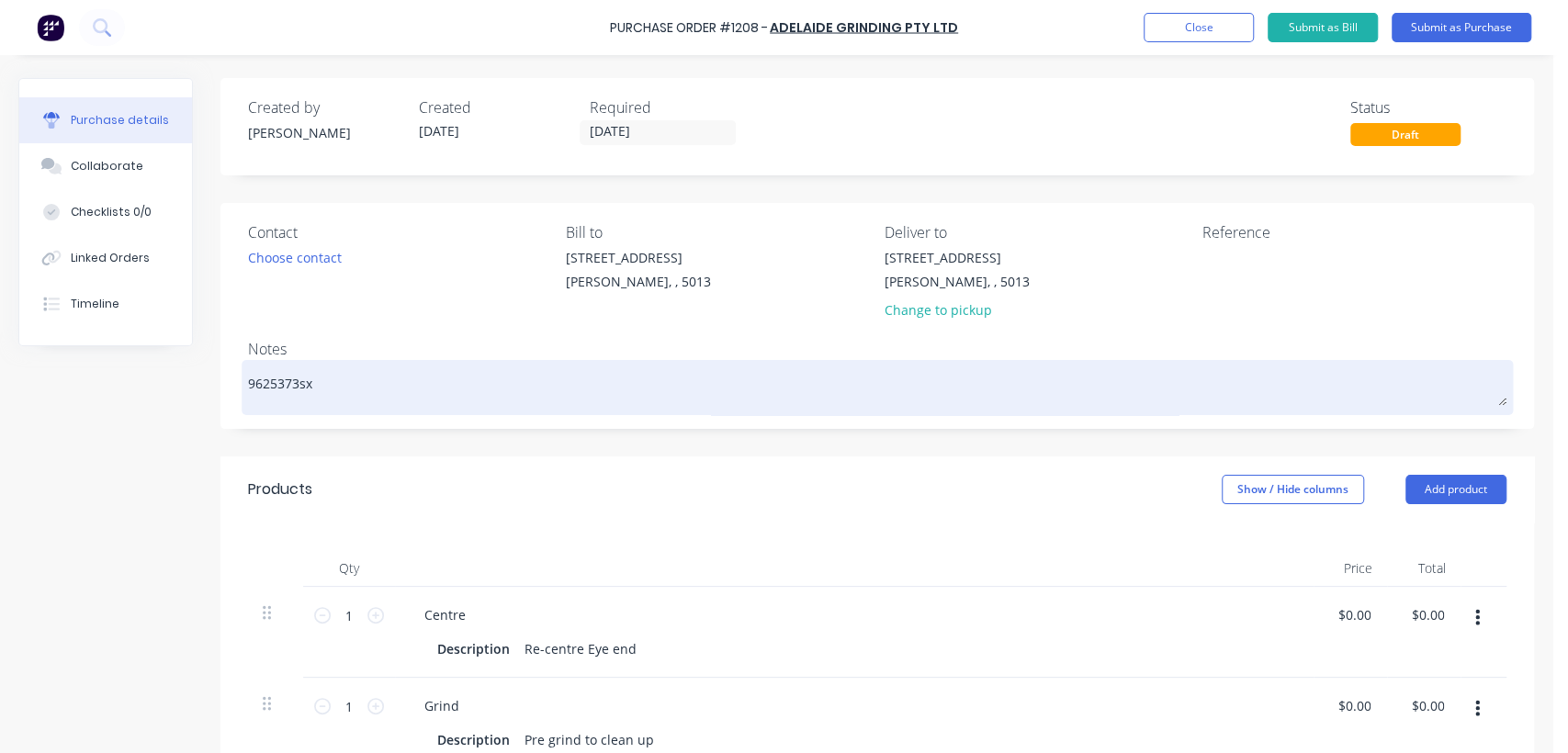
type textarea "x"
type textarea "9625373s"
type textarea "x"
type textarea "9625373"
type textarea "x"
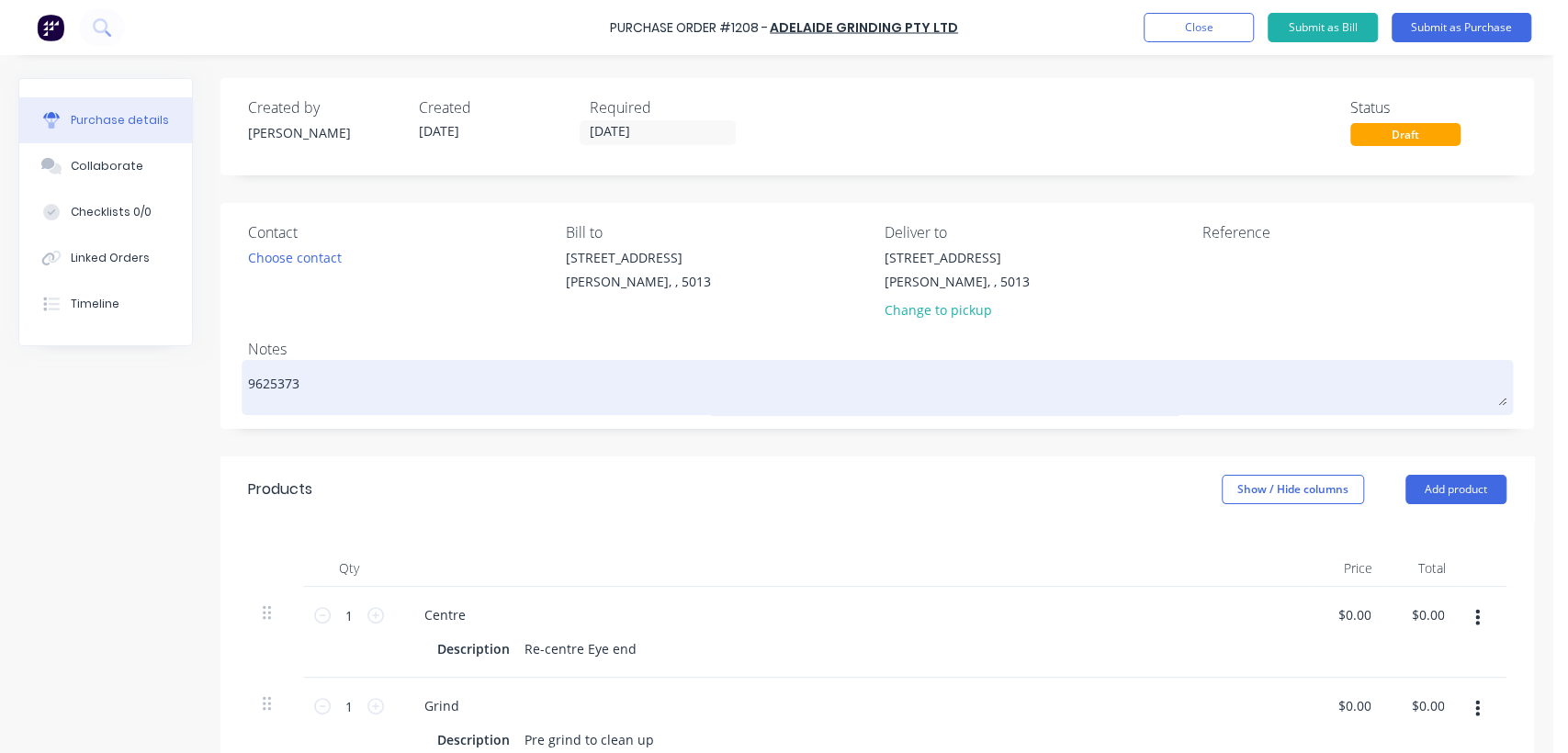
type textarea "962537"
type textarea "x"
type textarea "96253"
type textarea "x"
type textarea "9625"
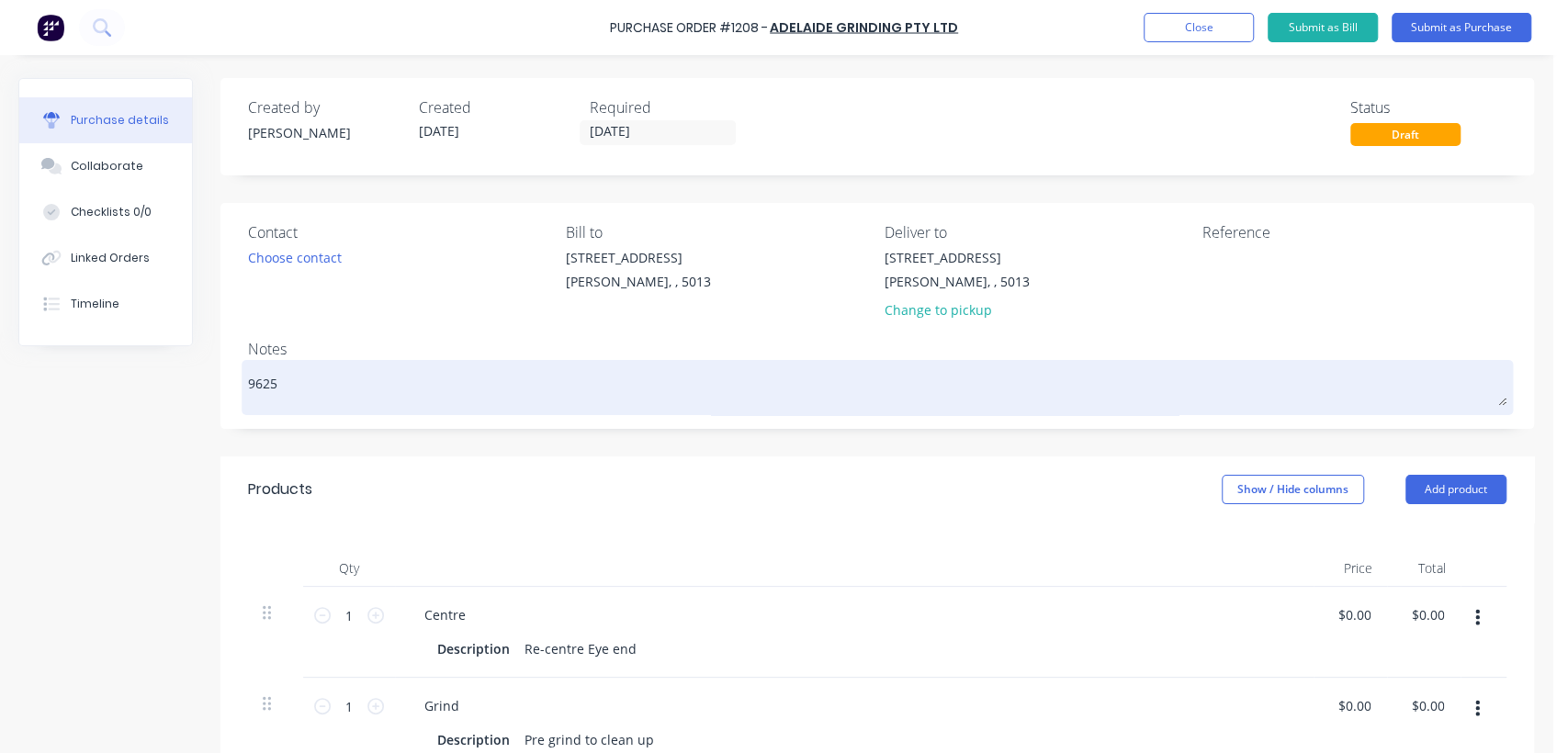
type textarea "x"
type textarea "962"
type textarea "x"
type textarea "96"
type textarea "x"
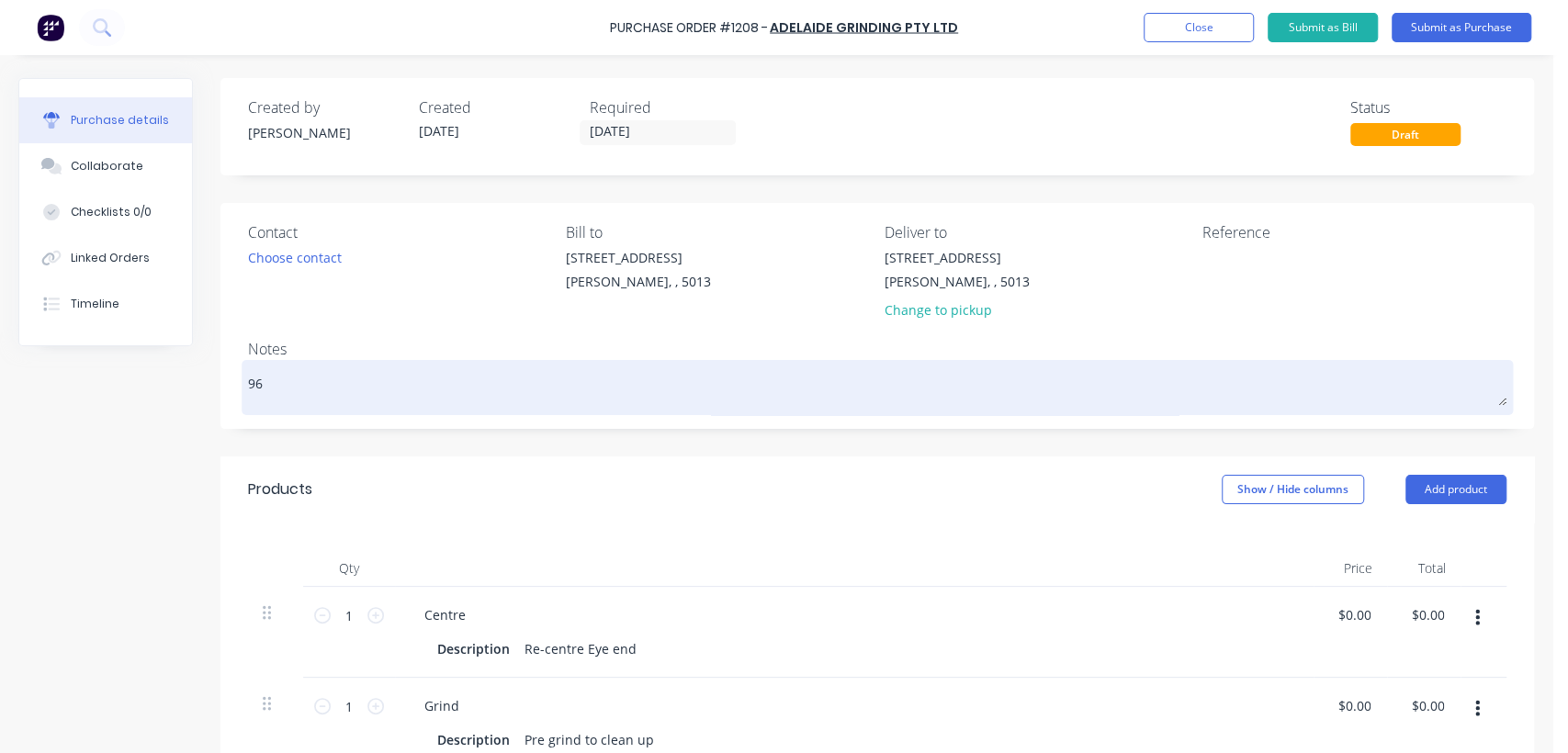
type textarea "9"
type textarea "E"
type textarea "x"
type textarea "EC"
type textarea "x"
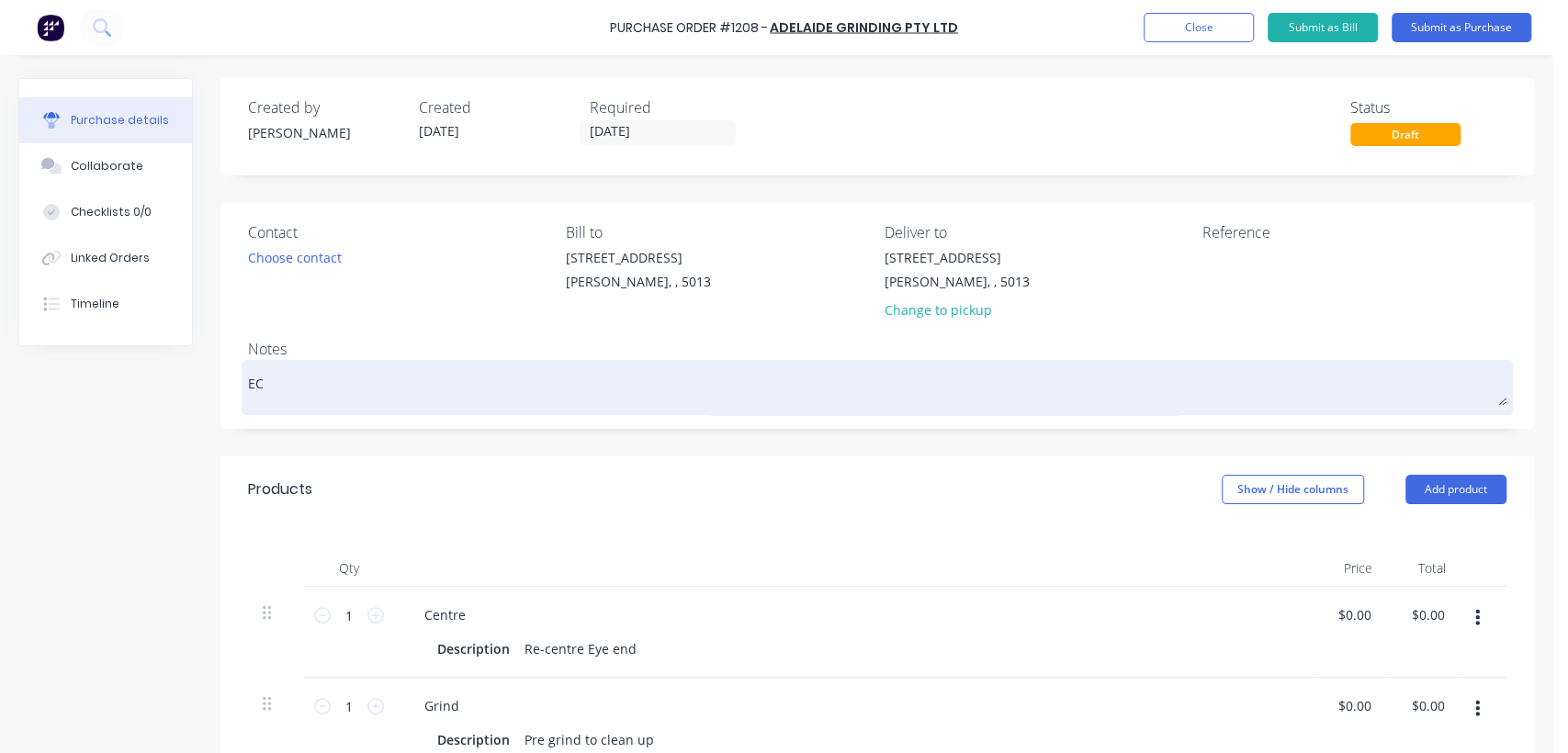
type textarea "EC7"
type textarea "x"
type textarea "EC75"
type textarea "x"
type textarea "EC750"
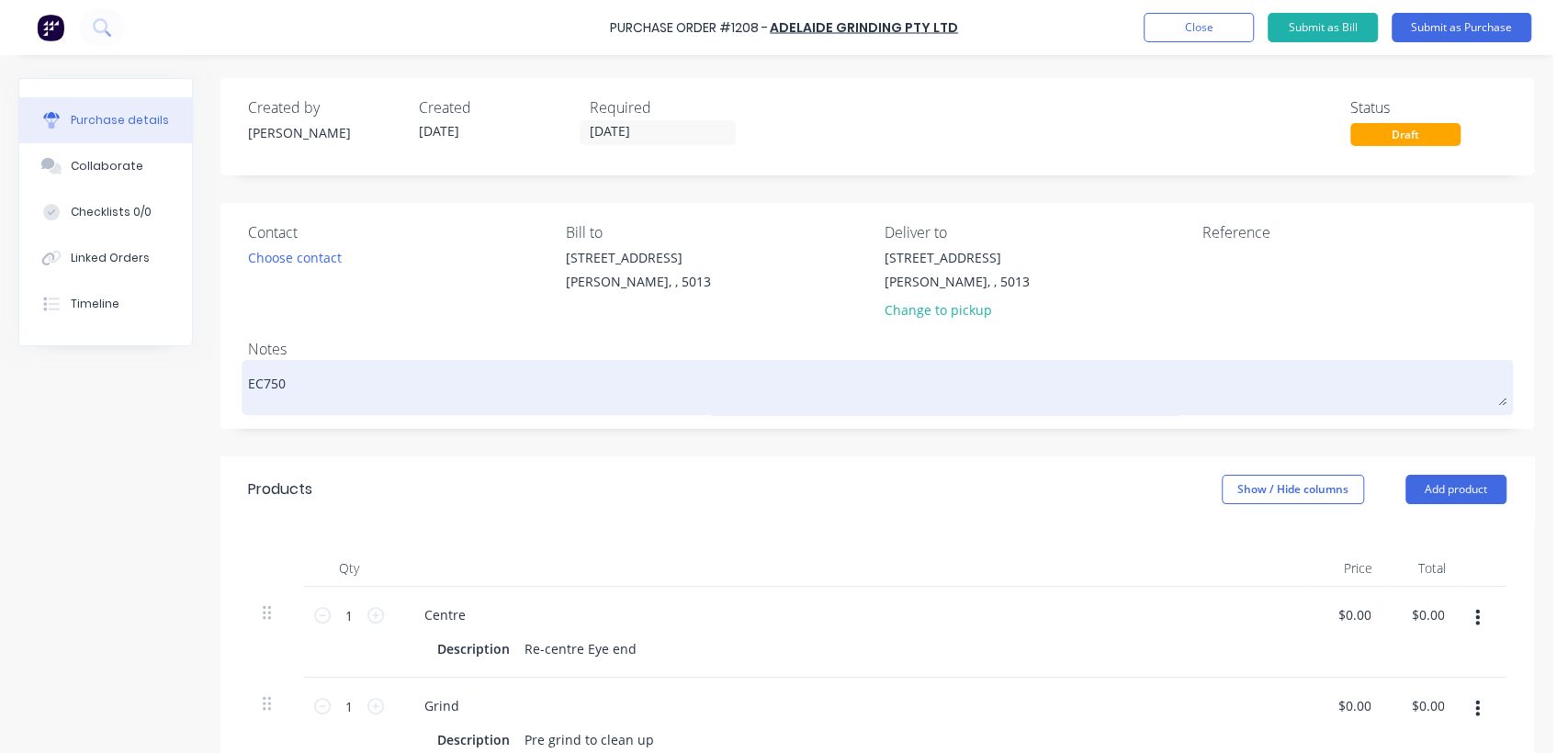
type textarea "x"
type textarea "EC750"
type textarea "x"
type textarea "EC750 B"
type textarea "x"
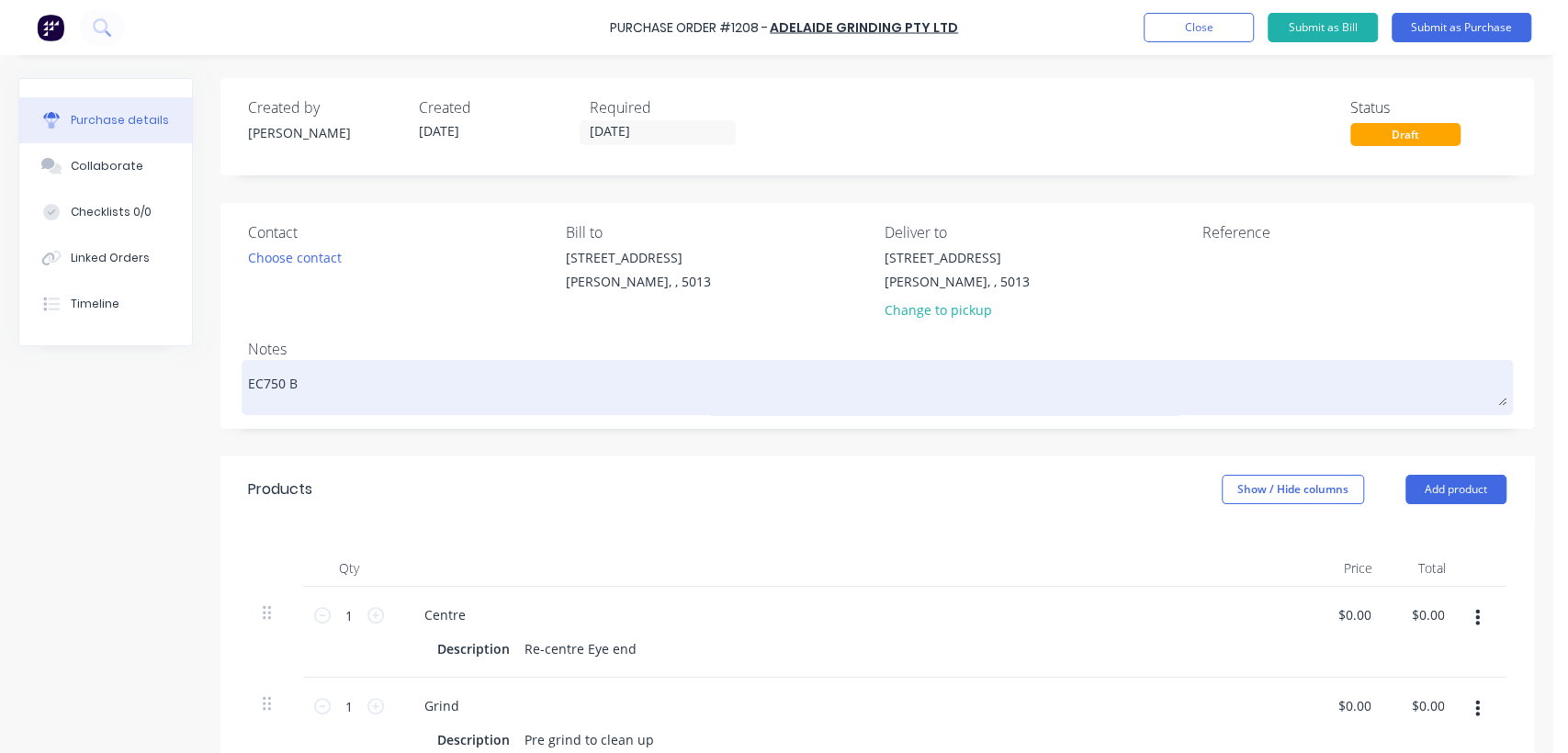
type textarea "EC750 Bu"
type textarea "x"
type textarea "EC750 Buc"
type textarea "x"
type textarea "EC750 Buck"
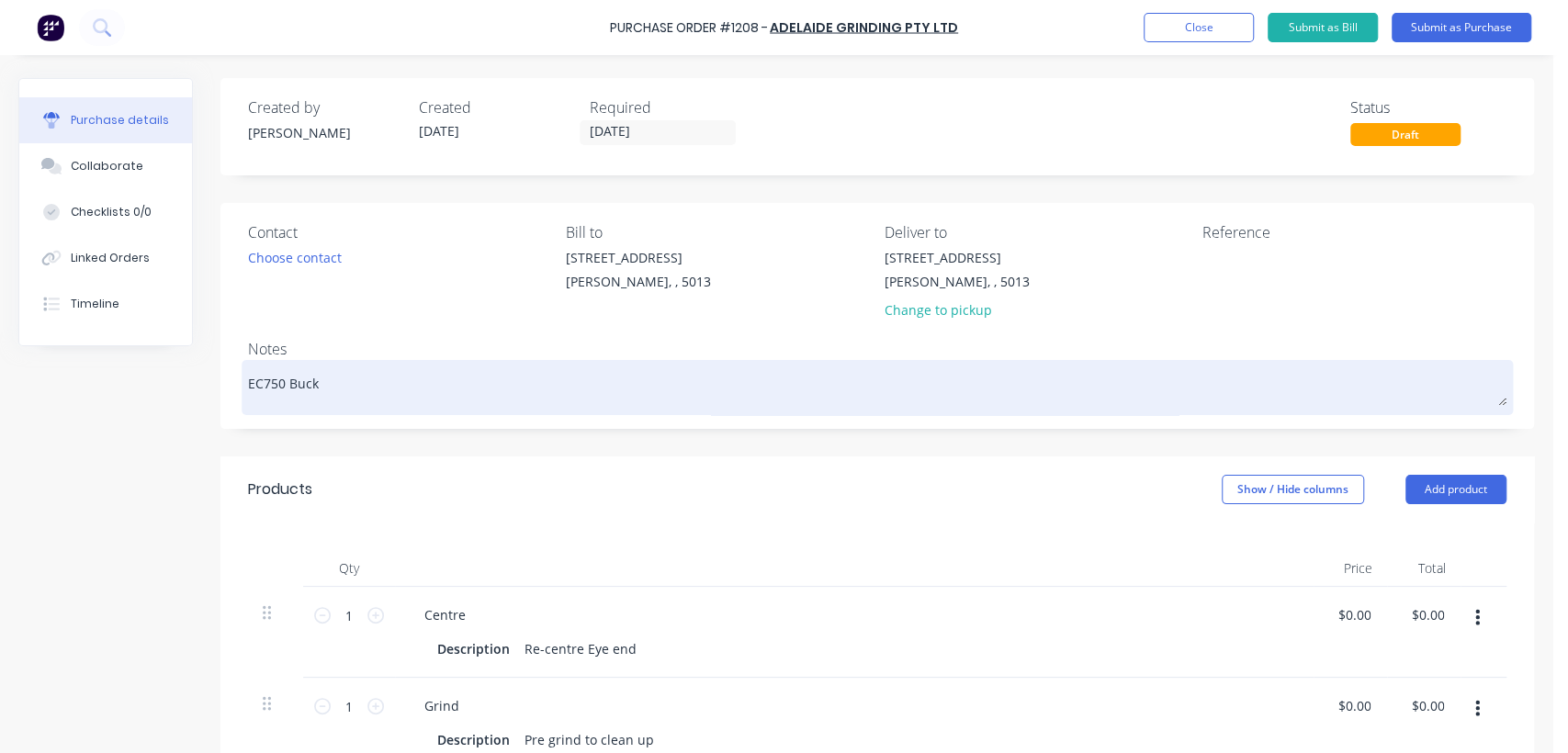
type textarea "x"
type textarea "EC750 Bucke"
type textarea "x"
type textarea "EC750 Bucket"
type textarea "x"
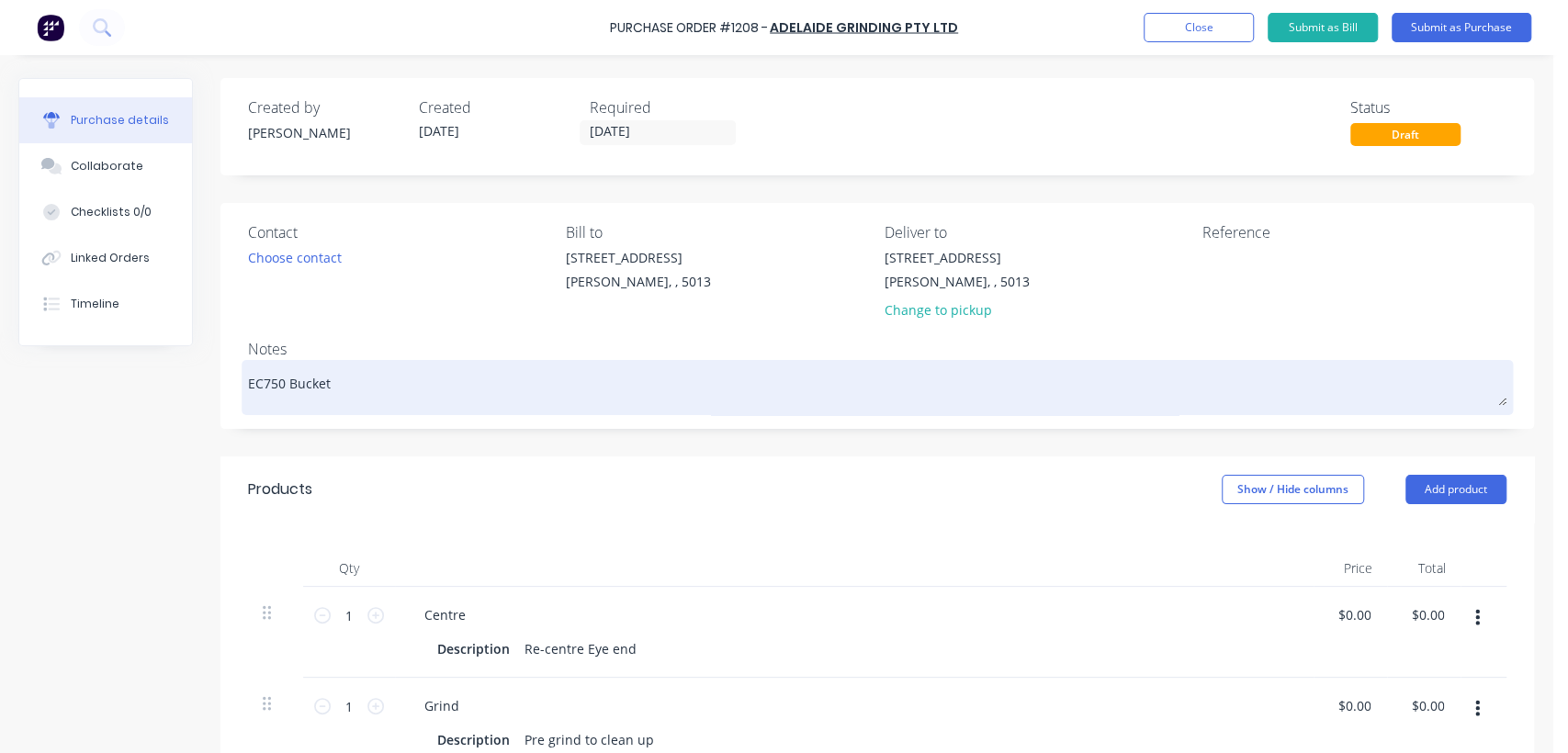
type textarea "EC750 Bucket"
type textarea "x"
type textarea "EC750 Bucket R"
type textarea "x"
type textarea "EC750 Bucket Ro"
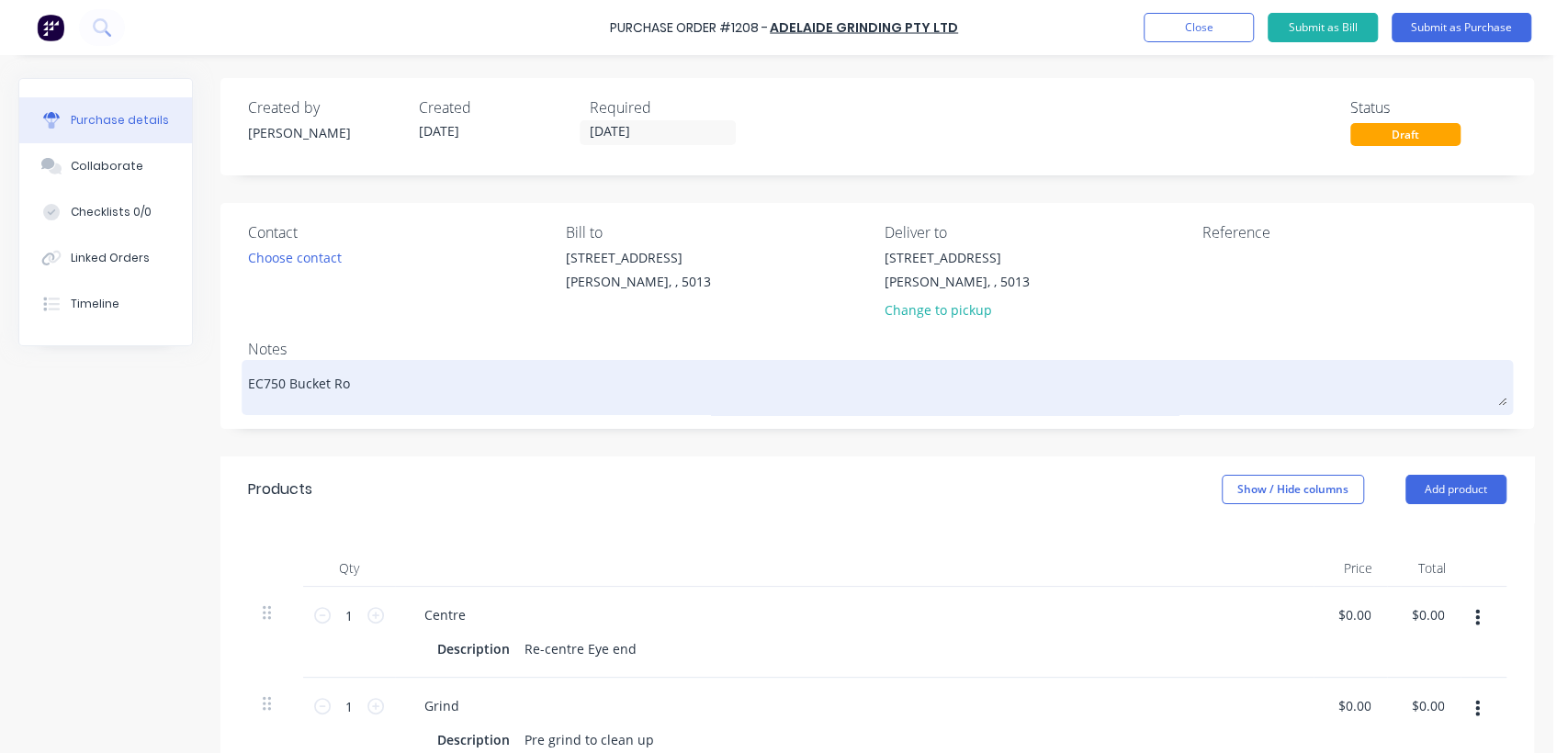
type textarea "x"
type textarea "EC750 Bucket Rod"
type textarea "x"
type textarea "EC750 Bucket Rod"
type textarea "x"
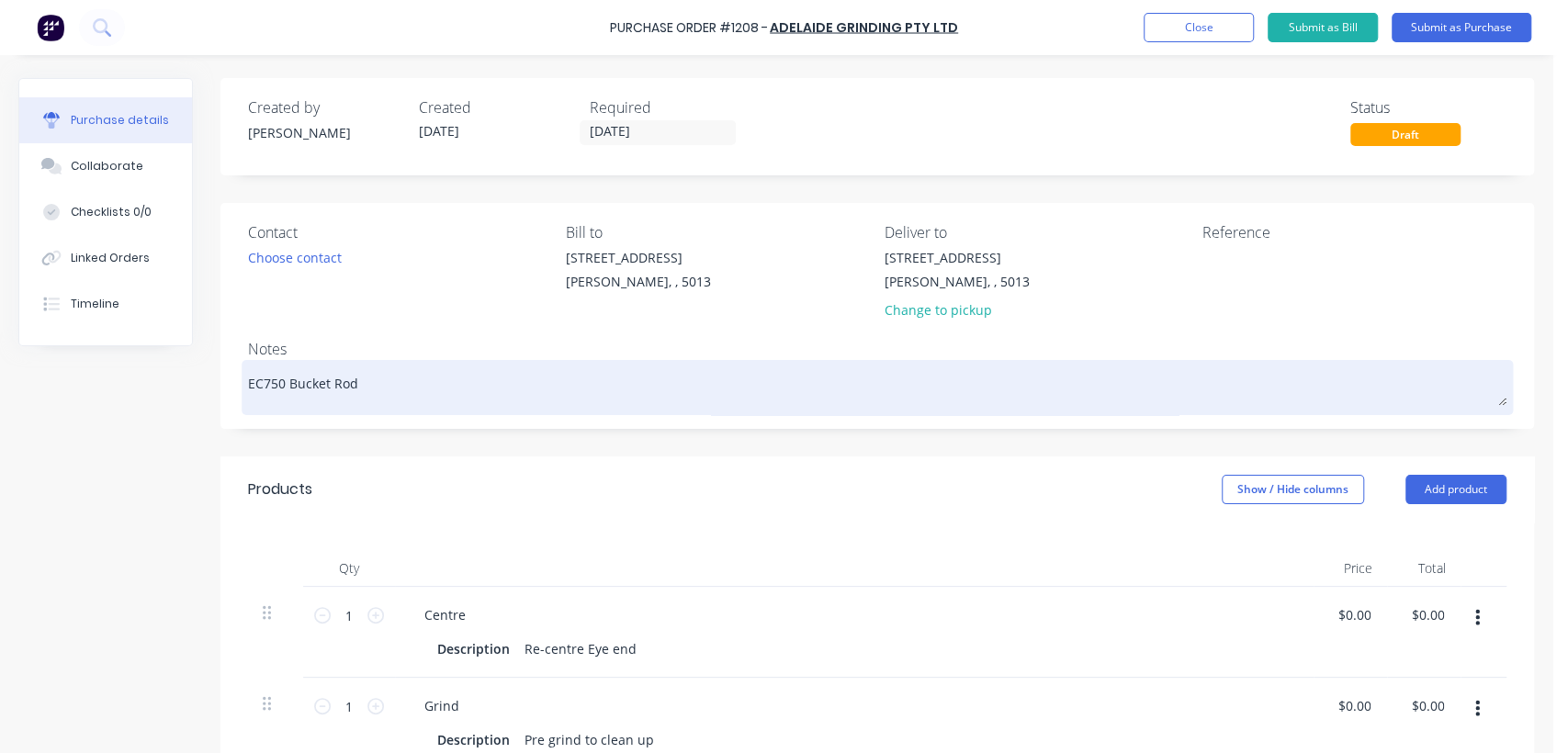
type textarea "EC750 Bucket Rod 1"
type textarea "x"
type textarea "EC750 Bucket Rod 12"
type textarea "x"
type textarea "EC750 Bucket Rod 129"
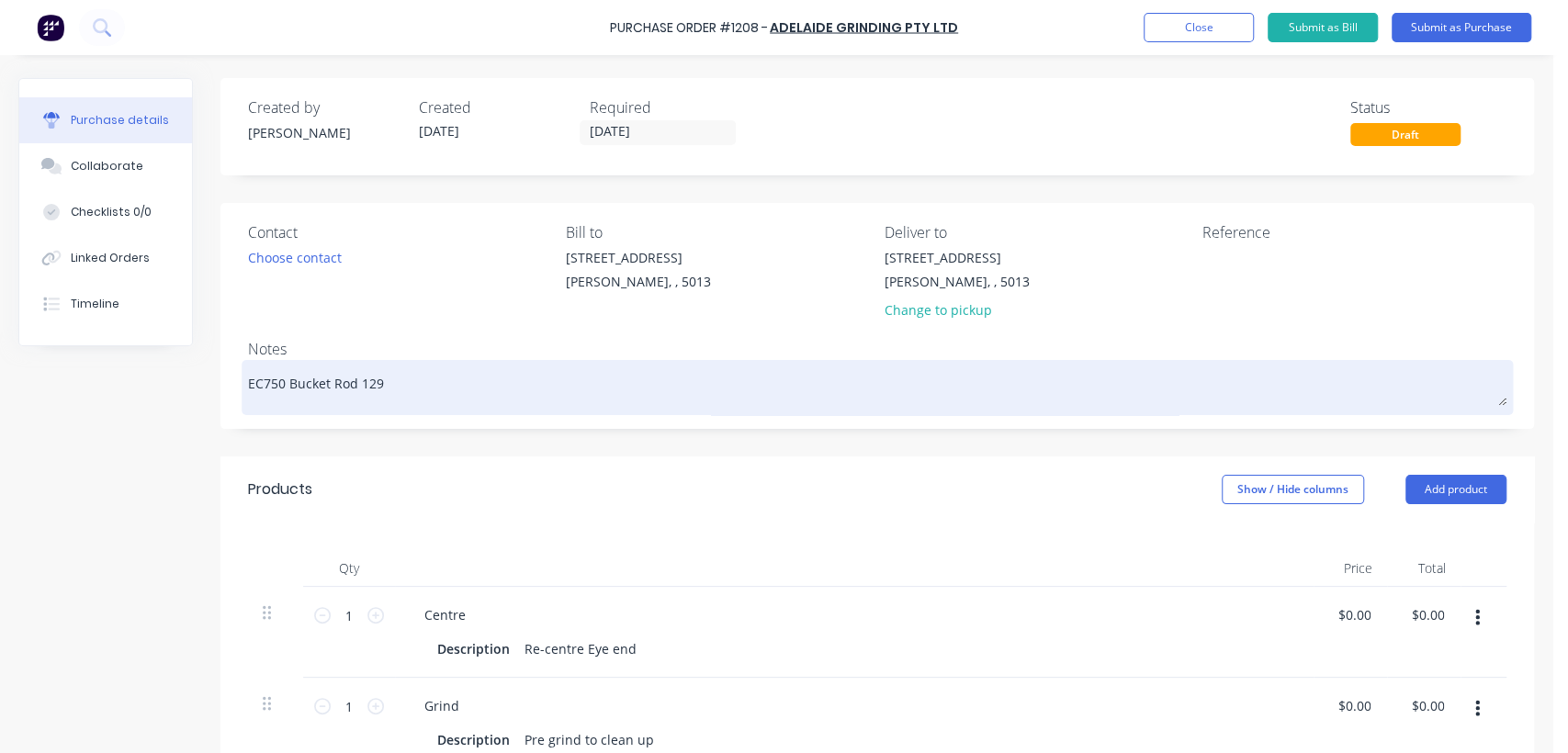
type textarea "x"
type textarea "EC750 Bucket Rod 129."
type textarea "x"
type textarea "EC750 Bucket Rod 129.9"
type textarea "x"
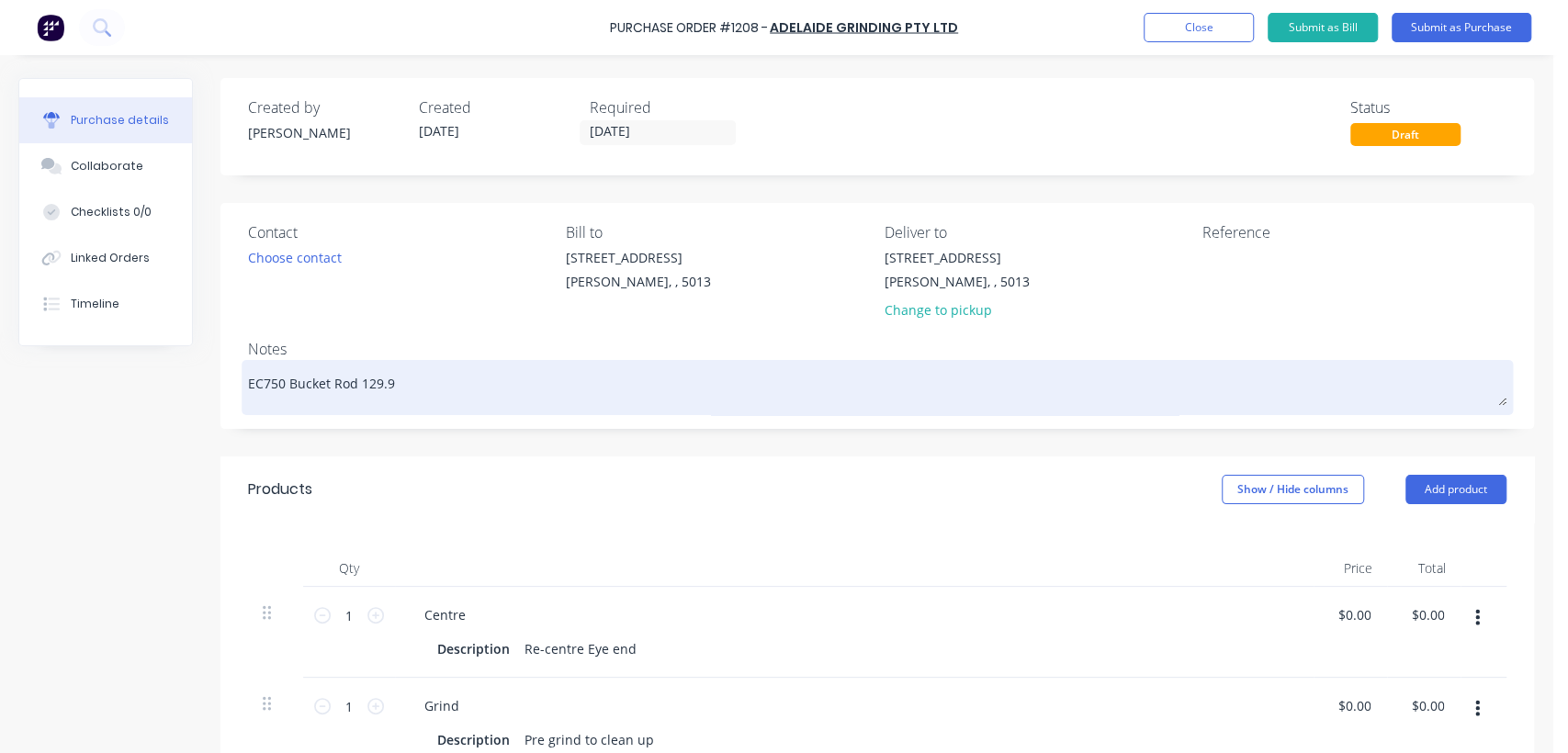
type textarea "EC750 Bucket Rod 129.95"
type textarea "x"
type textarea "EC750 Bucket Rod 129.95m"
type textarea "x"
type textarea "EC750 Bucket Rod 129.95mm"
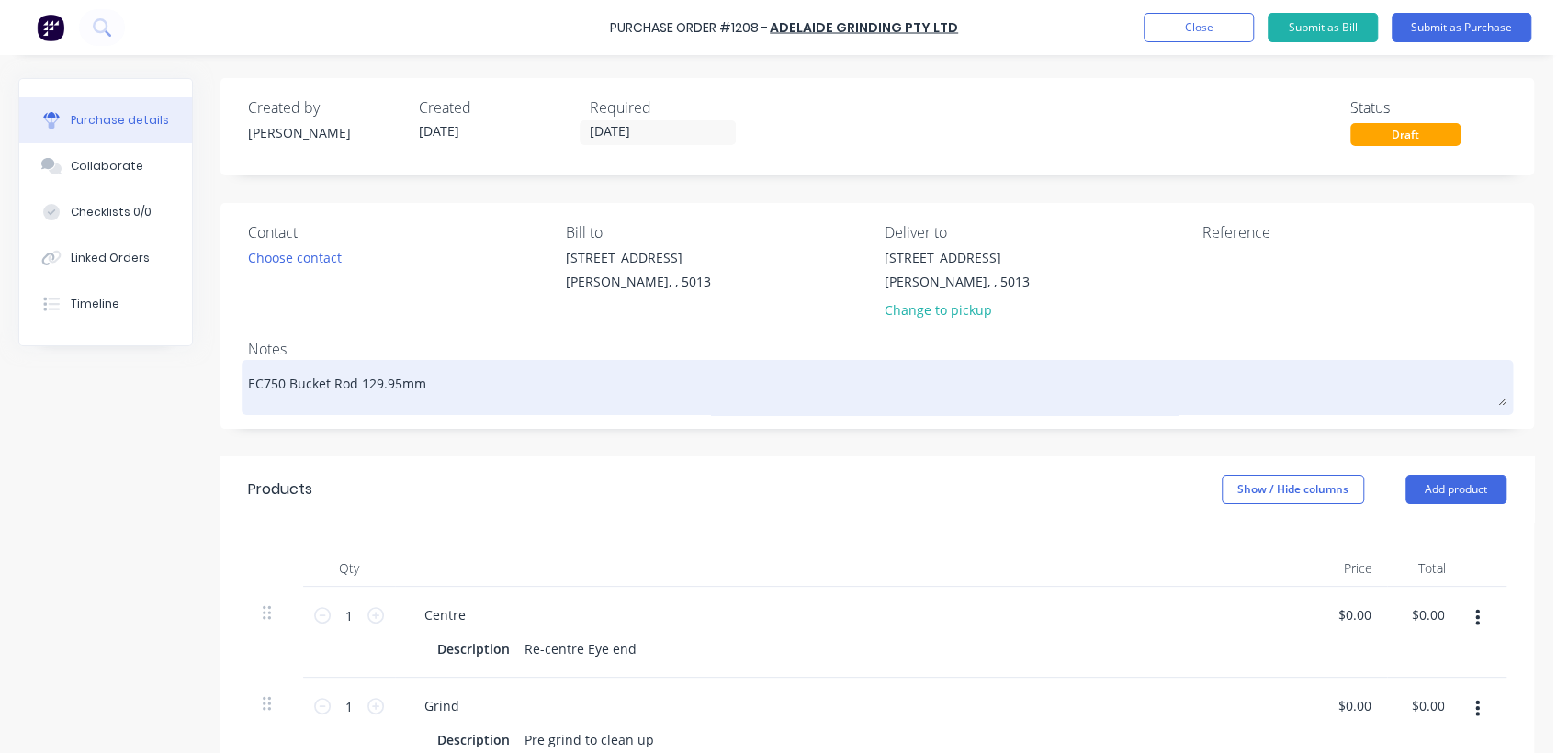
type textarea "x"
type textarea "EC750 Bucket Rod 129.95mm"
type textarea "x"
type textarea "EC750 Bucket Rod 129.95mm V"
type textarea "x"
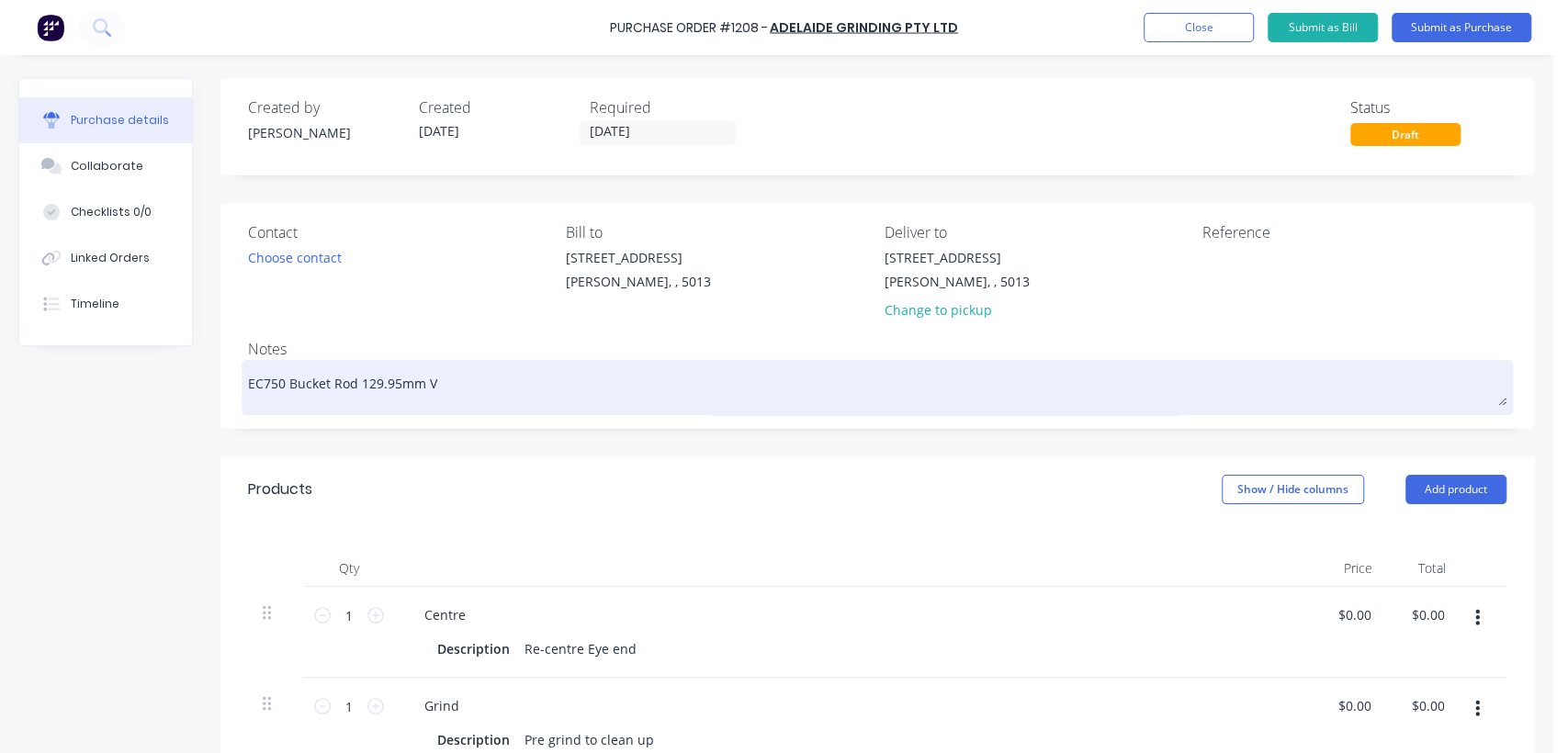
type textarea "EC750 Bucket Rod 129.95[PERSON_NAME]"
type textarea "x"
type textarea "EC750 Bucket Rod 129.95mm Vol"
type textarea "x"
type textarea "EC750 Bucket Rod 129.95mm Volv"
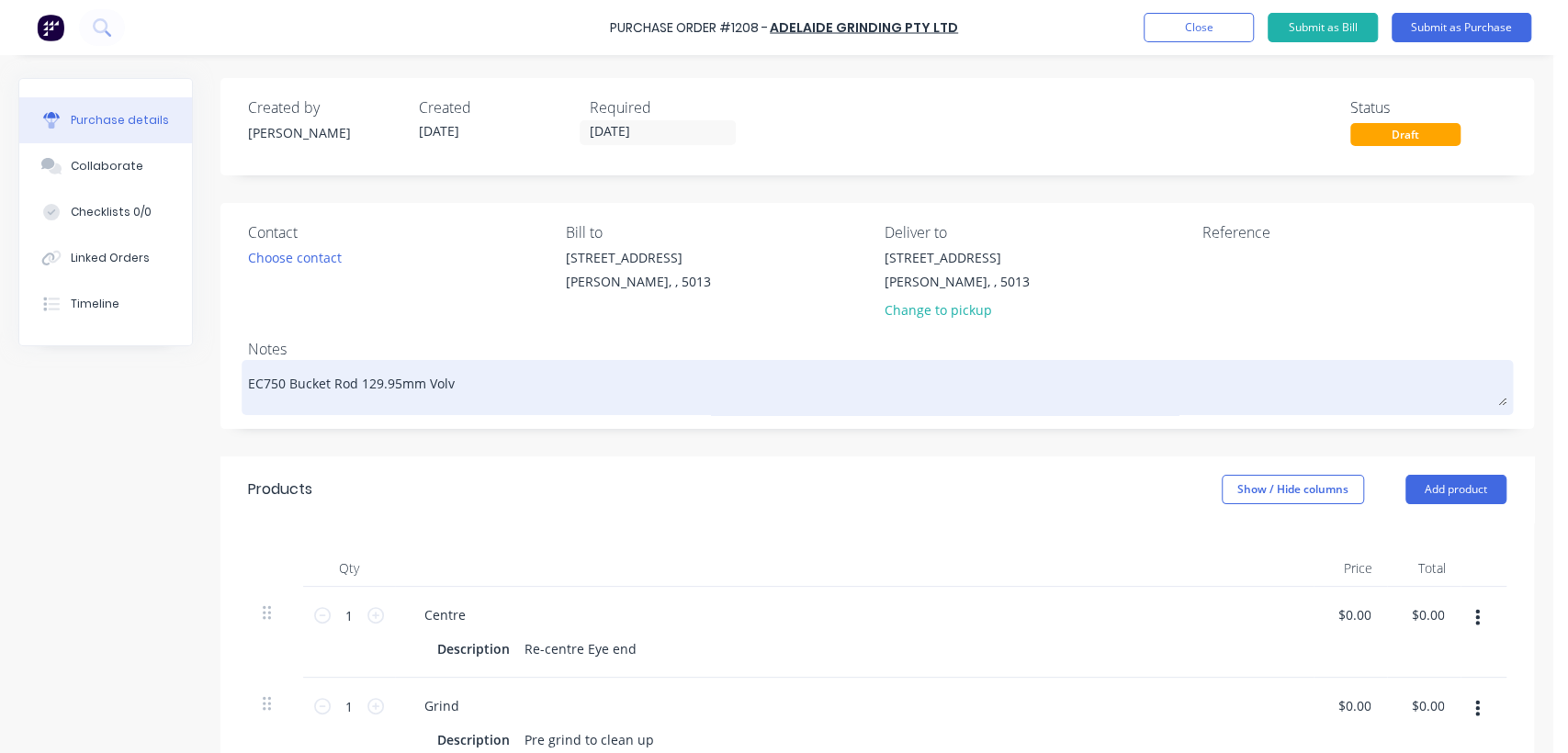
type textarea "x"
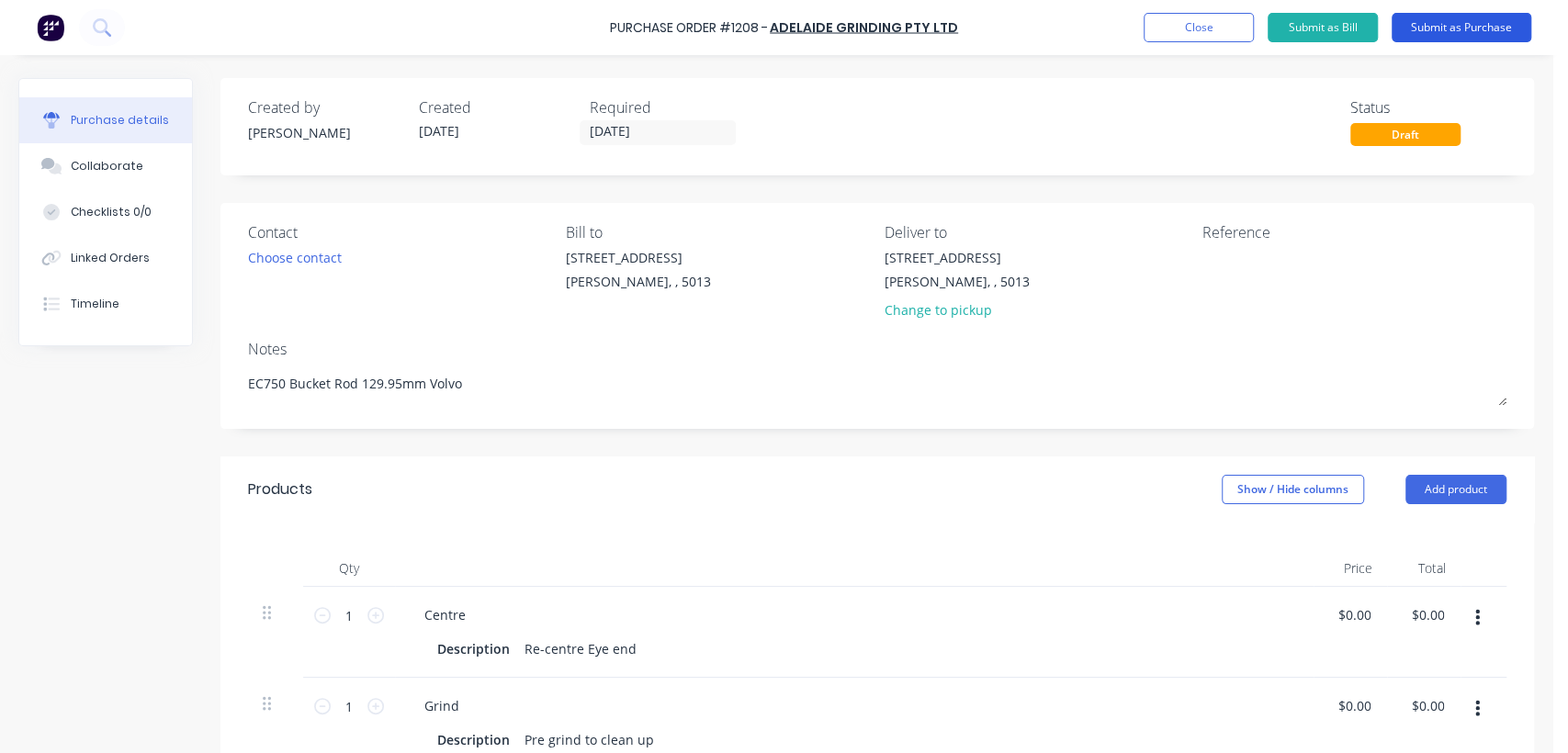
type textarea "EC750 Bucket Rod 129.95mm Volvo"
type textarea "x"
type textarea "EC750 Bucket Rod 129.95mm Volvo"
click at [1460, 23] on button "Submit as Purchase" at bounding box center [1462, 27] width 140 height 30
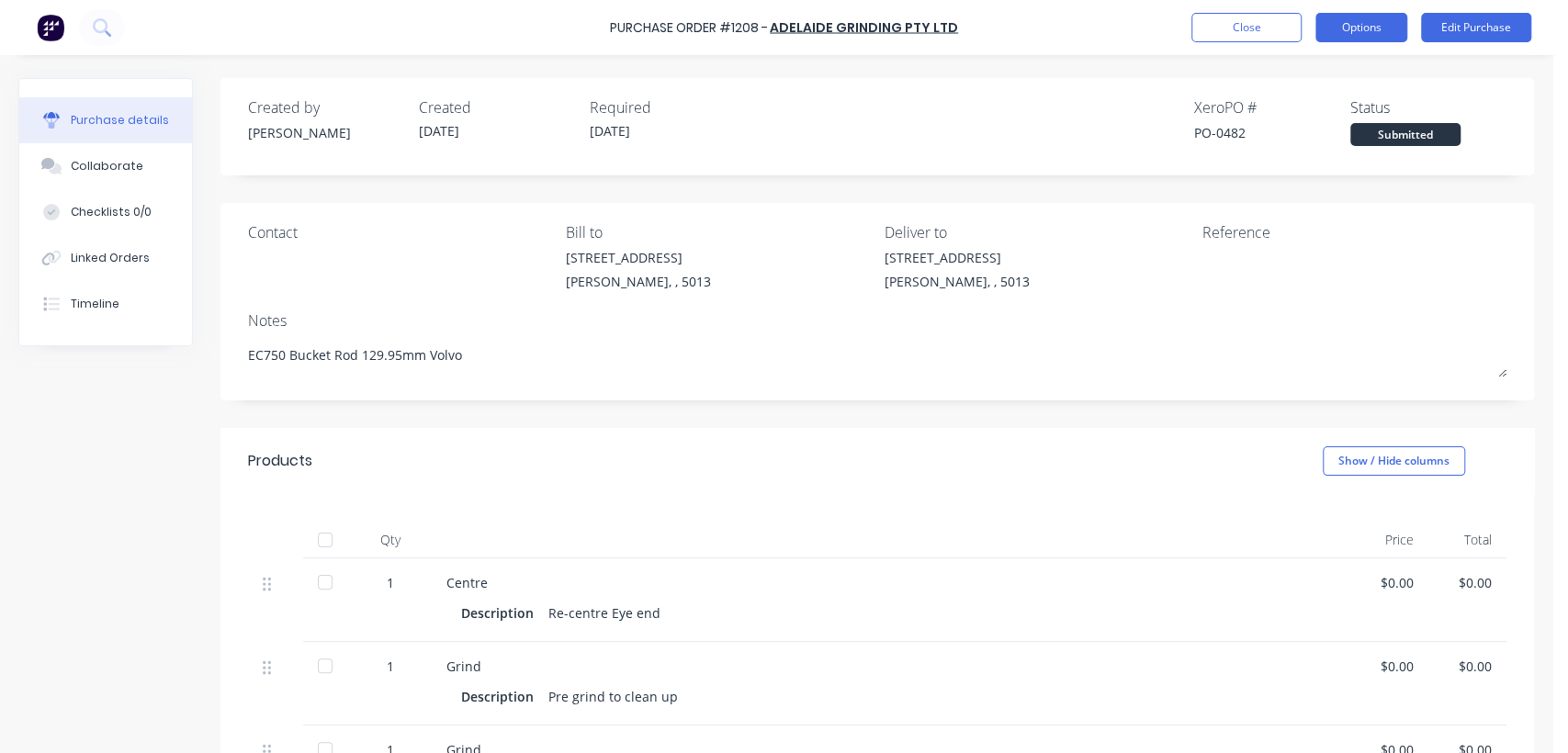
click at [1374, 28] on button "Options" at bounding box center [1362, 27] width 92 height 30
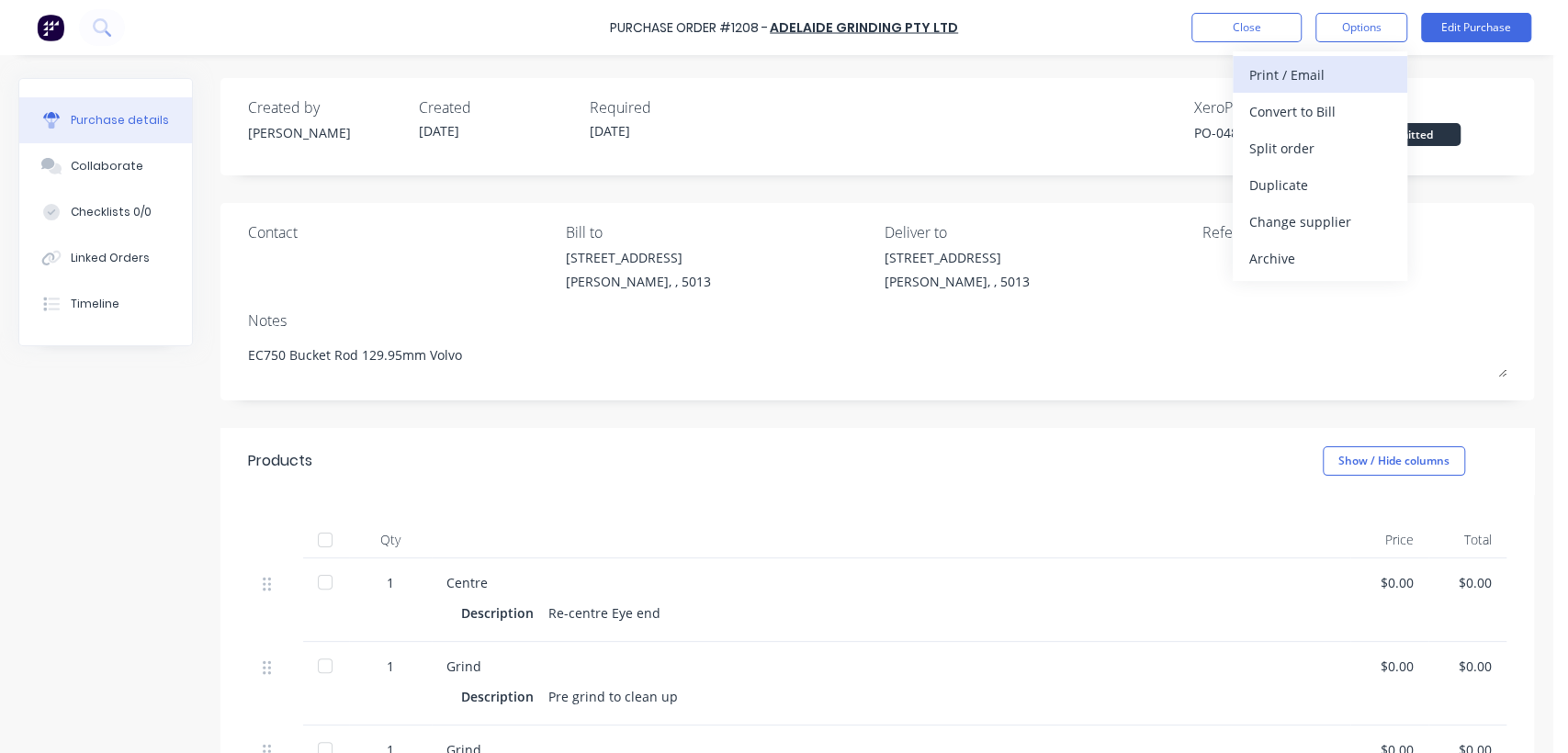
click at [1313, 70] on div "Print / Email" at bounding box center [1321, 75] width 142 height 27
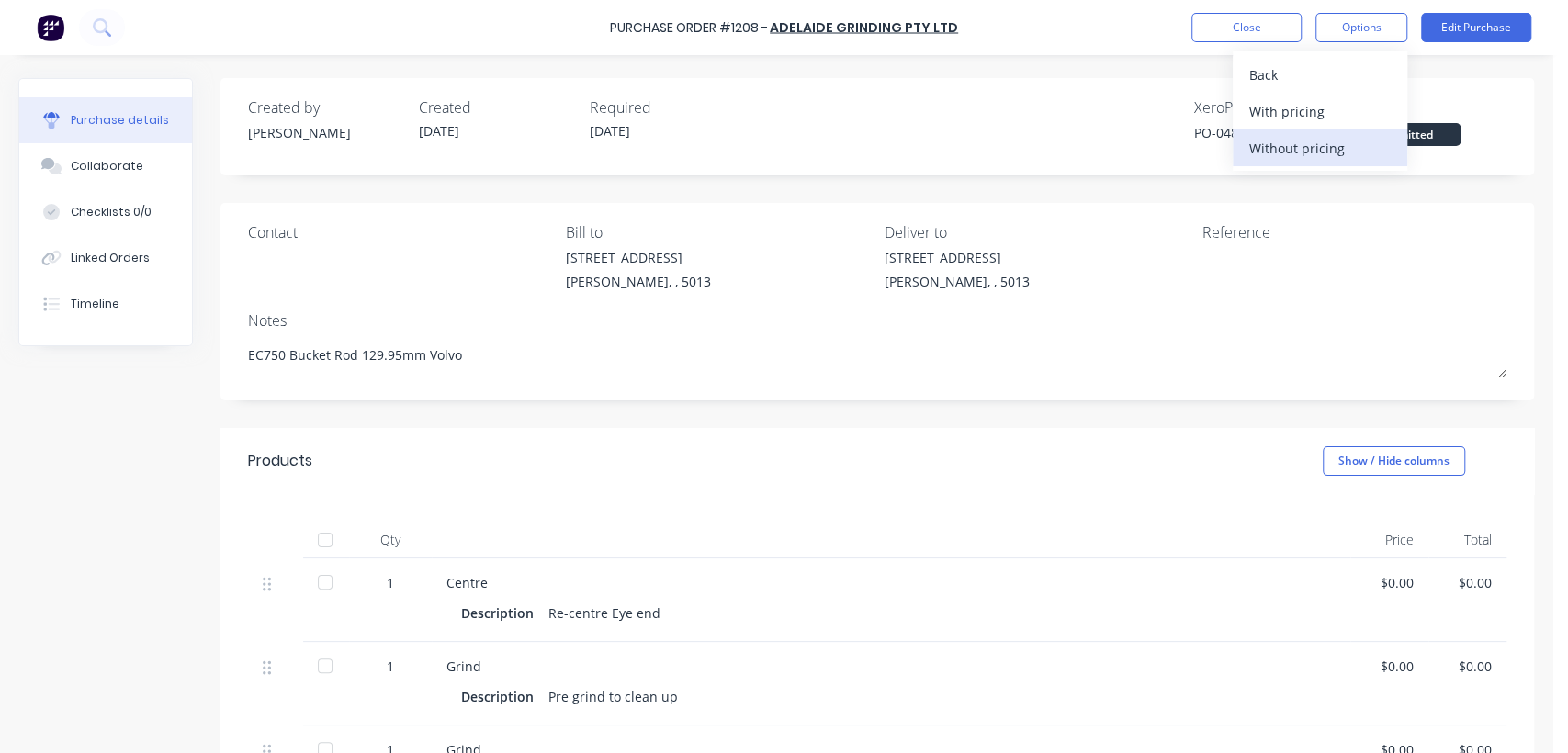
click at [1335, 152] on div "Without pricing" at bounding box center [1321, 149] width 142 height 27
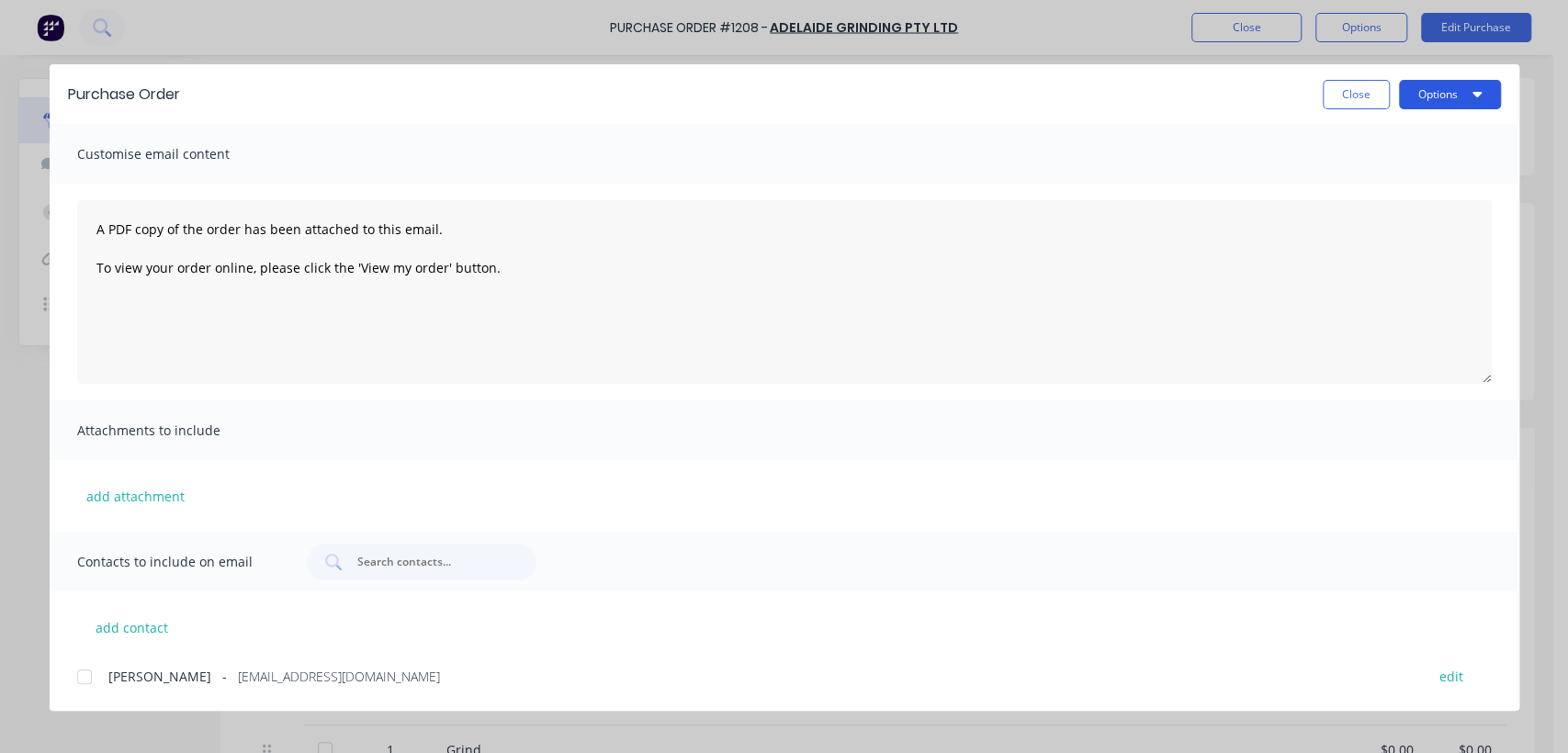
click at [1426, 88] on button "Options" at bounding box center [1450, 94] width 102 height 30
click at [1372, 178] on div "Print" at bounding box center [1414, 177] width 142 height 27
type textarea "x"
